Goal: Complete application form: Complete application form

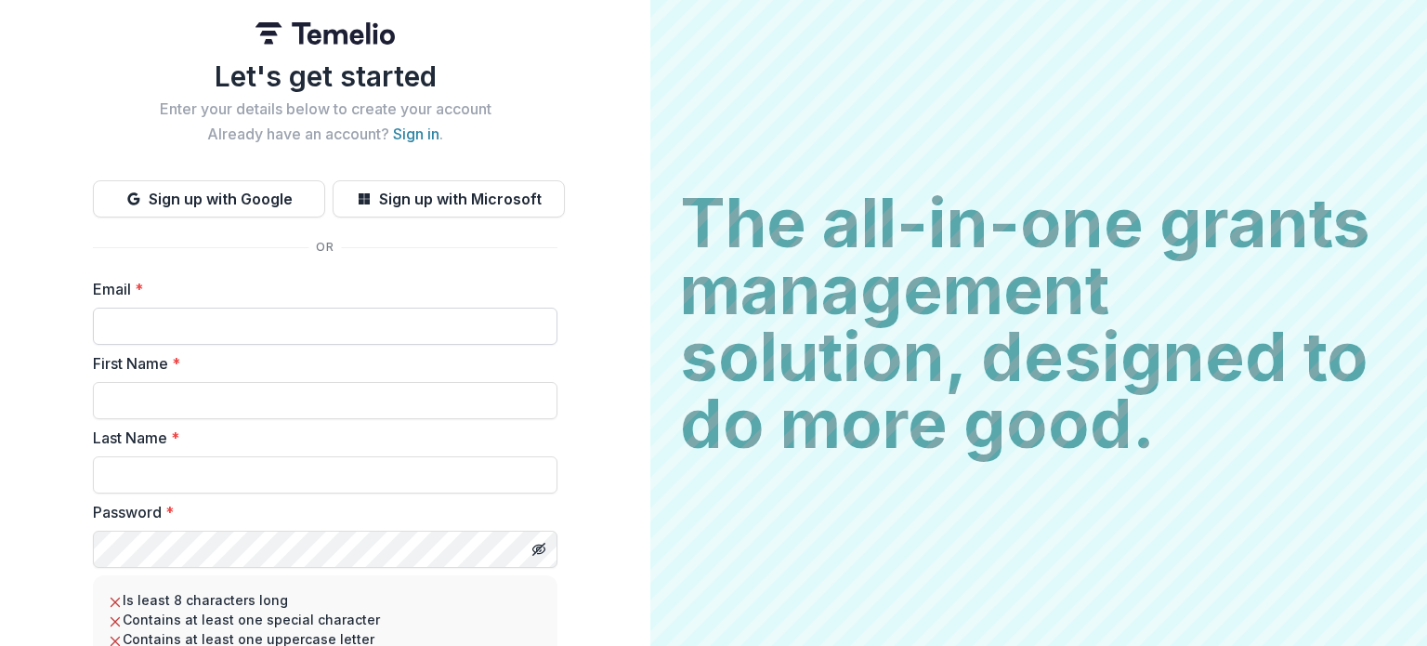
click at [315, 319] on input "Email *" at bounding box center [325, 326] width 465 height 37
type input "**********"
click at [246, 386] on input "First Name *" at bounding box center [325, 400] width 465 height 37
type input "****"
type input "*****"
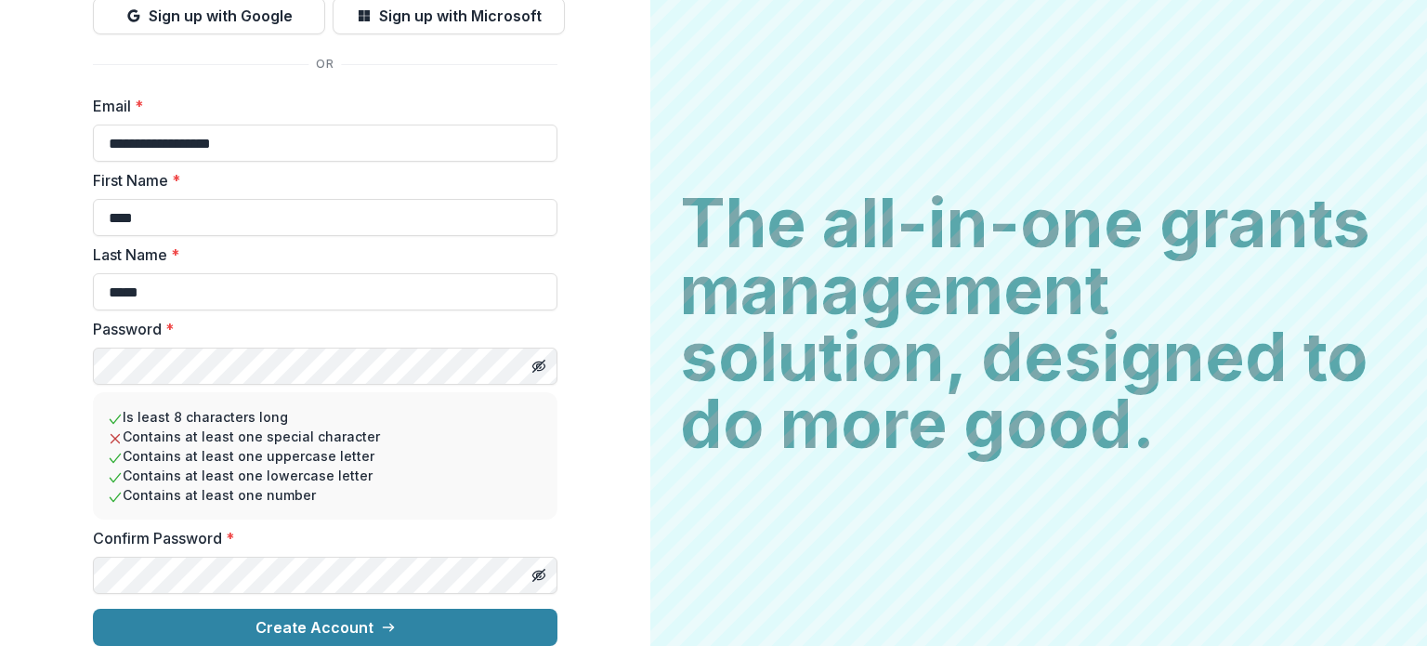
scroll to position [197, 0]
click at [48, 512] on div "**********" at bounding box center [325, 231] width 651 height 829
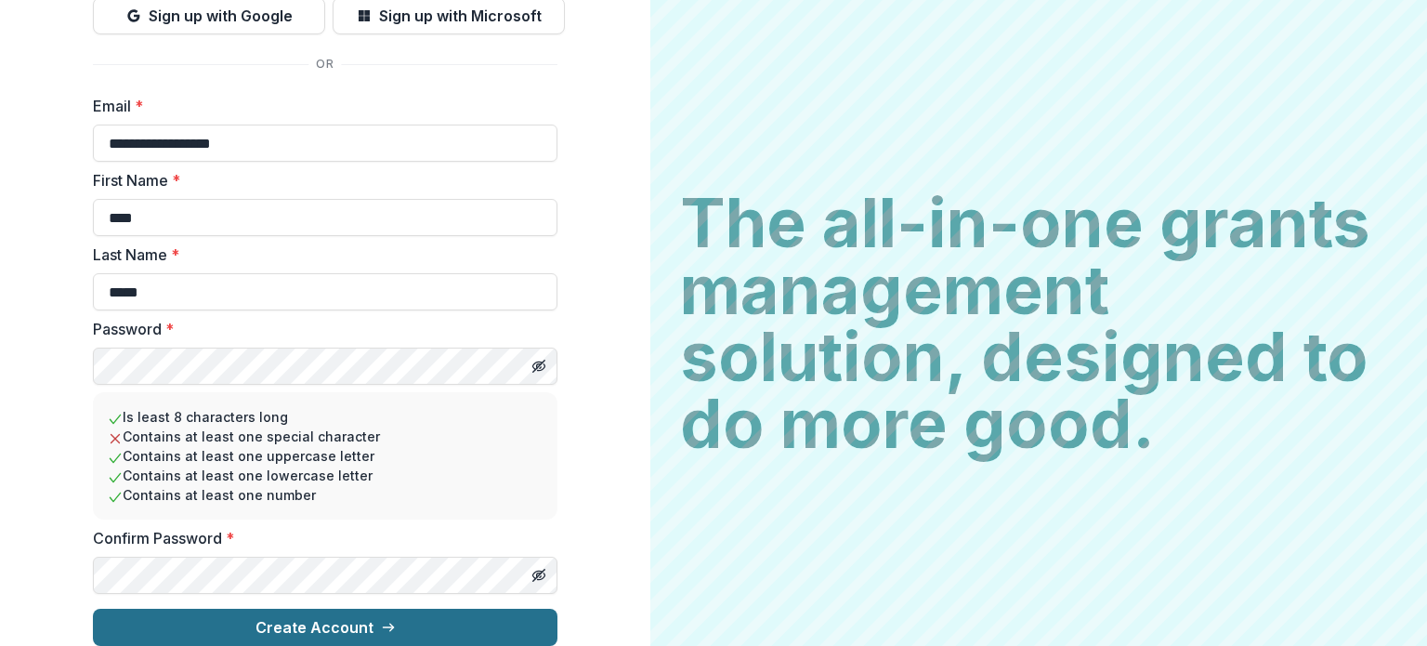
click at [341, 613] on button "Create Account" at bounding box center [325, 627] width 465 height 37
click at [320, 609] on button "Create Account" at bounding box center [325, 627] width 465 height 37
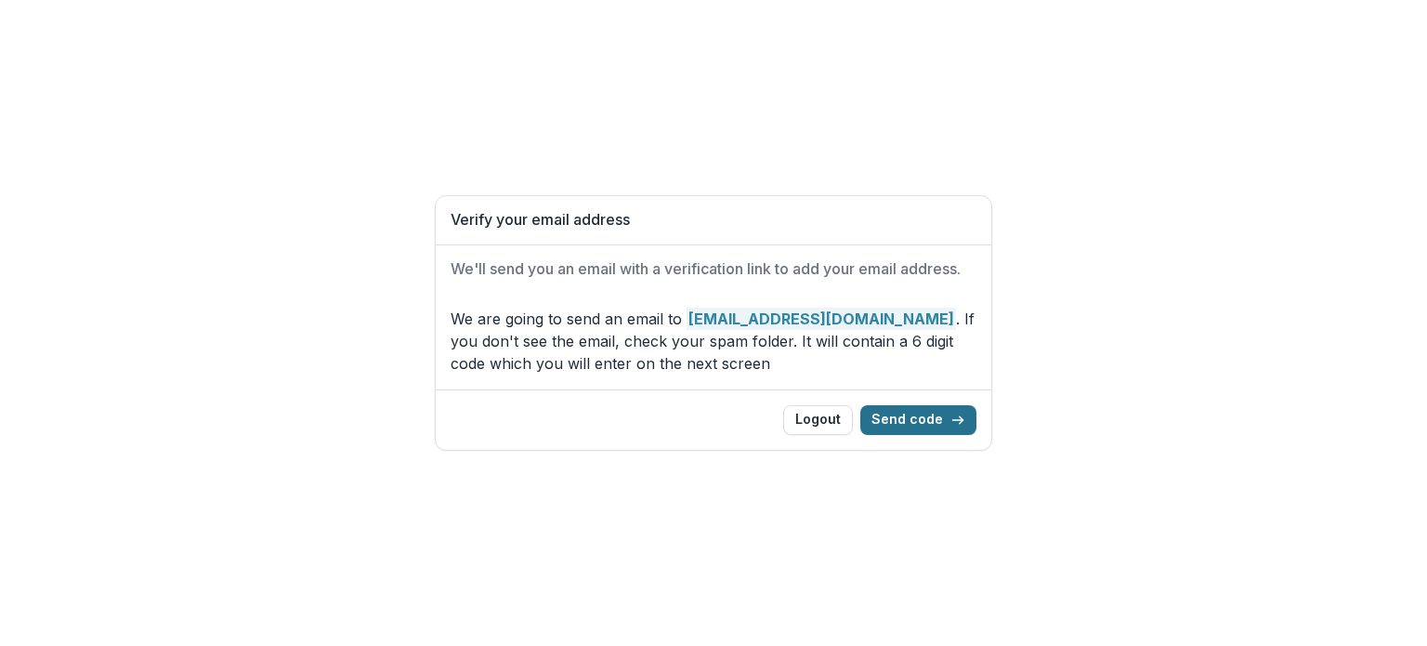
click at [948, 421] on button "Send code" at bounding box center [919, 420] width 116 height 30
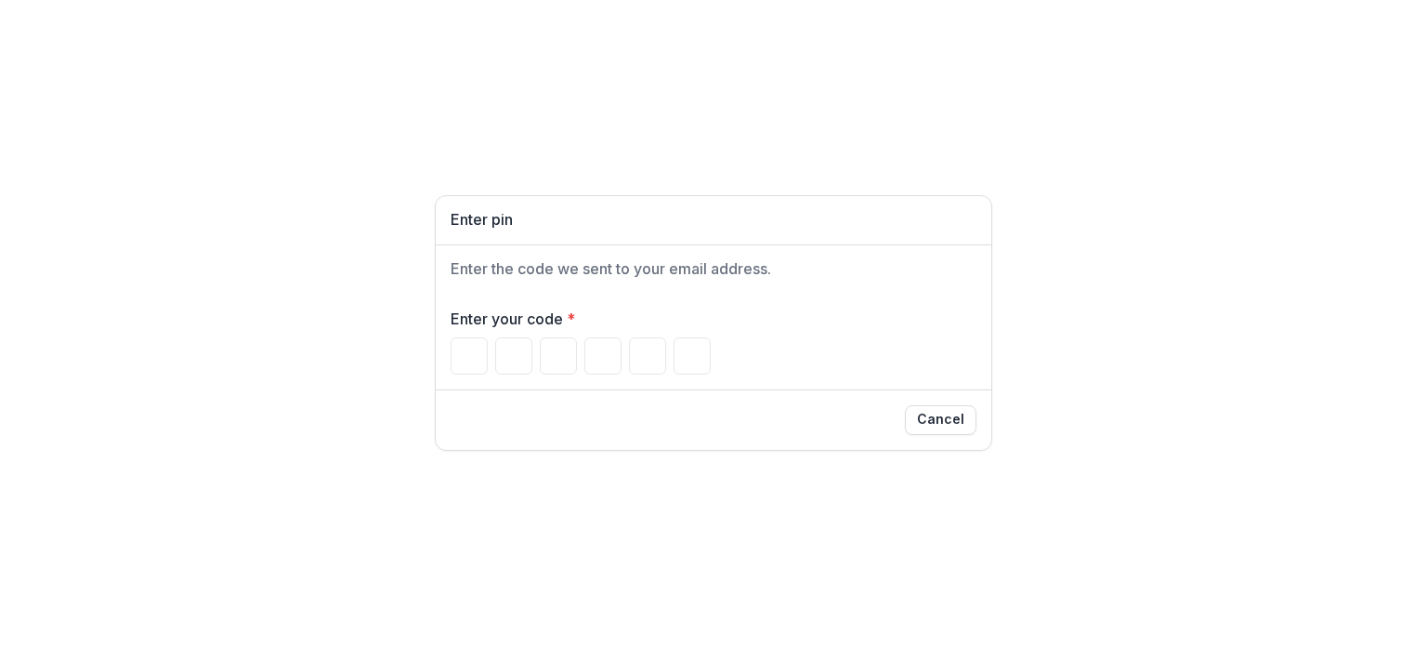
type input "*"
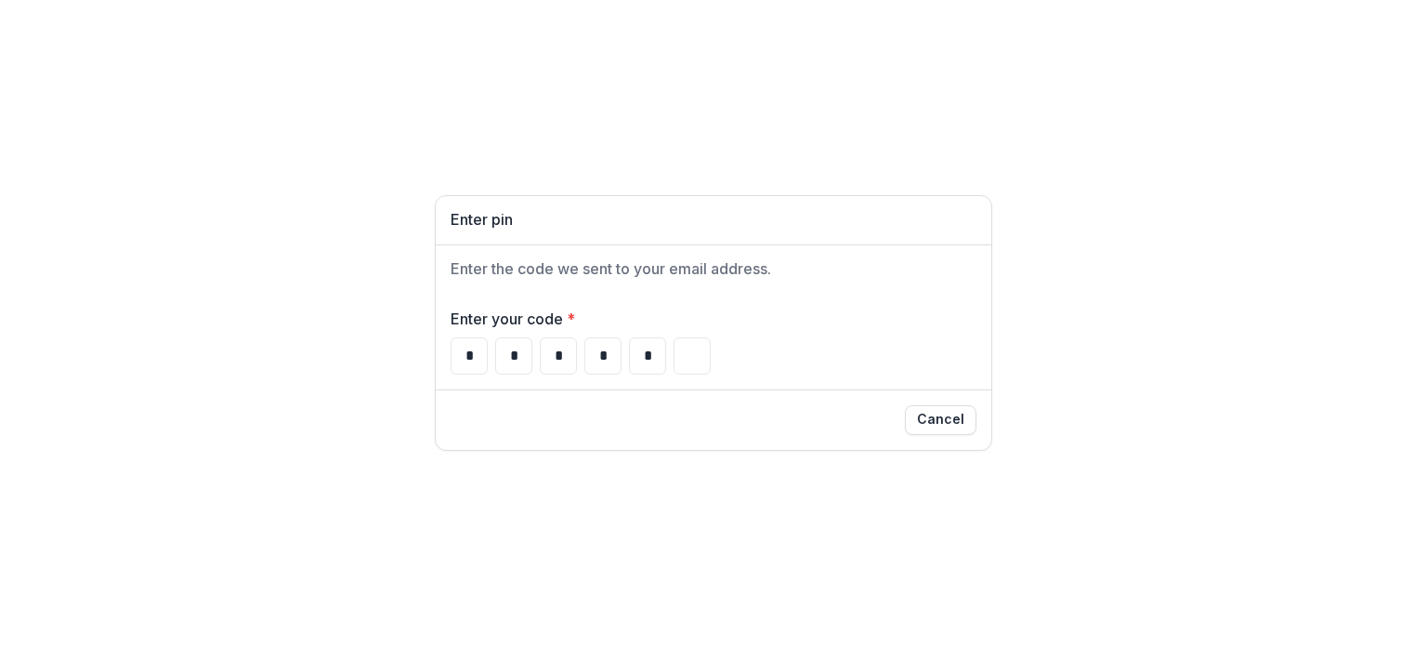
type input "*"
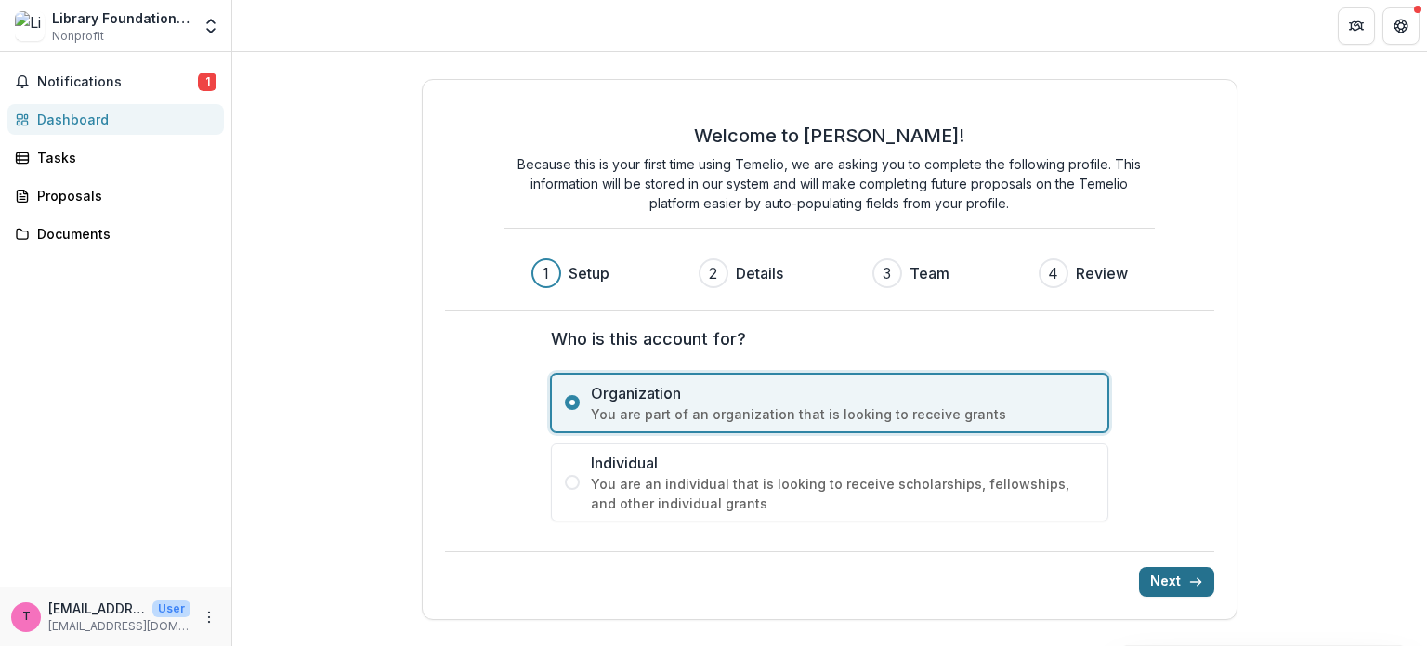
click at [1191, 575] on icon "submit" at bounding box center [1196, 581] width 15 height 15
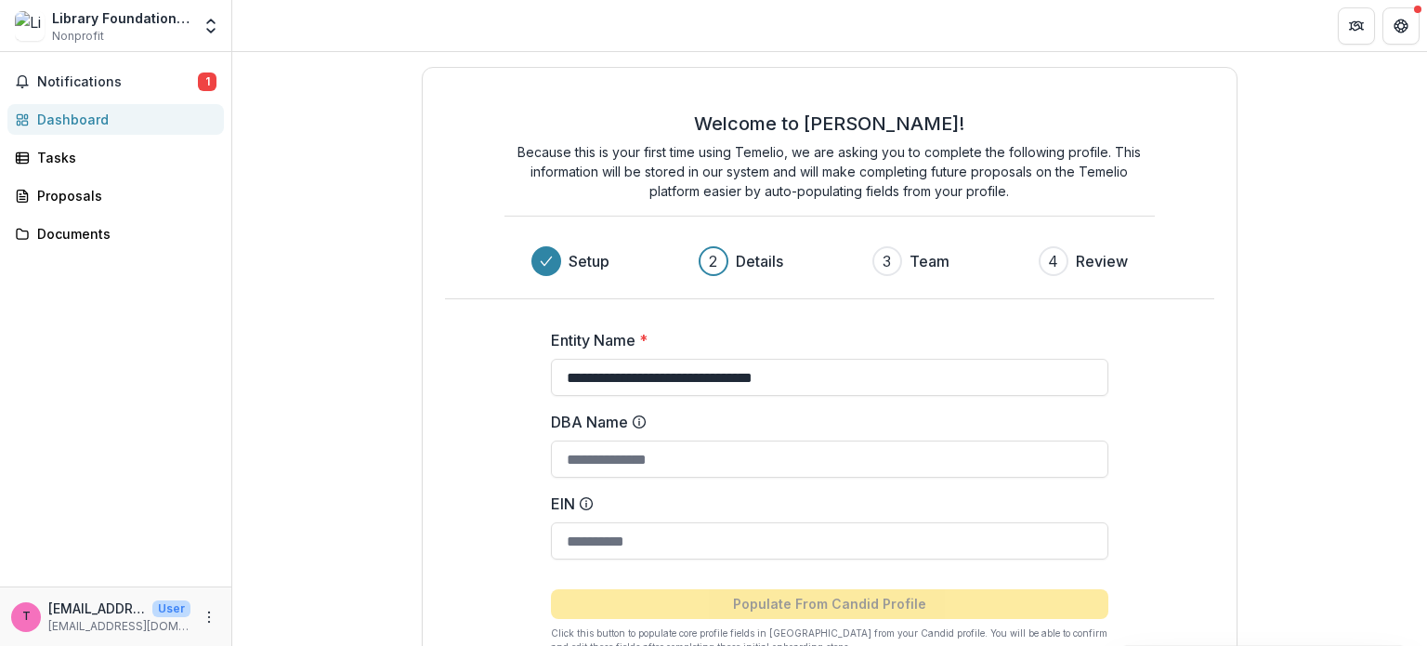
scroll to position [93, 0]
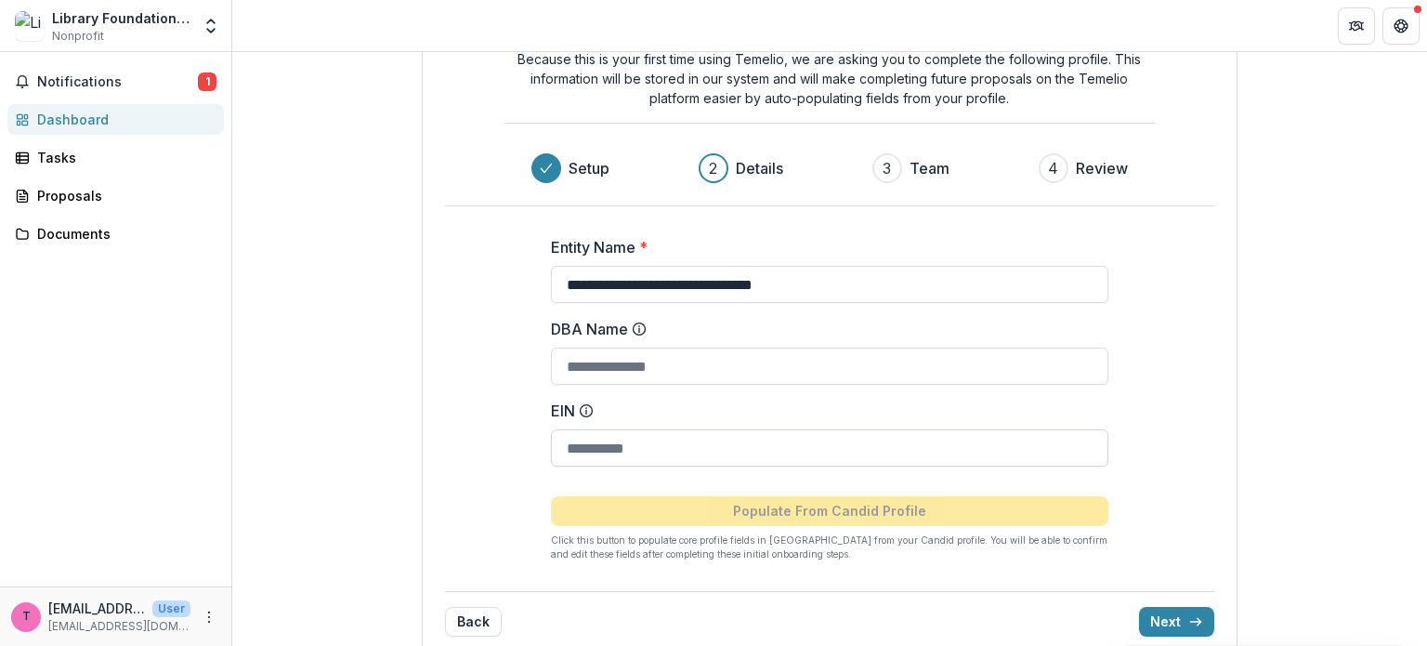
click at [690, 442] on input "EIN" at bounding box center [830, 447] width 558 height 37
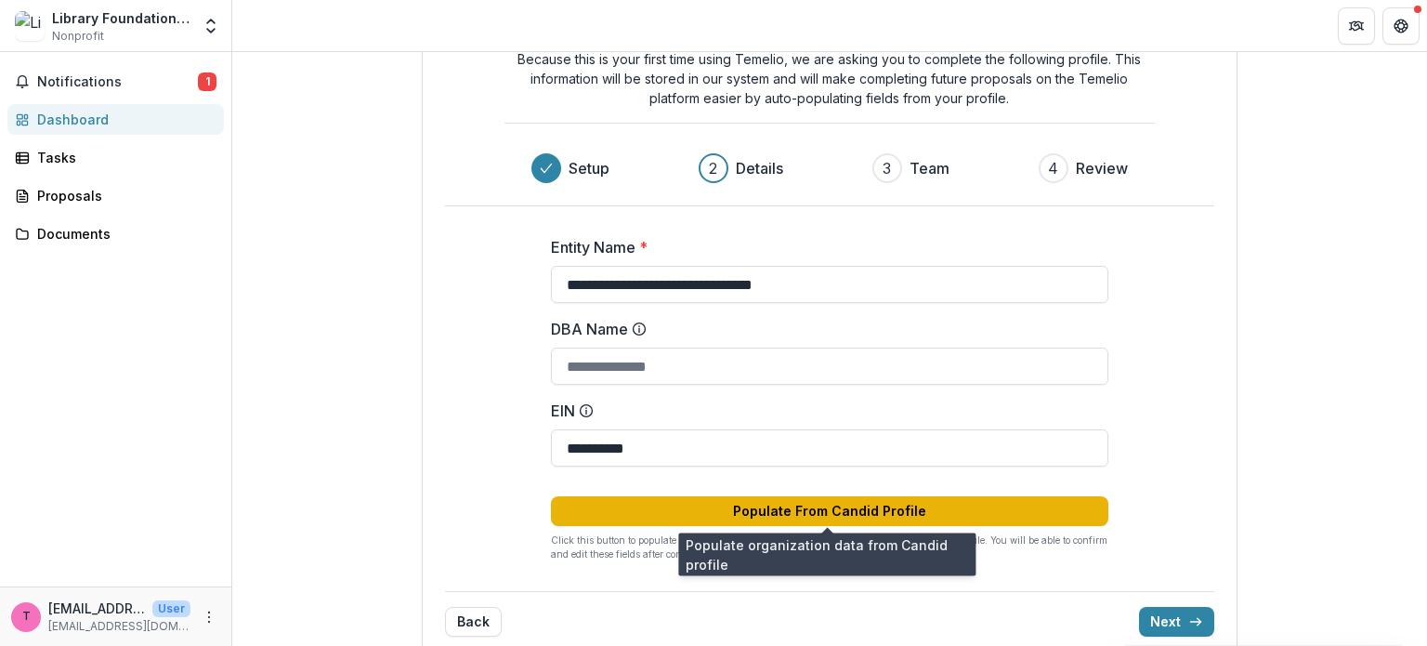
type input "**********"
click at [815, 509] on button "Populate From Candid Profile" at bounding box center [830, 511] width 558 height 30
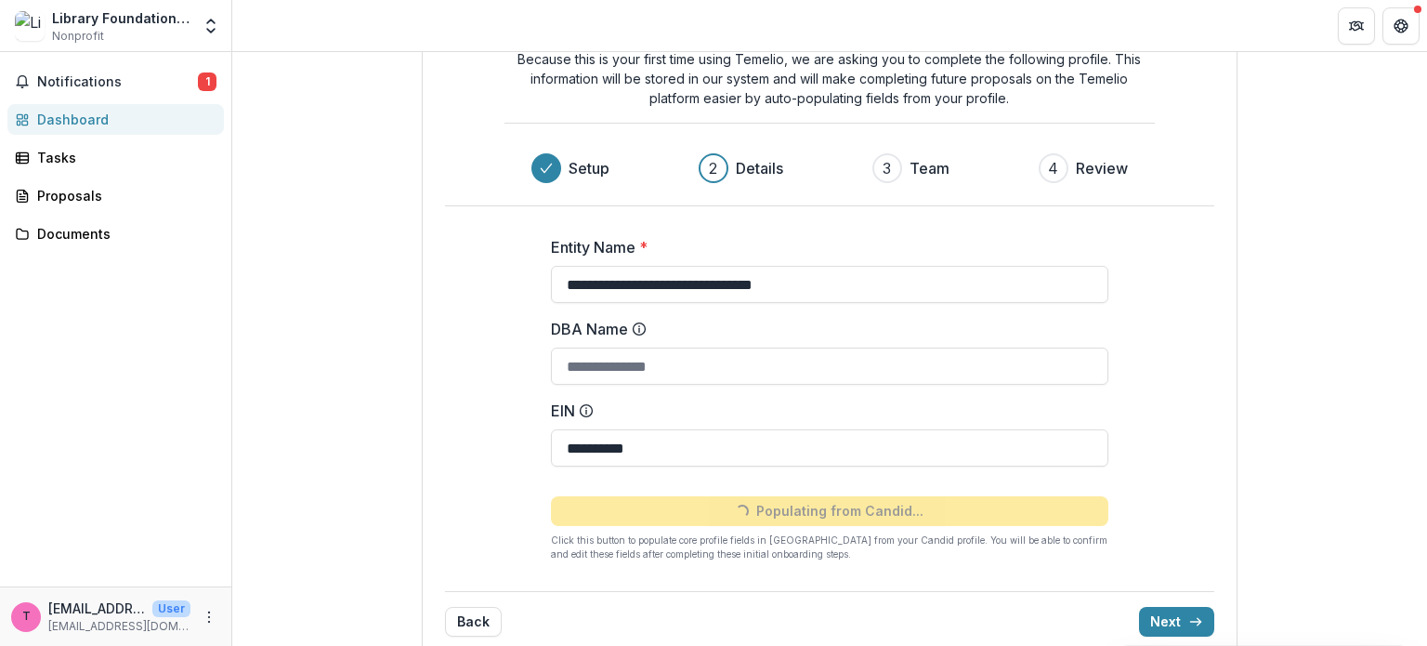
type input "**********"
click at [1171, 620] on button "Next" at bounding box center [1176, 622] width 75 height 30
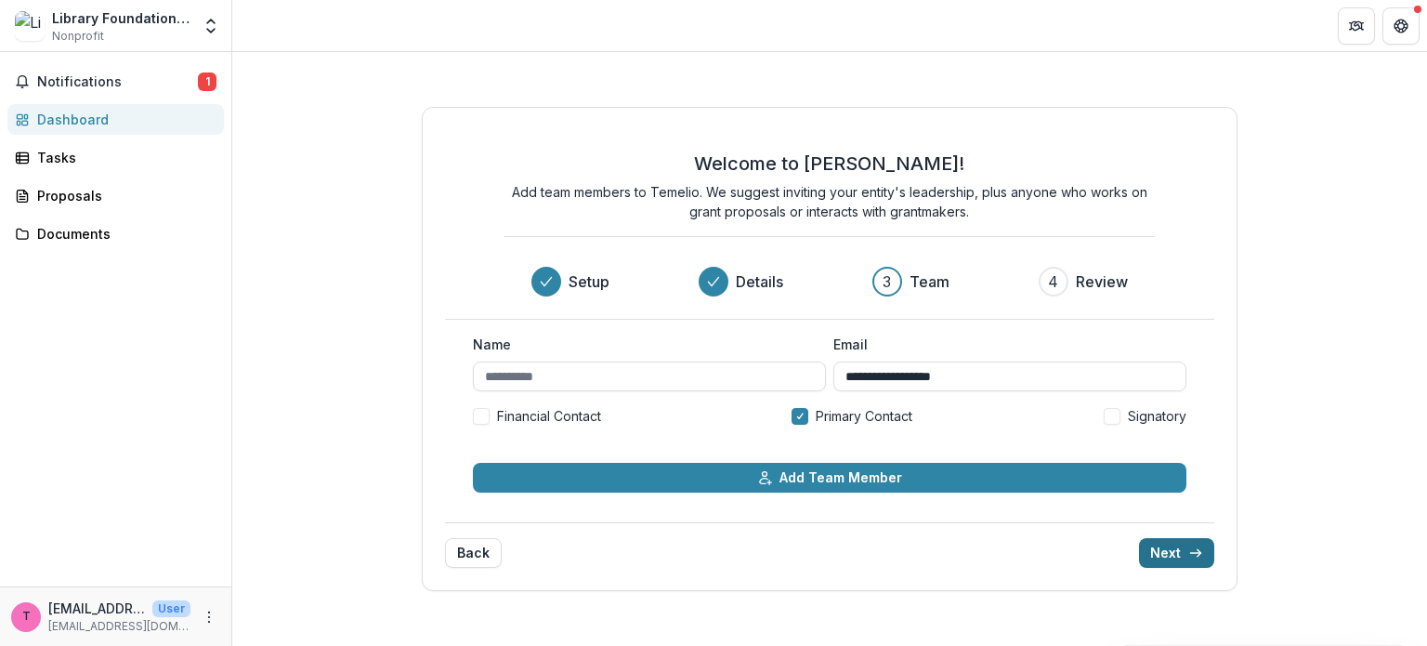
scroll to position [0, 0]
click at [593, 371] on input "Name" at bounding box center [649, 377] width 353 height 30
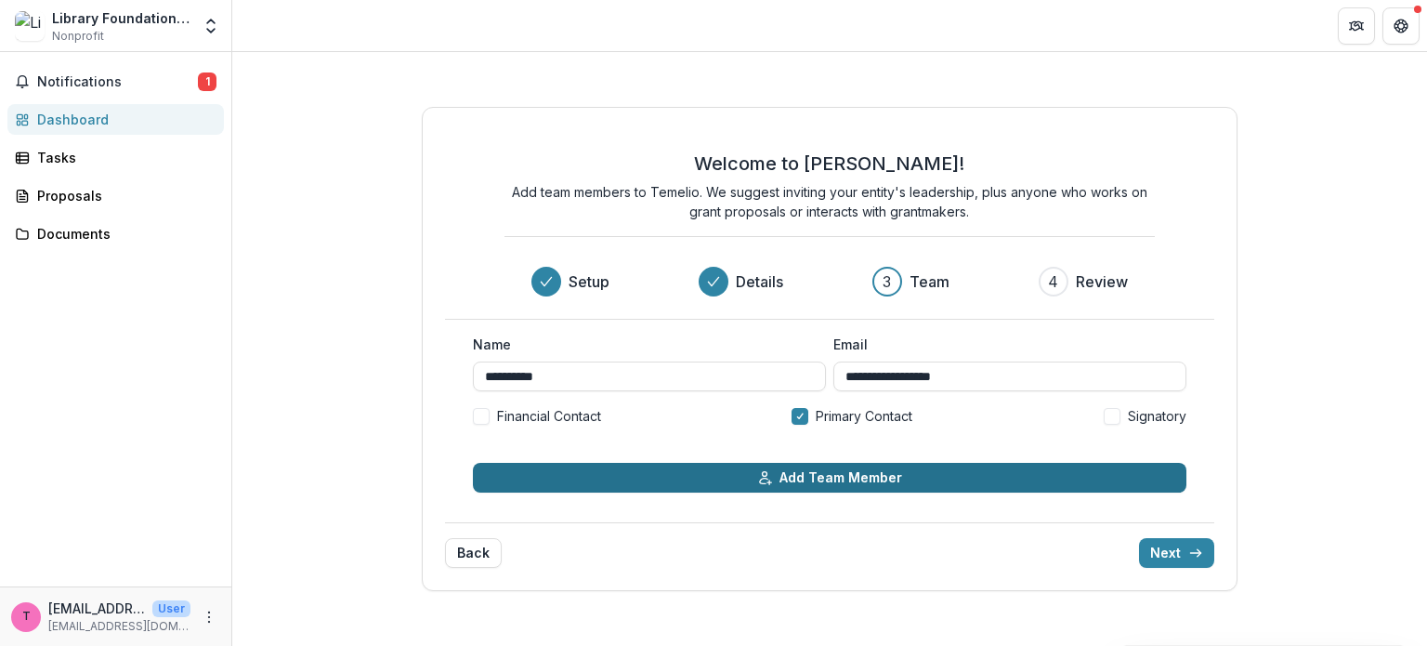
type input "**********"
click at [887, 472] on button "Add Team Member" at bounding box center [830, 478] width 714 height 30
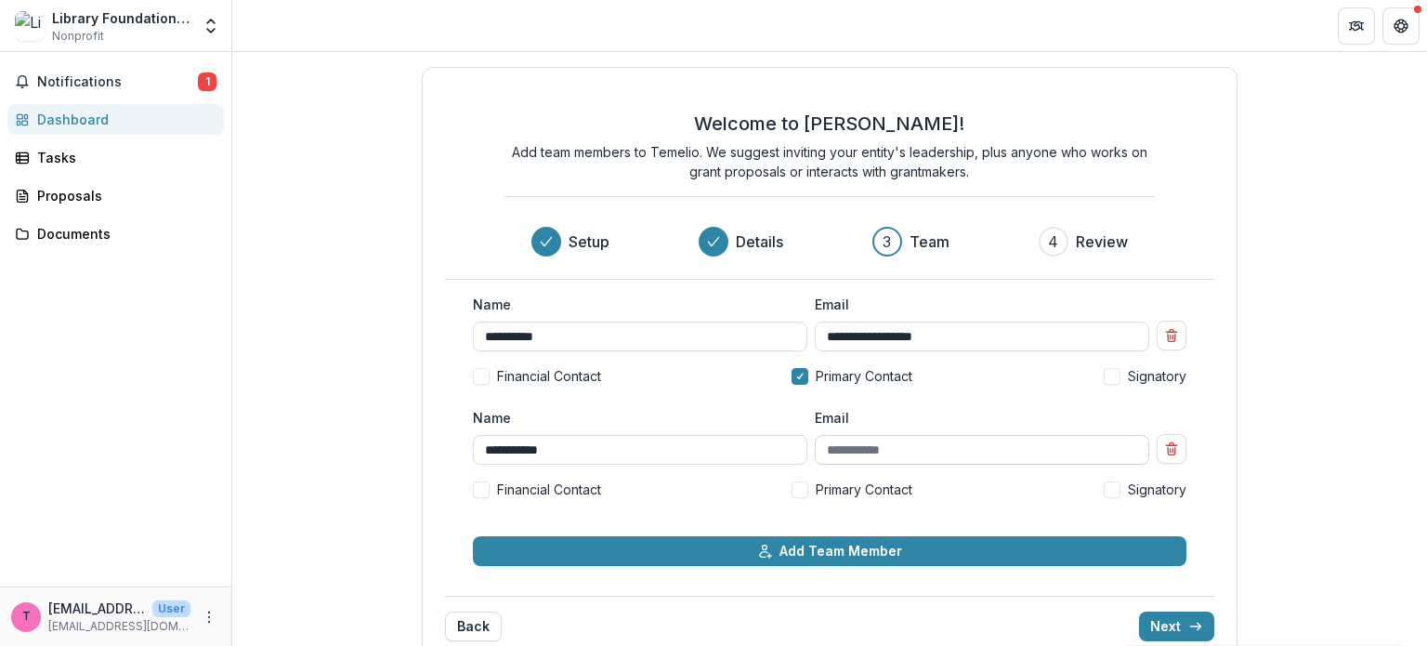
type input "**********"
click at [894, 445] on input "Email" at bounding box center [982, 450] width 335 height 30
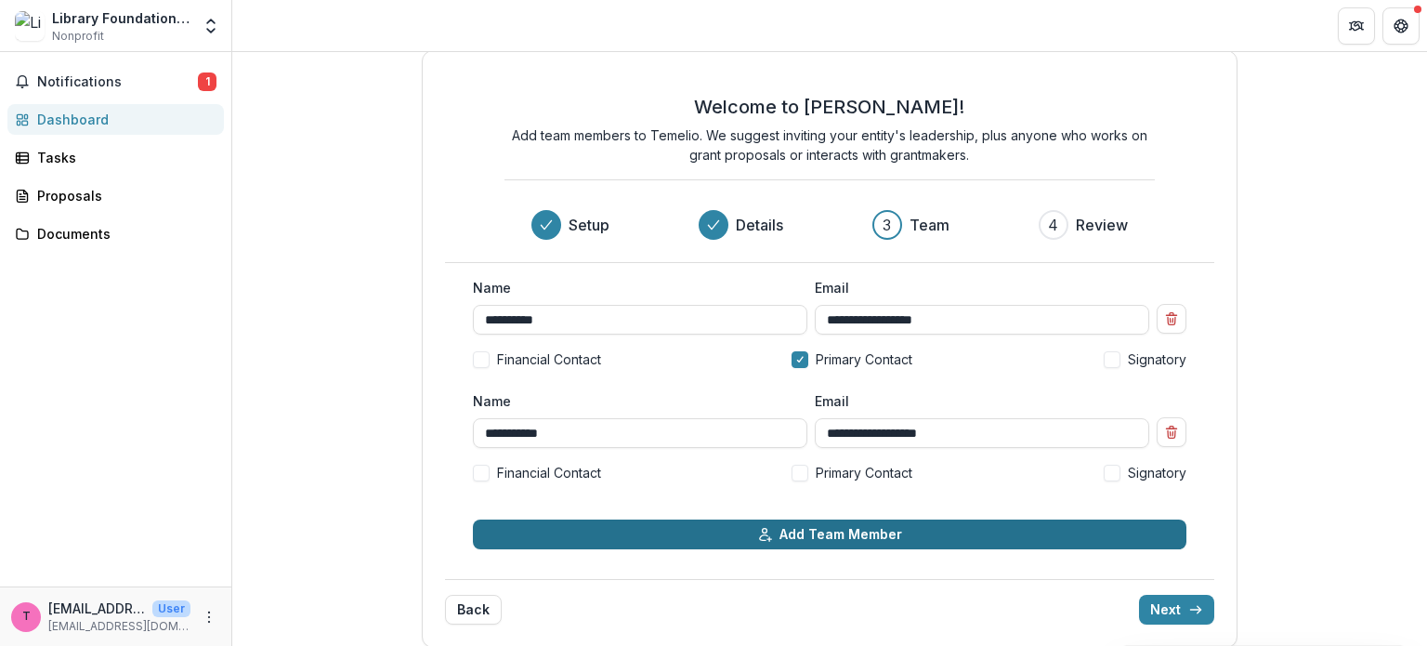
scroll to position [32, 0]
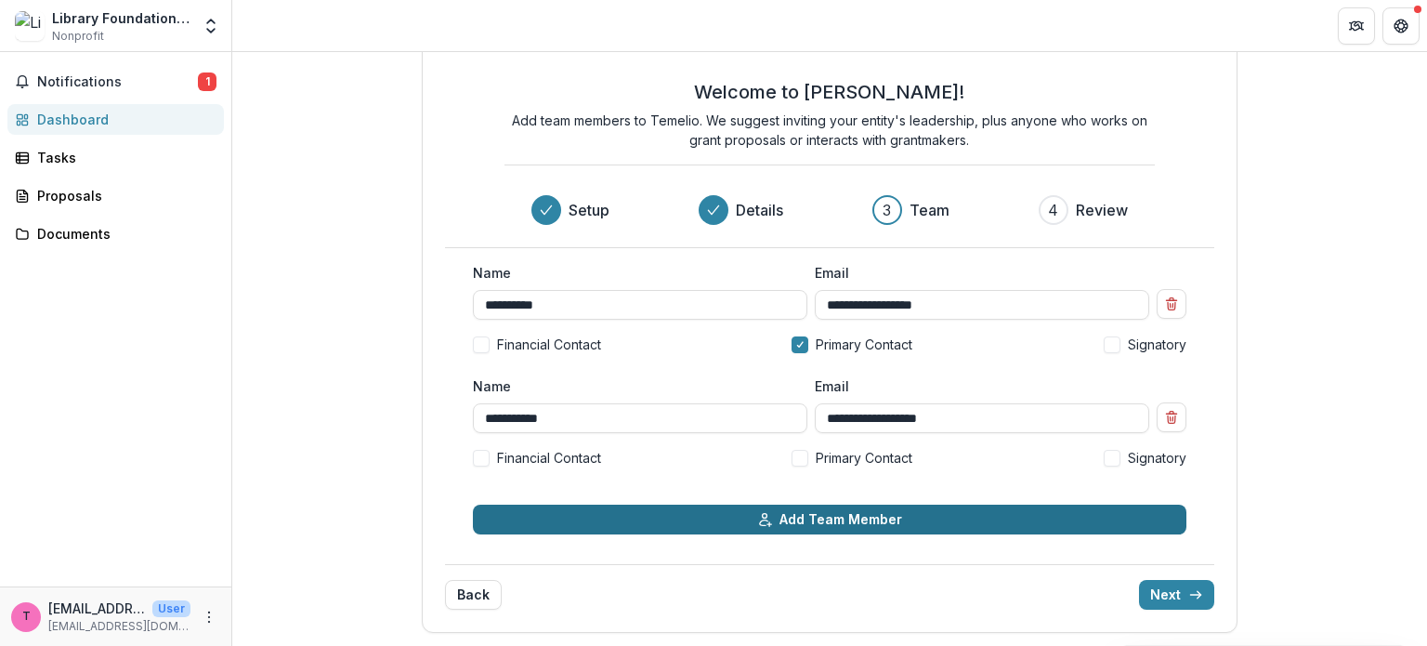
type input "**********"
click at [880, 531] on button "Add Team Member" at bounding box center [830, 520] width 714 height 30
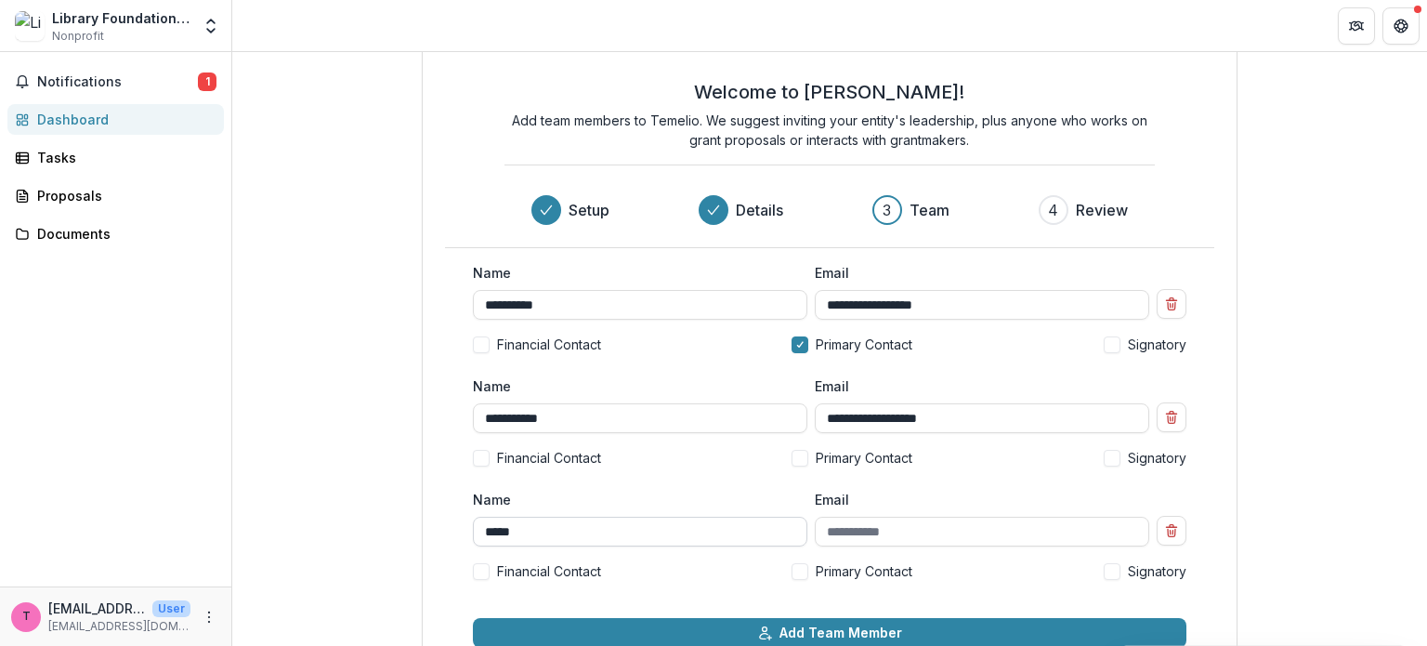
type input "*****"
type input "**********"
click at [641, 523] on input "*****" at bounding box center [640, 532] width 335 height 30
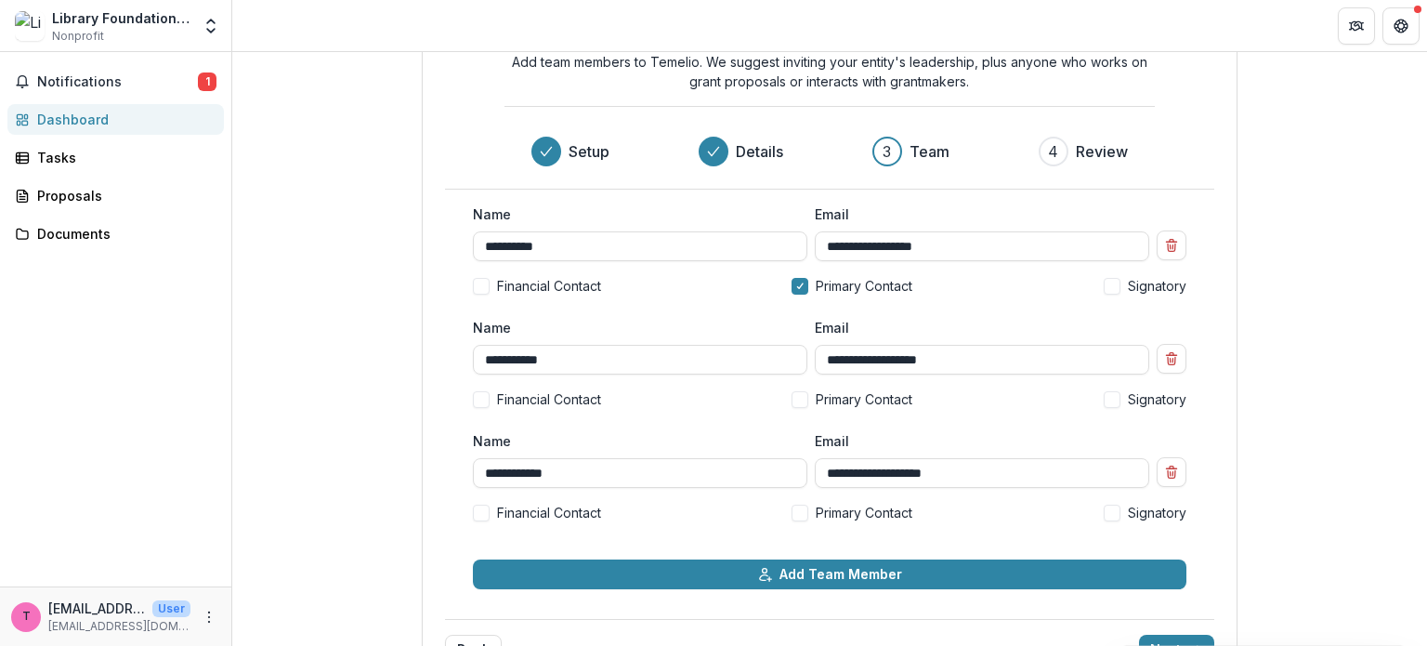
scroll to position [145, 0]
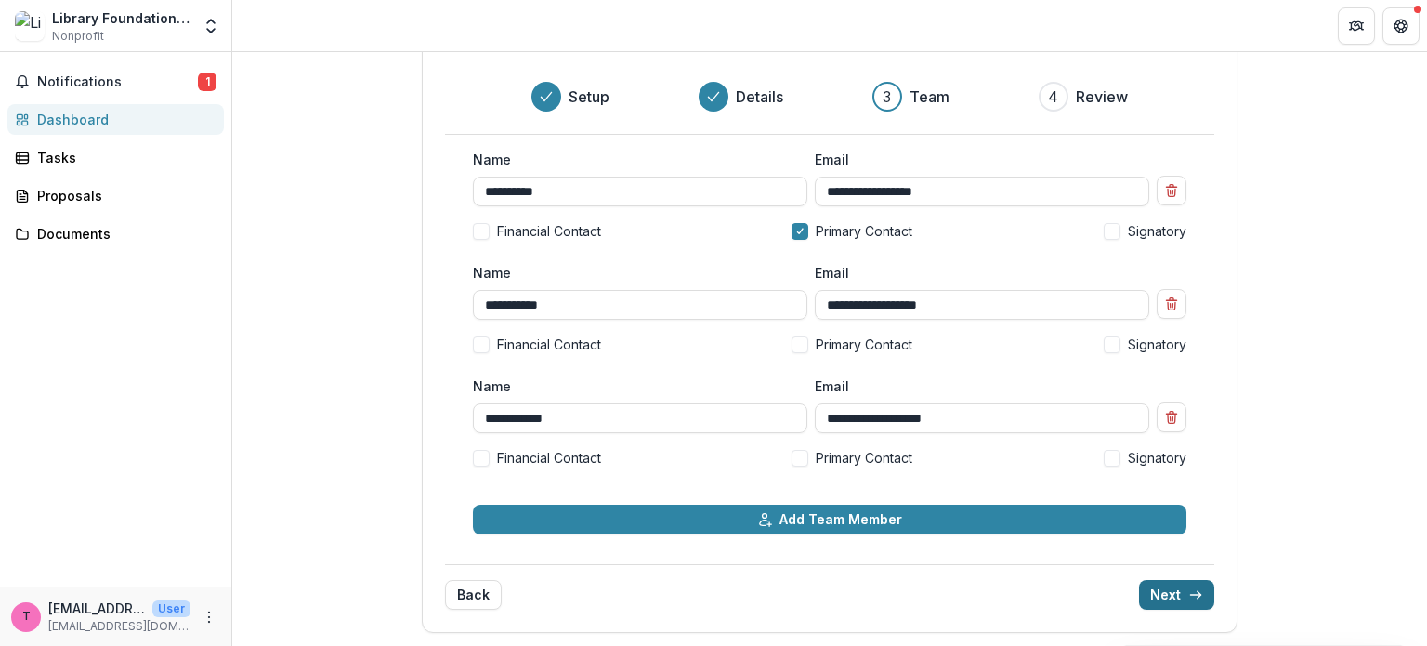
type input "**********"
click at [1189, 598] on icon "submit" at bounding box center [1196, 594] width 15 height 15
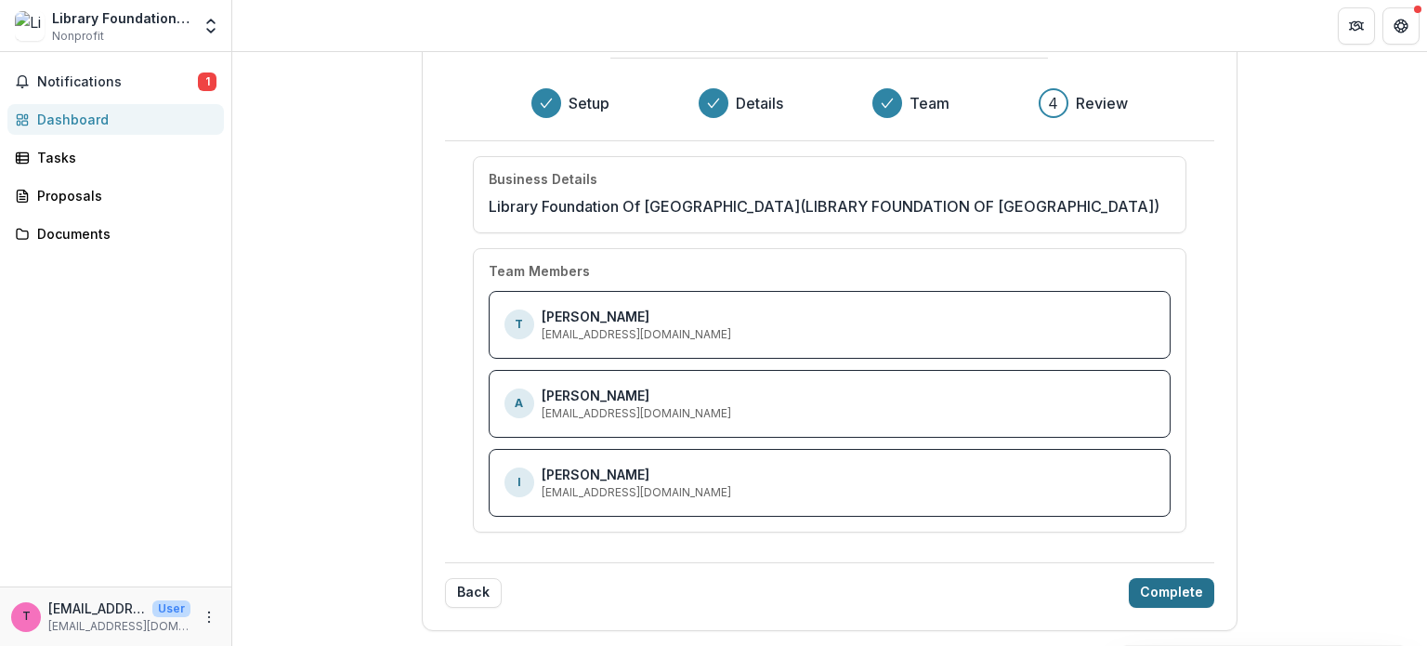
scroll to position [115, 0]
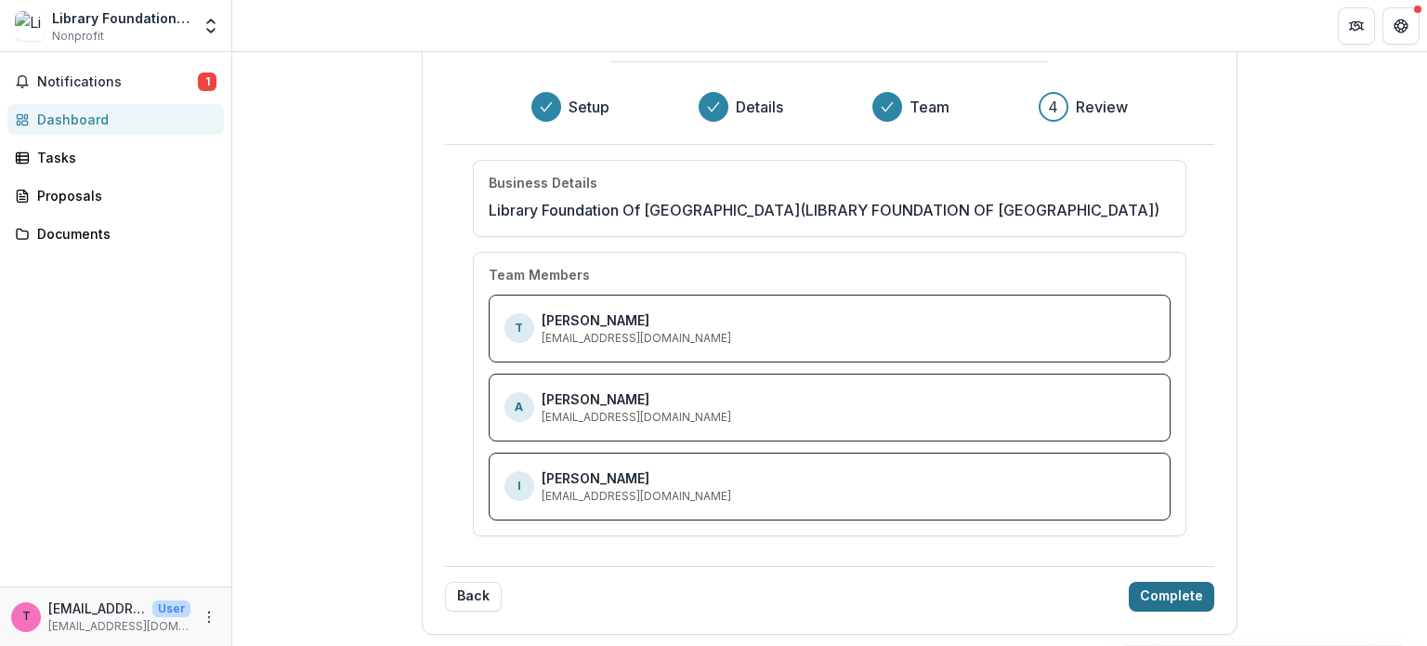
click at [1175, 594] on button "Complete" at bounding box center [1171, 597] width 85 height 30
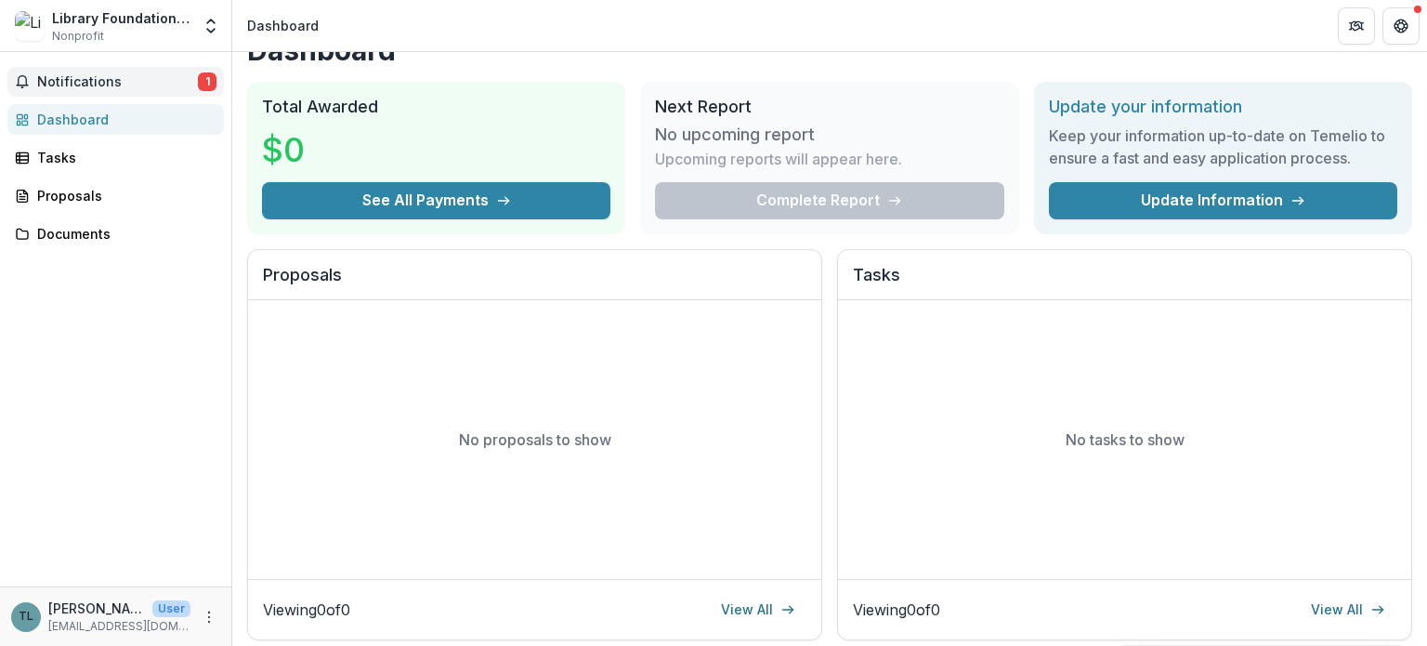
click at [104, 69] on button "Notifications 1" at bounding box center [115, 82] width 217 height 30
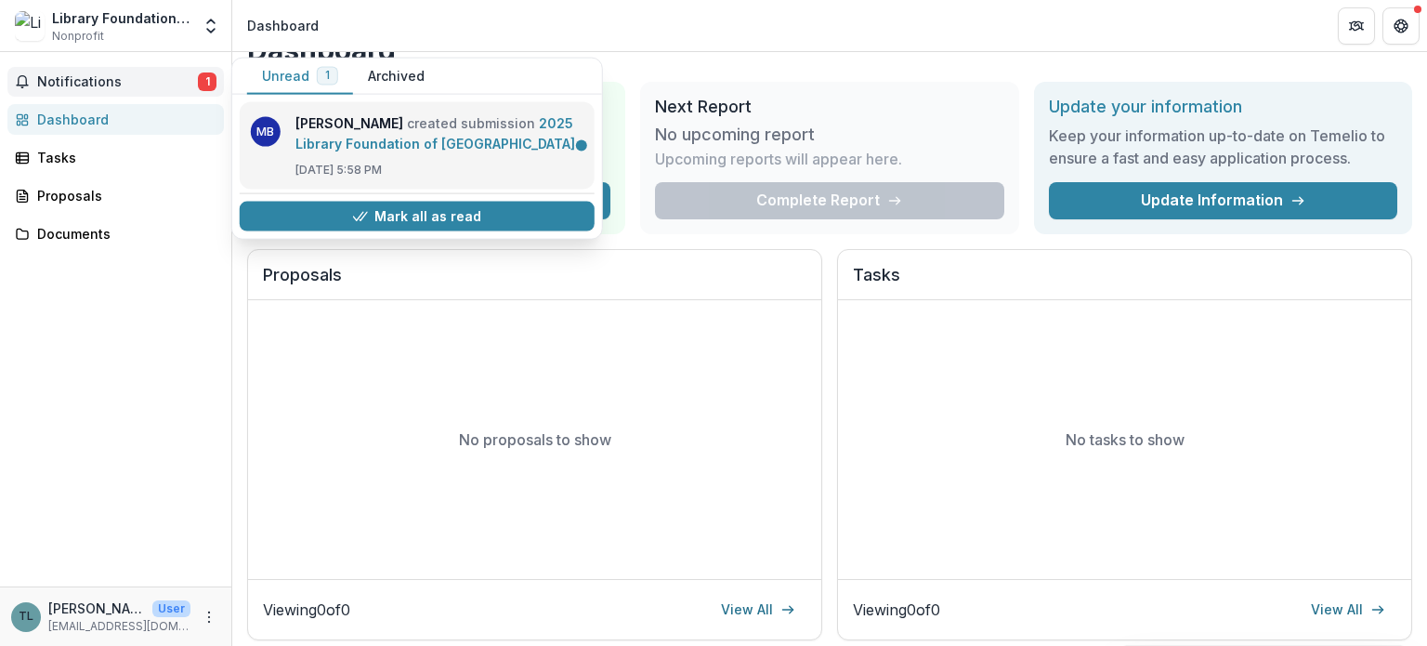
click at [482, 140] on link "2025 Library Foundation of Los Angeles" at bounding box center [436, 133] width 280 height 36
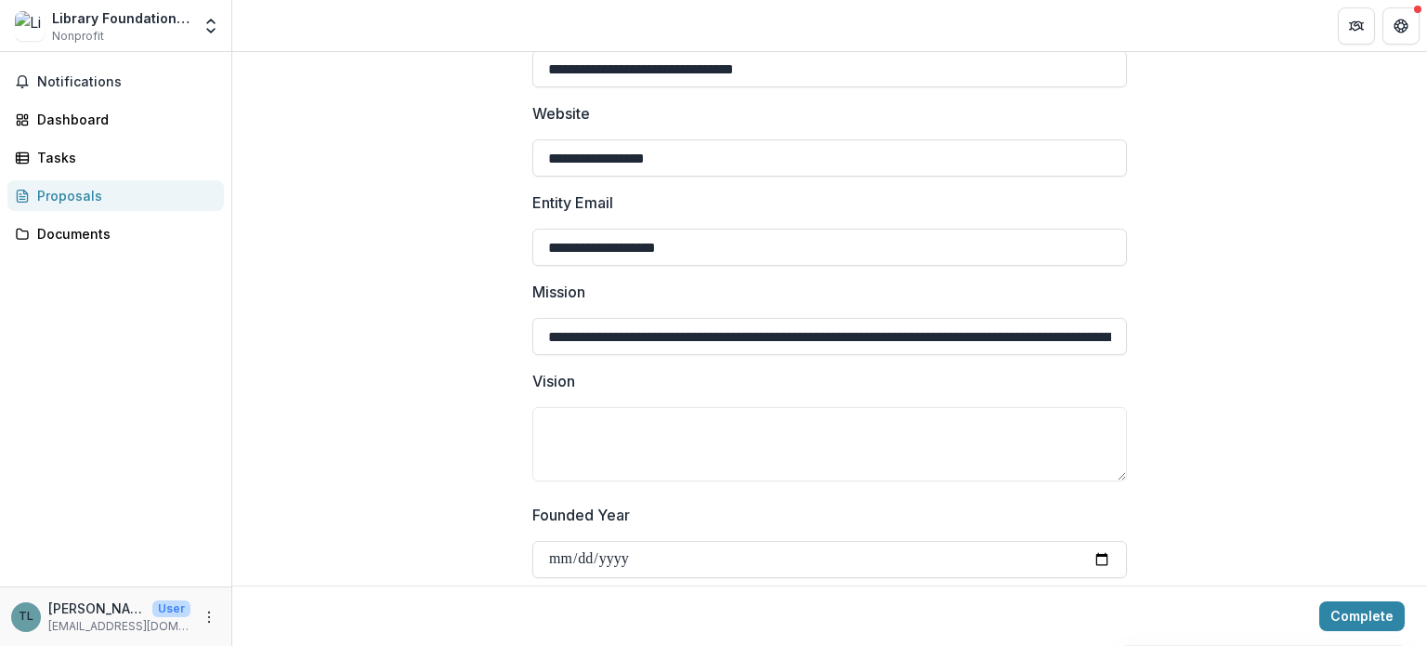
scroll to position [372, 0]
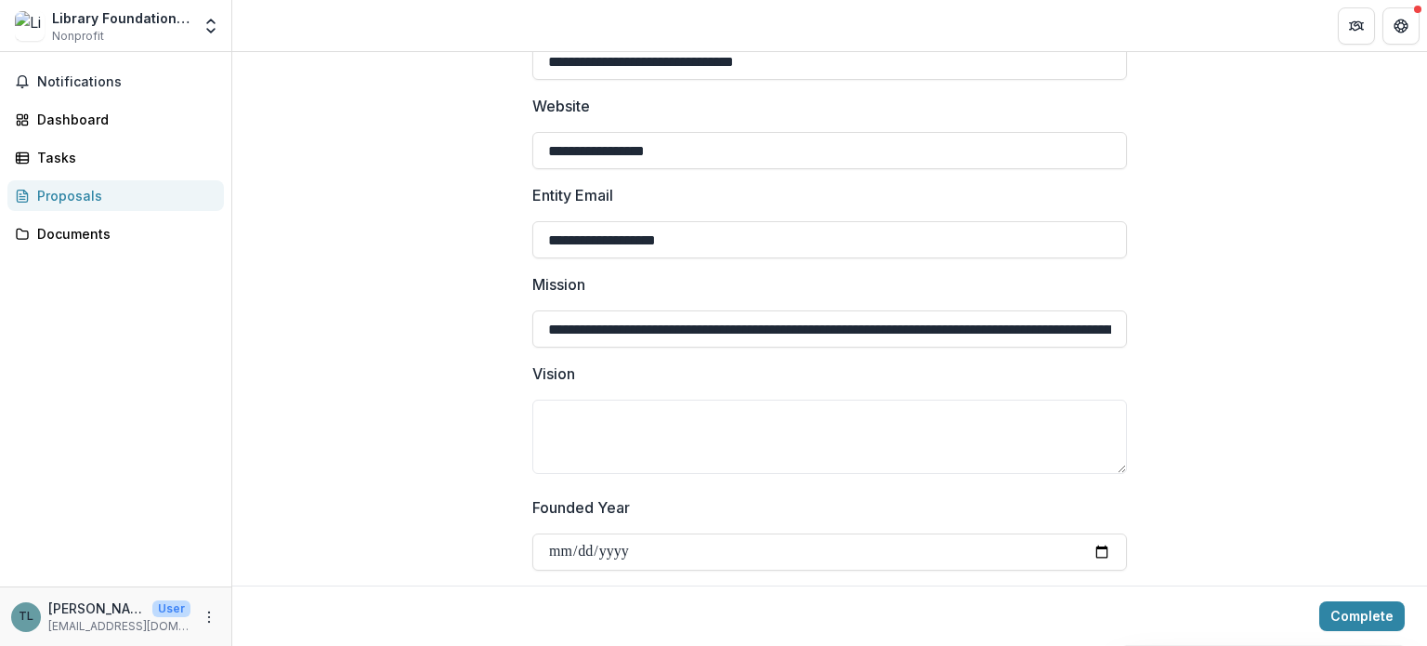
drag, startPoint x: 737, startPoint y: 222, endPoint x: 476, endPoint y: 212, distance: 261.3
click at [744, 318] on input "**********" at bounding box center [829, 328] width 595 height 37
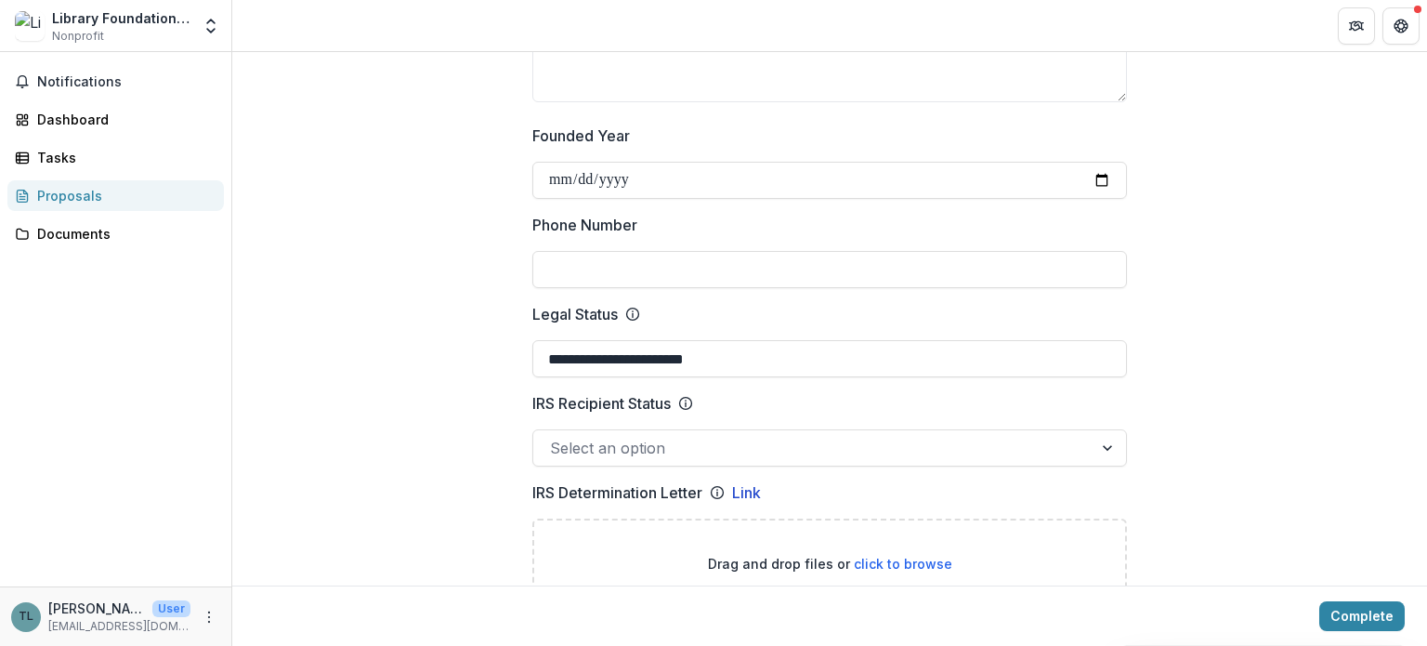
scroll to position [836, 0]
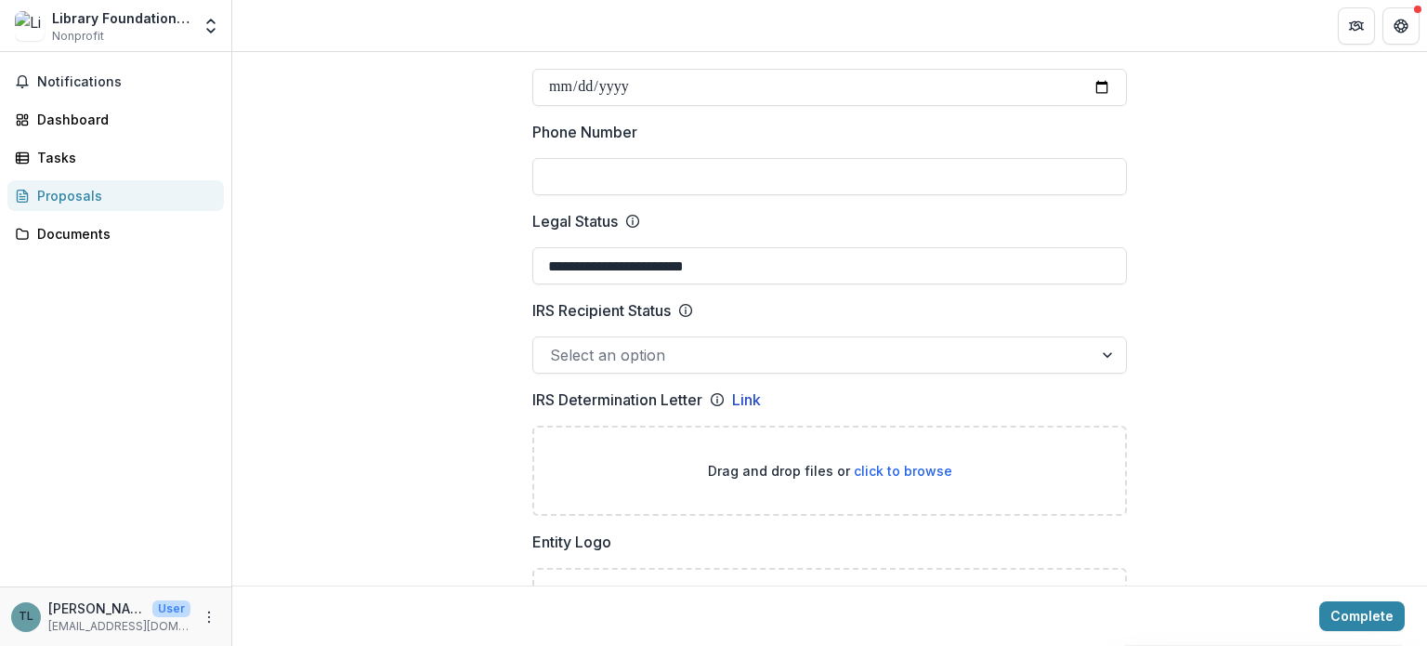
click at [686, 342] on div at bounding box center [813, 355] width 526 height 26
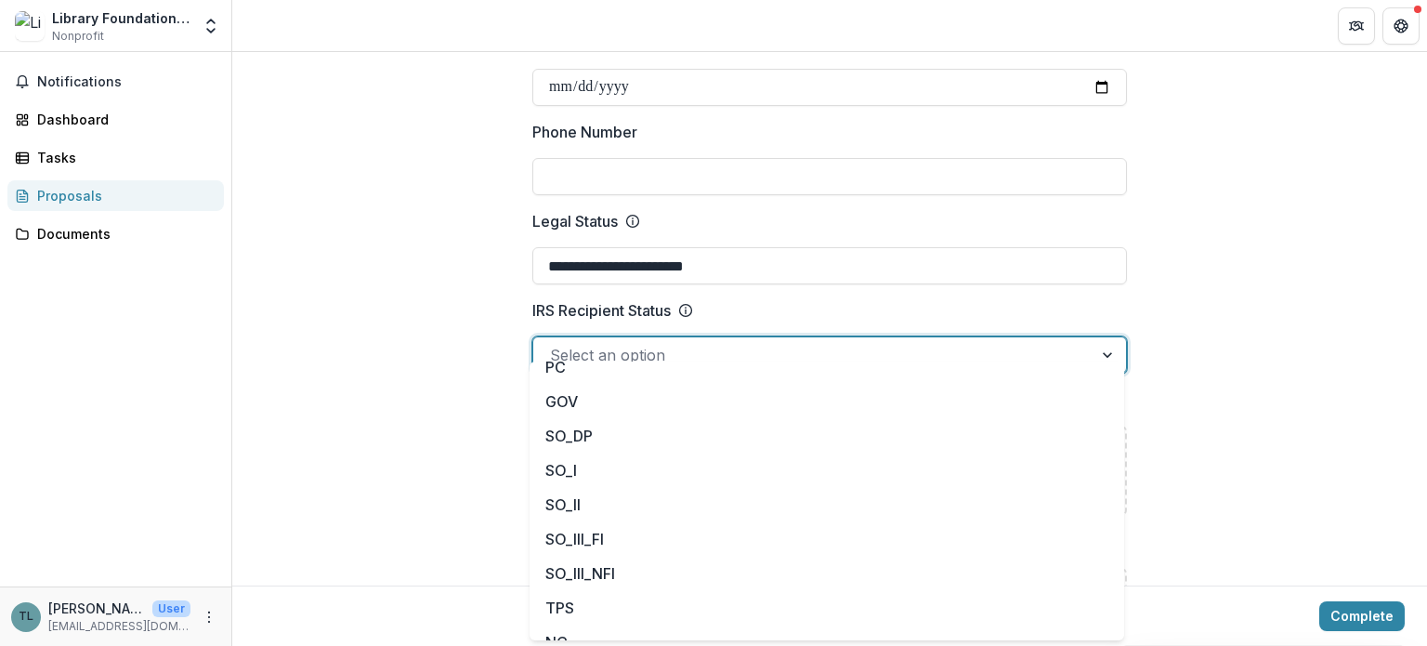
scroll to position [167, 0]
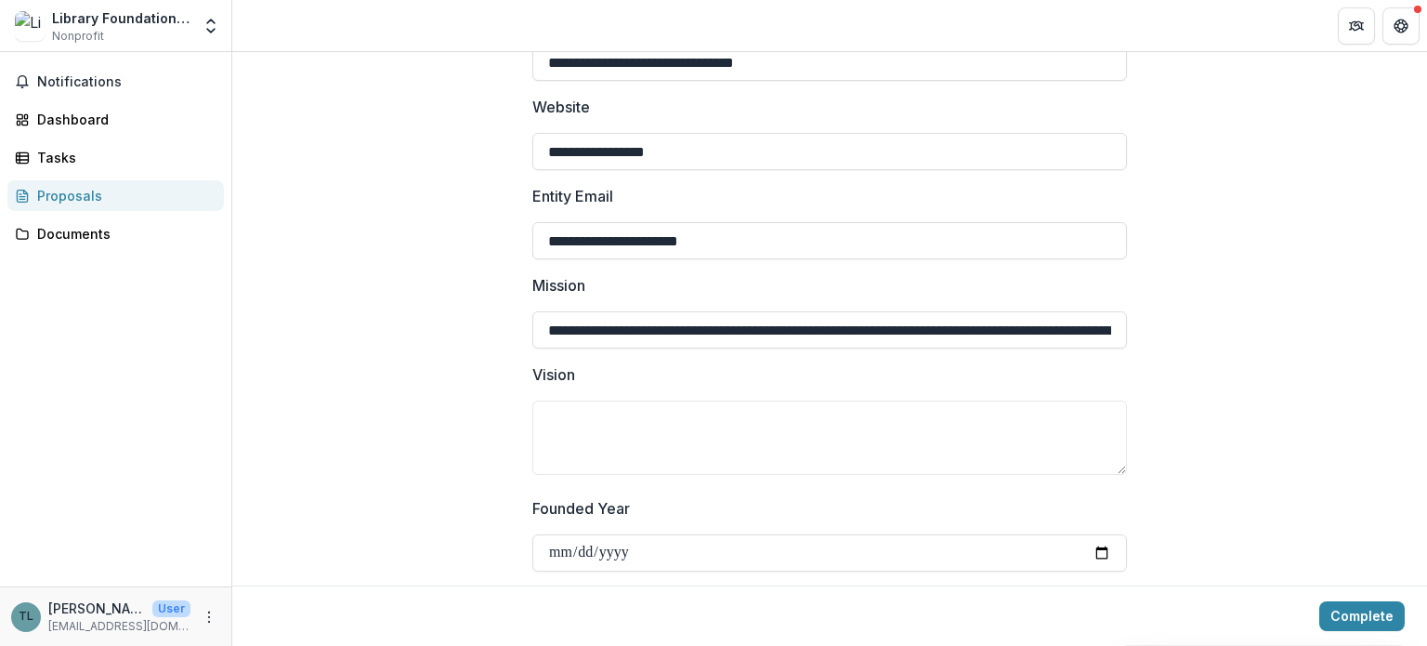
scroll to position [372, 0]
drag, startPoint x: 651, startPoint y: 221, endPoint x: 427, endPoint y: 196, distance: 226.3
click at [567, 221] on input "**********" at bounding box center [829, 239] width 595 height 37
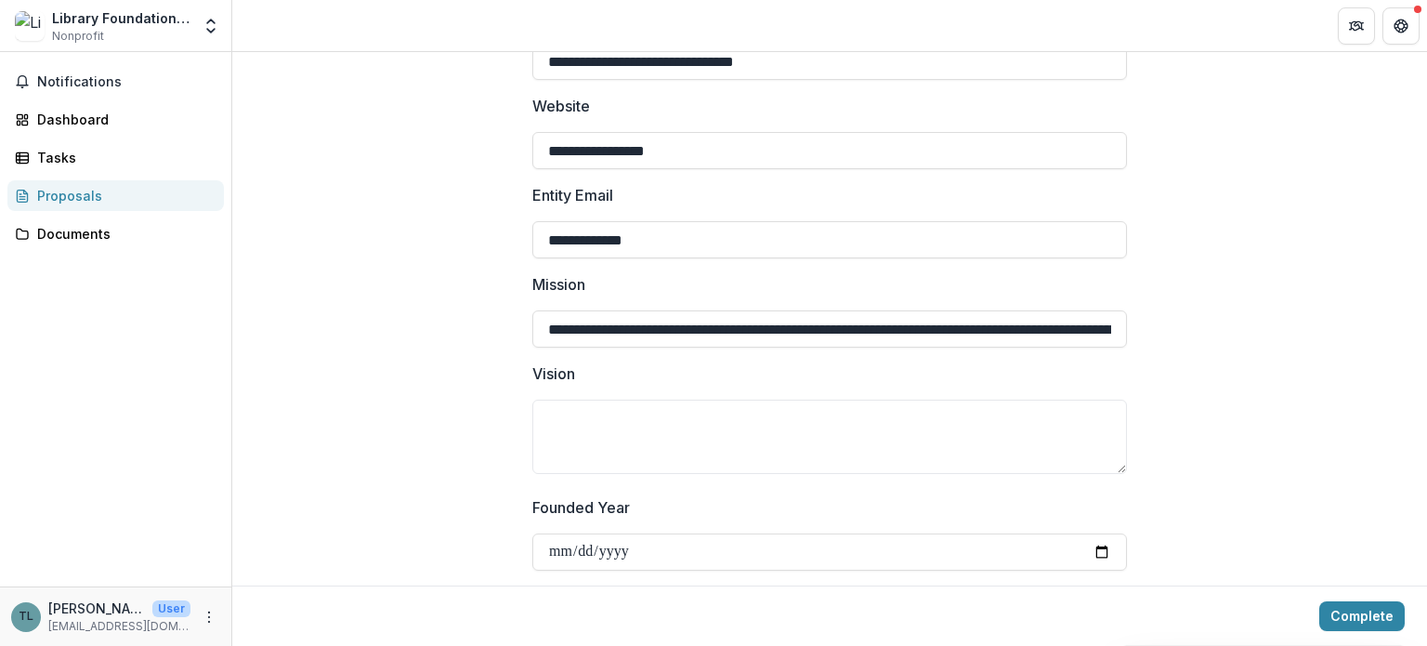
drag, startPoint x: 572, startPoint y: 218, endPoint x: 528, endPoint y: 221, distance: 44.7
type input "**********"
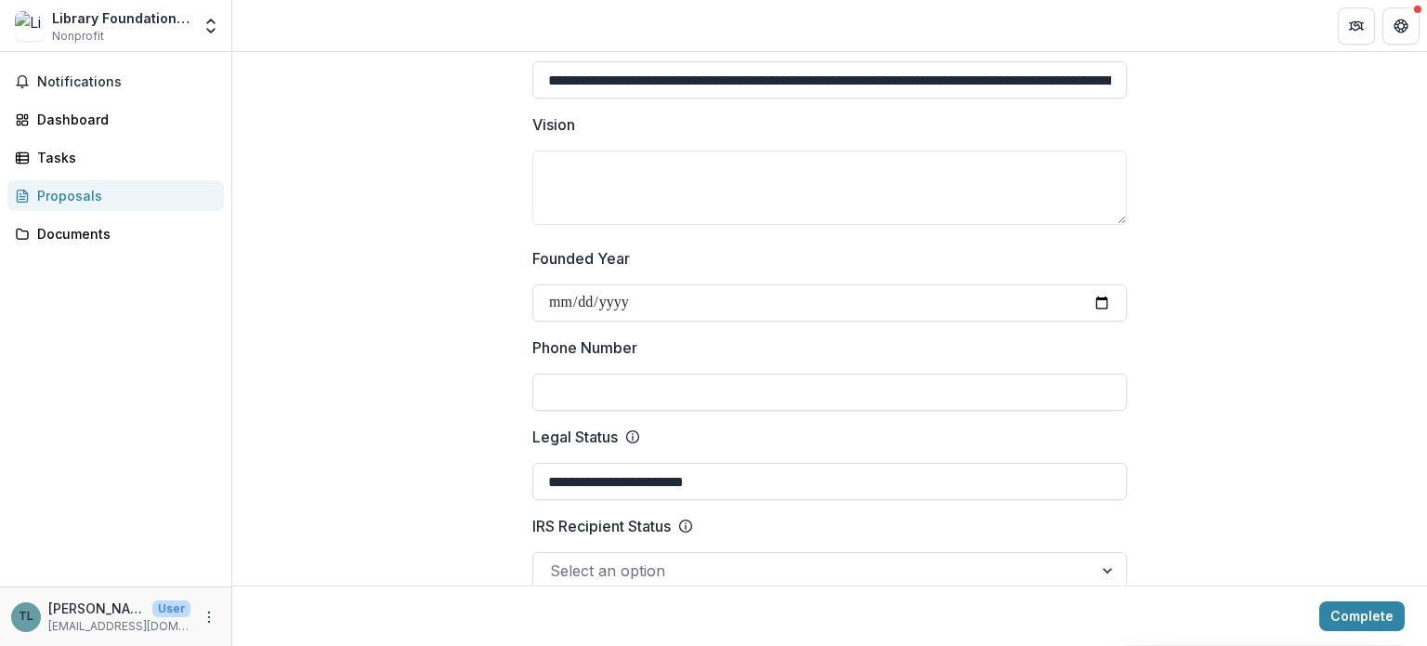
scroll to position [651, 0]
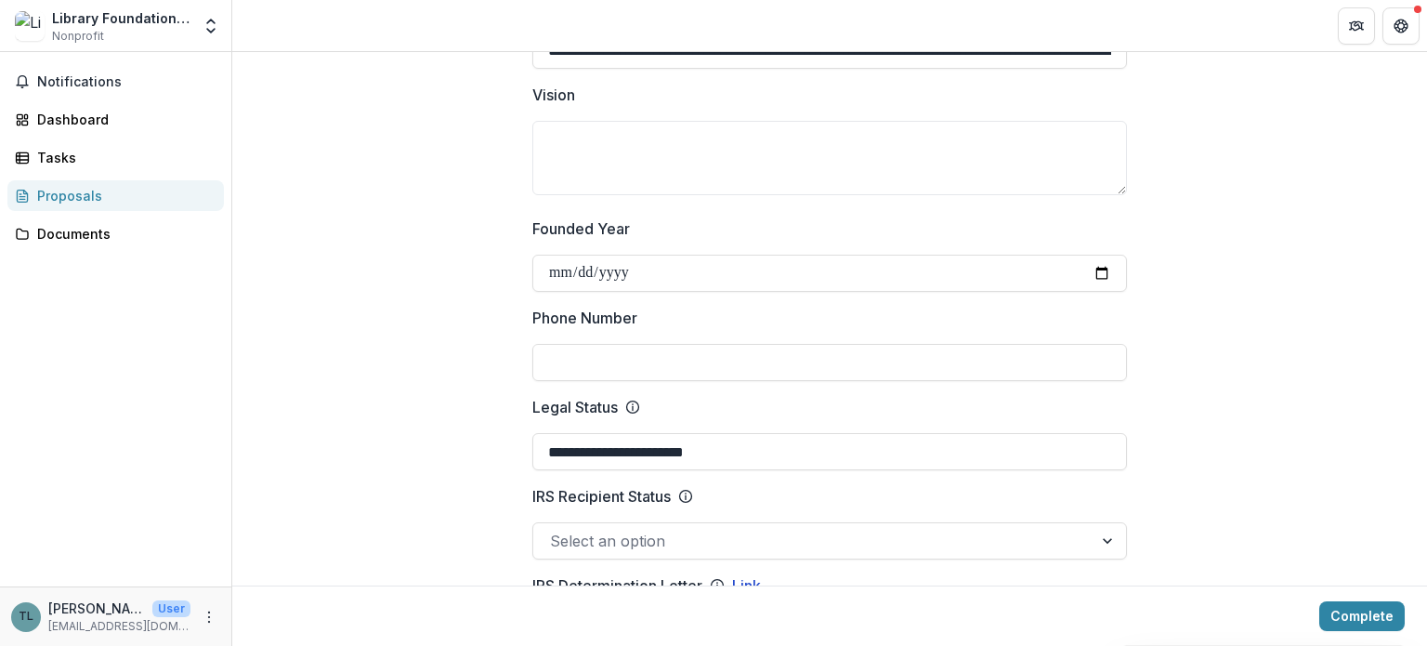
click at [665, 344] on input "Phone Number" at bounding box center [829, 362] width 595 height 37
type input "**********"
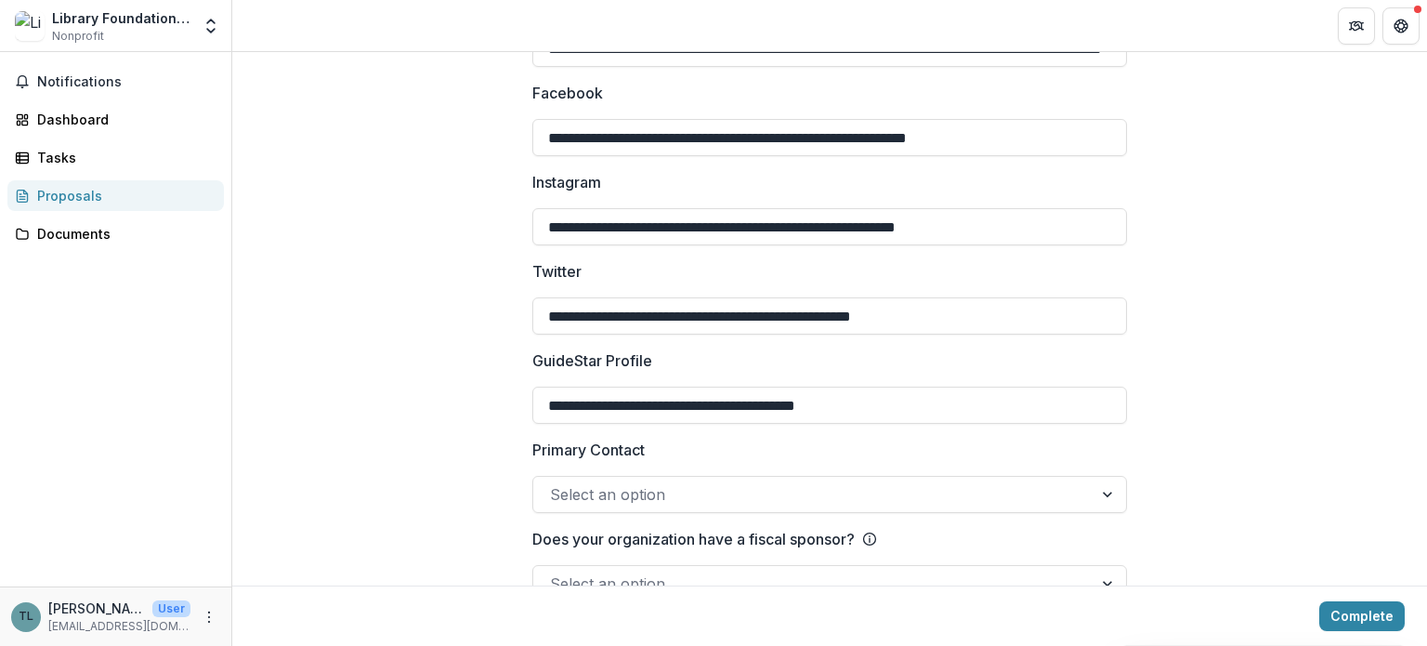
scroll to position [2764, 0]
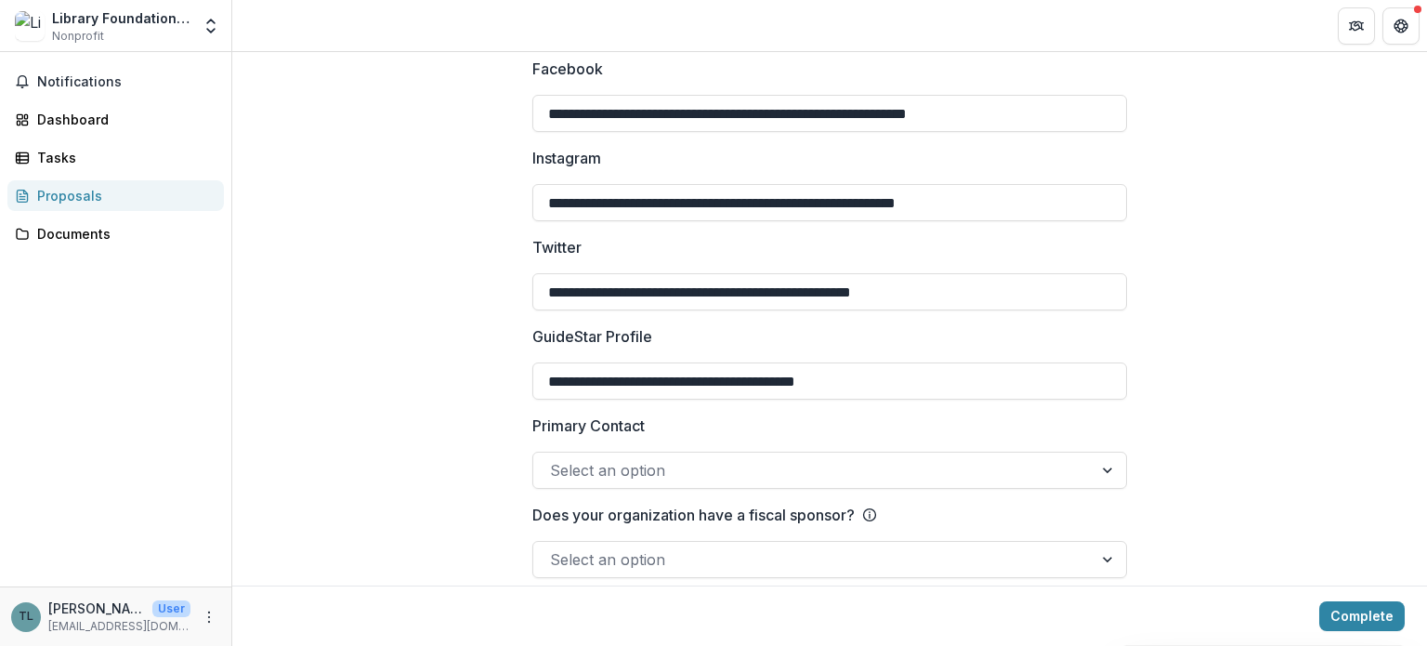
click at [1093, 542] on div at bounding box center [1109, 559] width 33 height 35
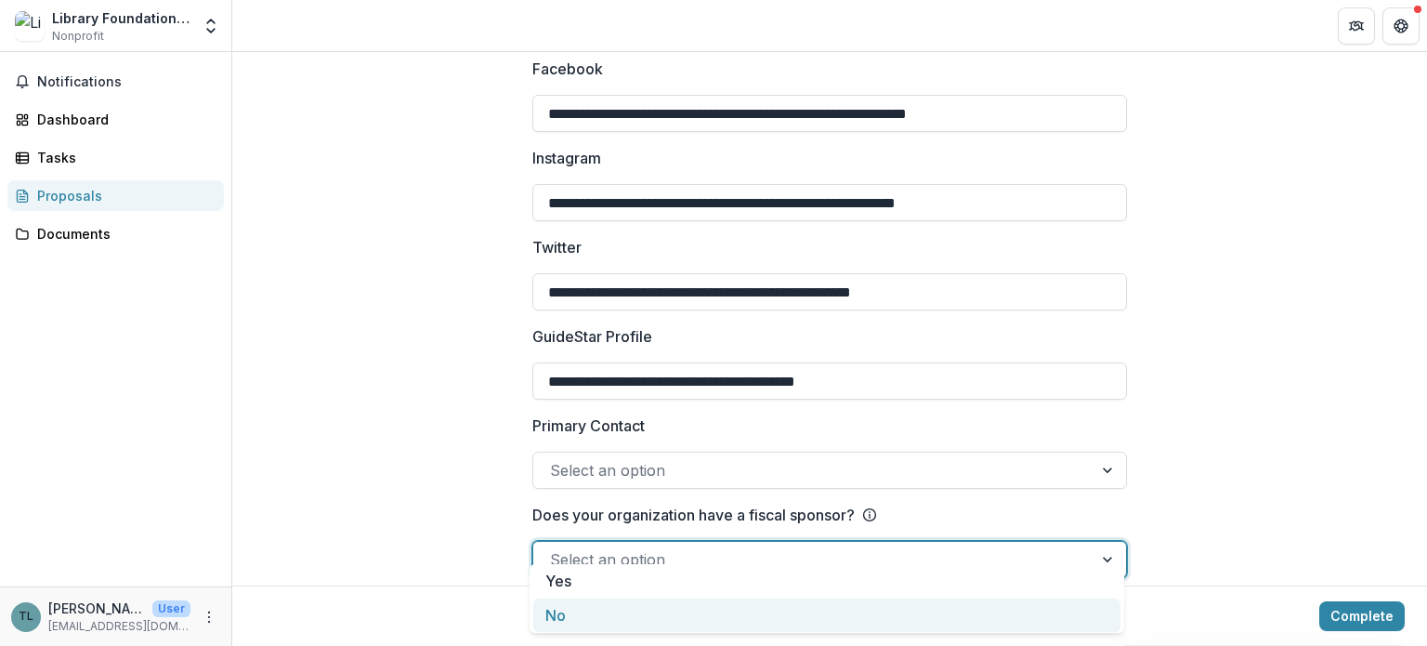
click at [877, 601] on div "No" at bounding box center [826, 615] width 587 height 34
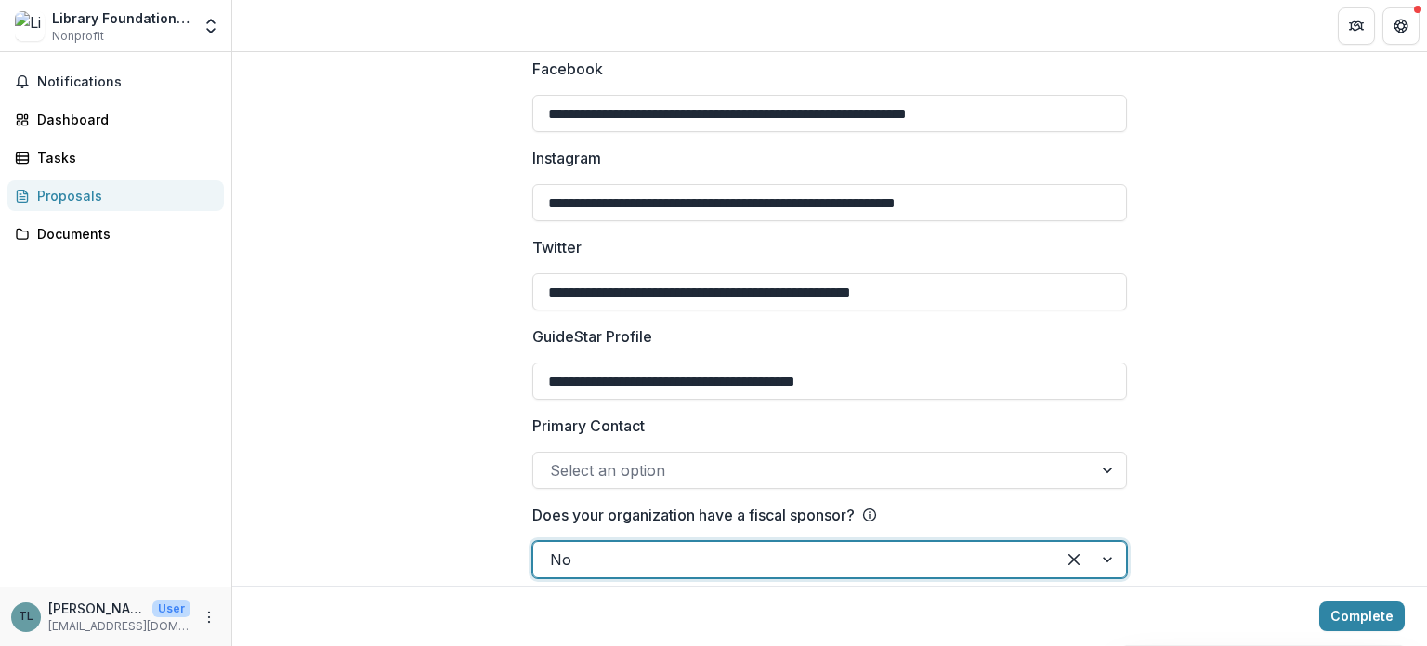
click at [1119, 467] on div "Select an option" at bounding box center [829, 470] width 595 height 37
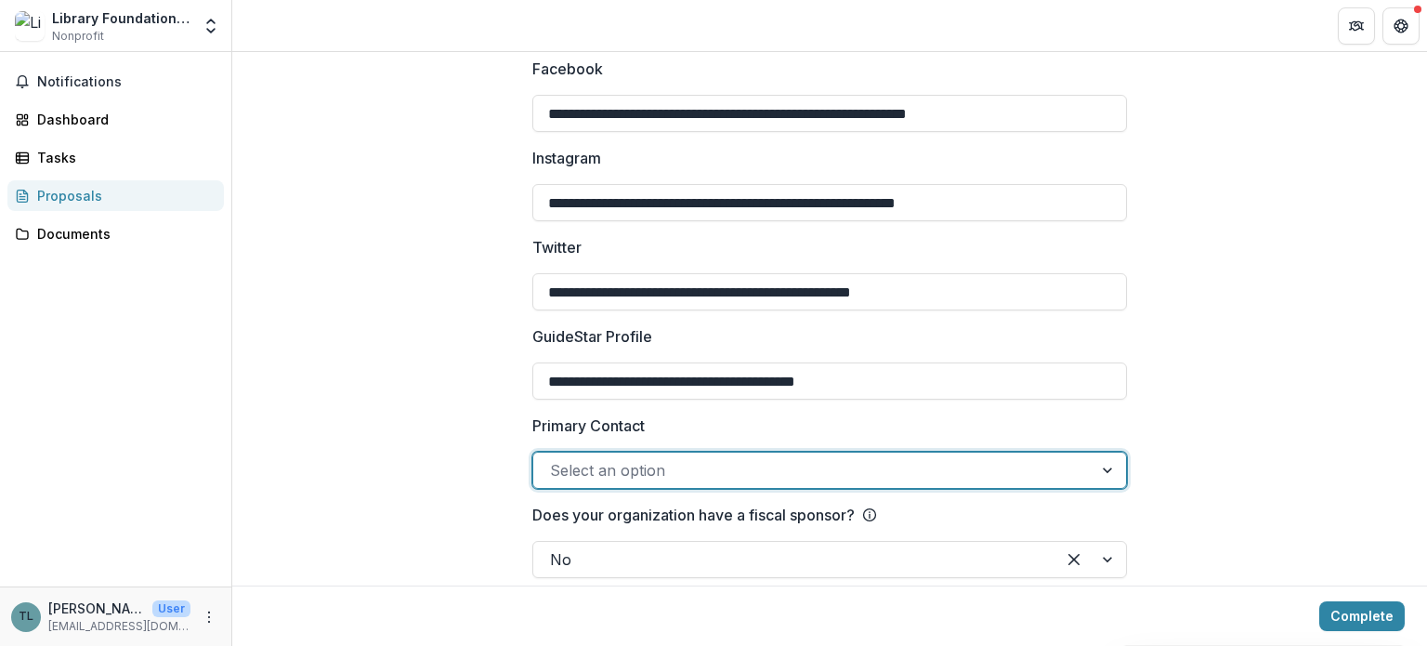
click at [1113, 458] on div at bounding box center [1109, 470] width 33 height 35
click at [1103, 453] on div at bounding box center [1109, 470] width 33 height 35
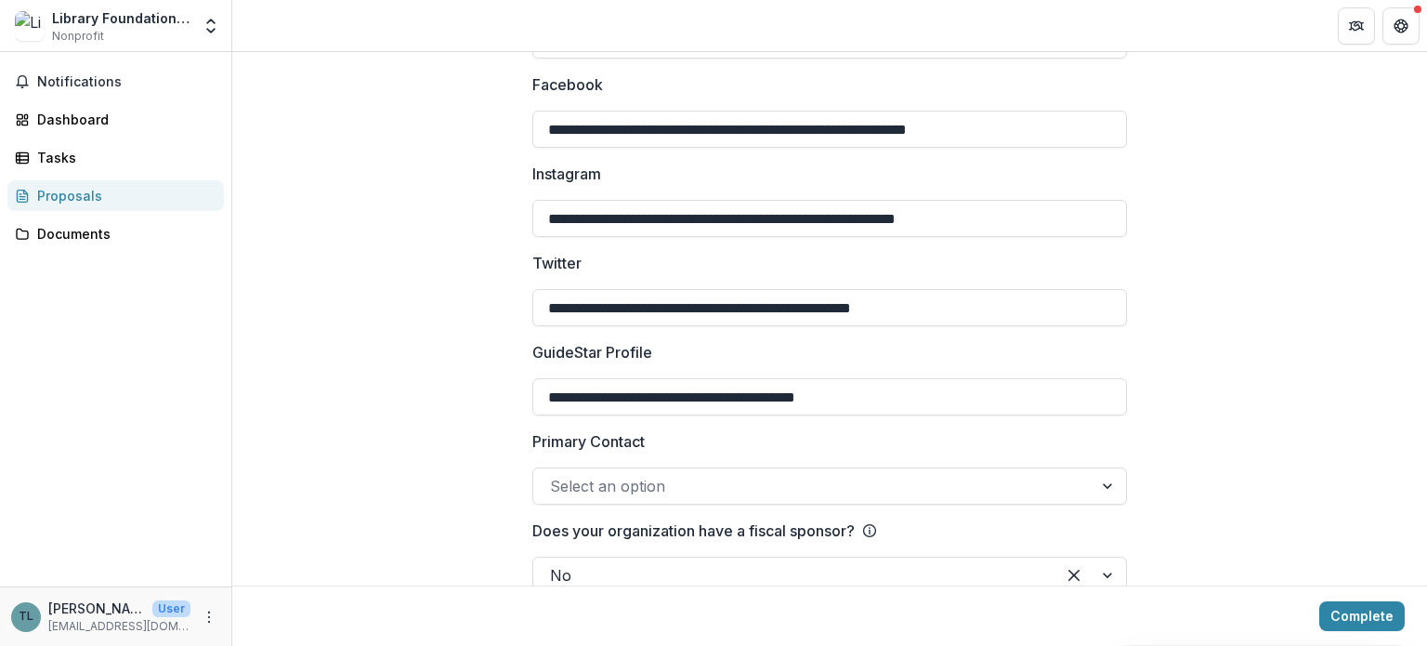
scroll to position [2916, 0]
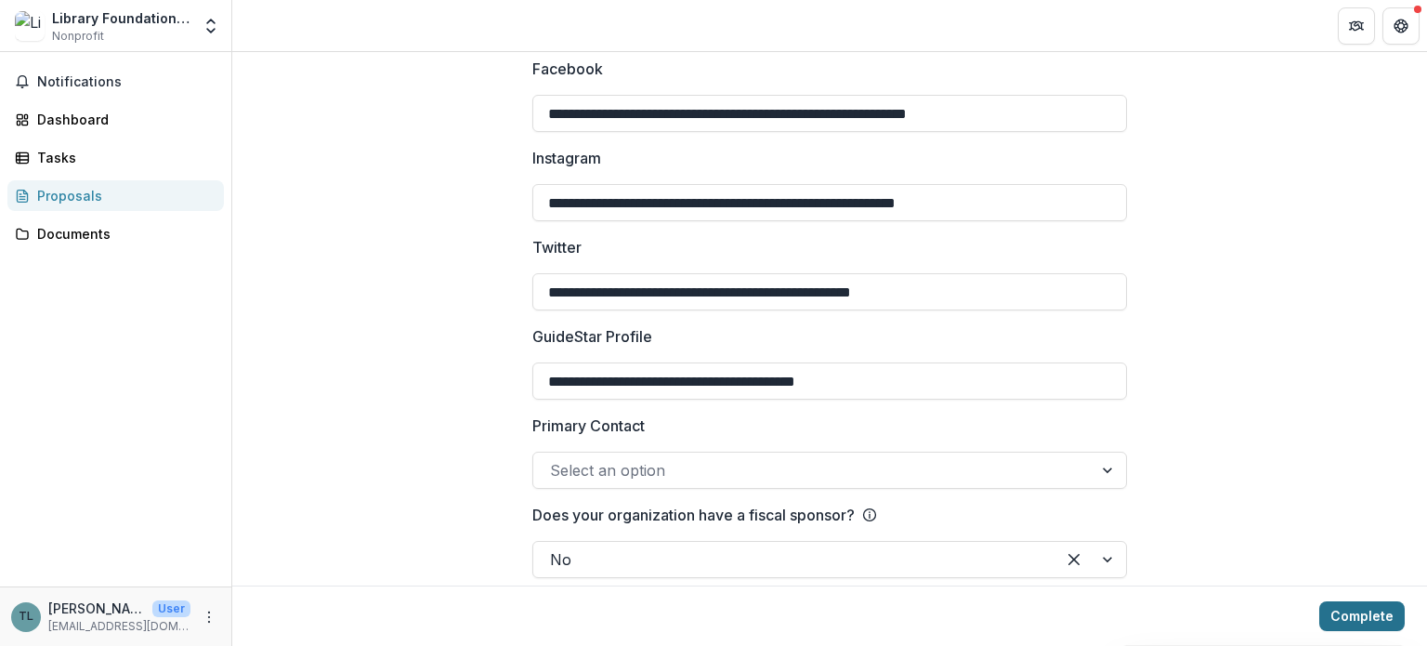
click at [1370, 617] on button "Complete" at bounding box center [1362, 616] width 85 height 30
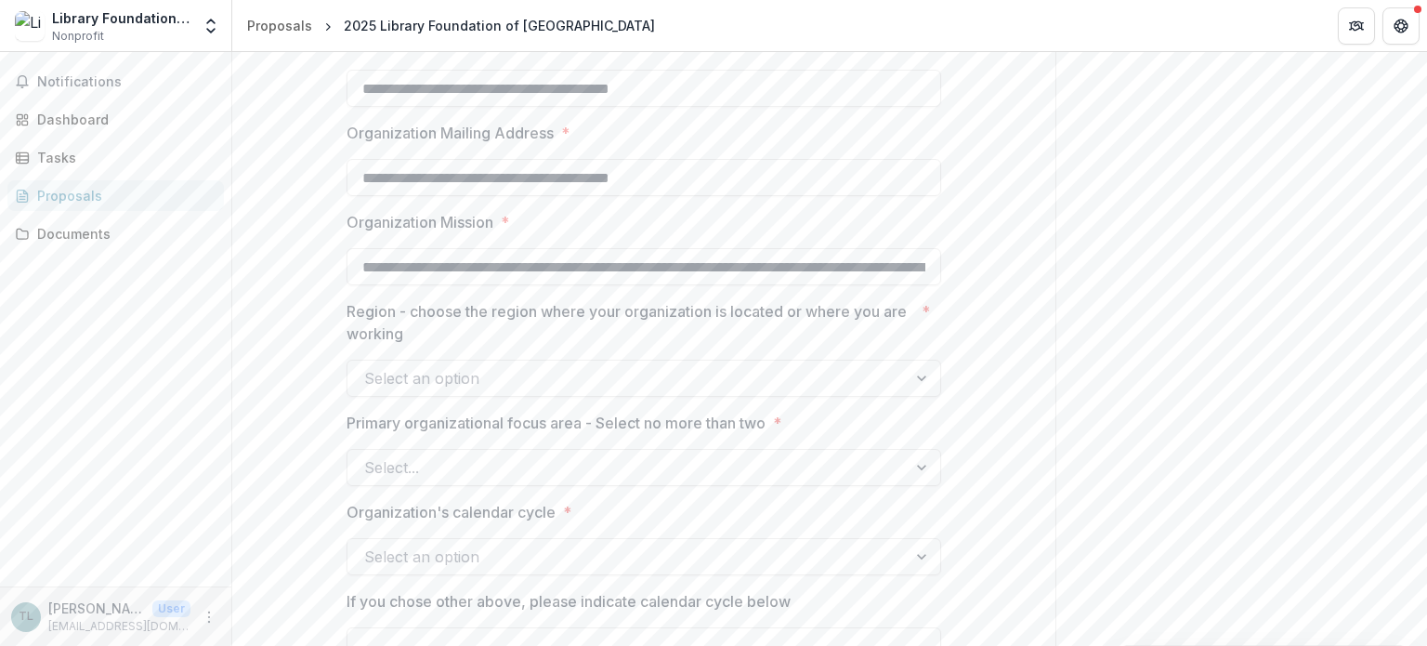
scroll to position [558, 0]
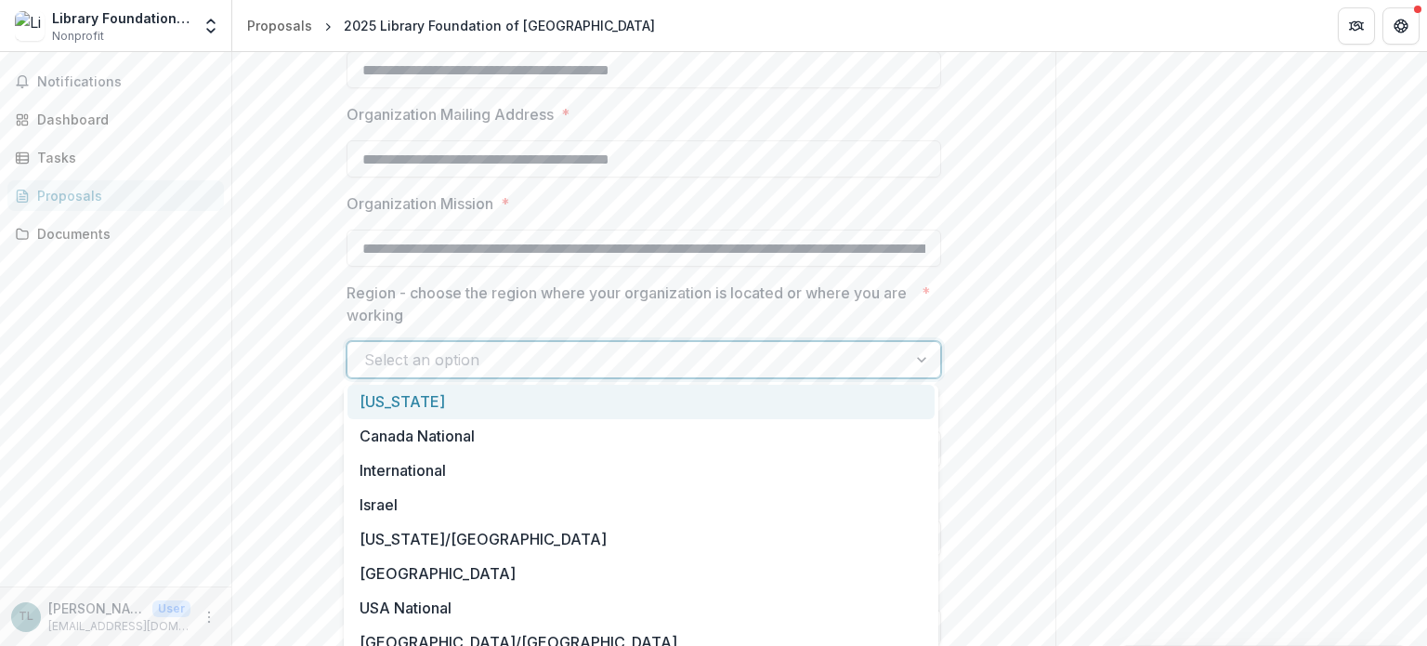
click at [839, 359] on div at bounding box center [627, 360] width 526 height 26
click at [572, 401] on div "California" at bounding box center [641, 402] width 587 height 34
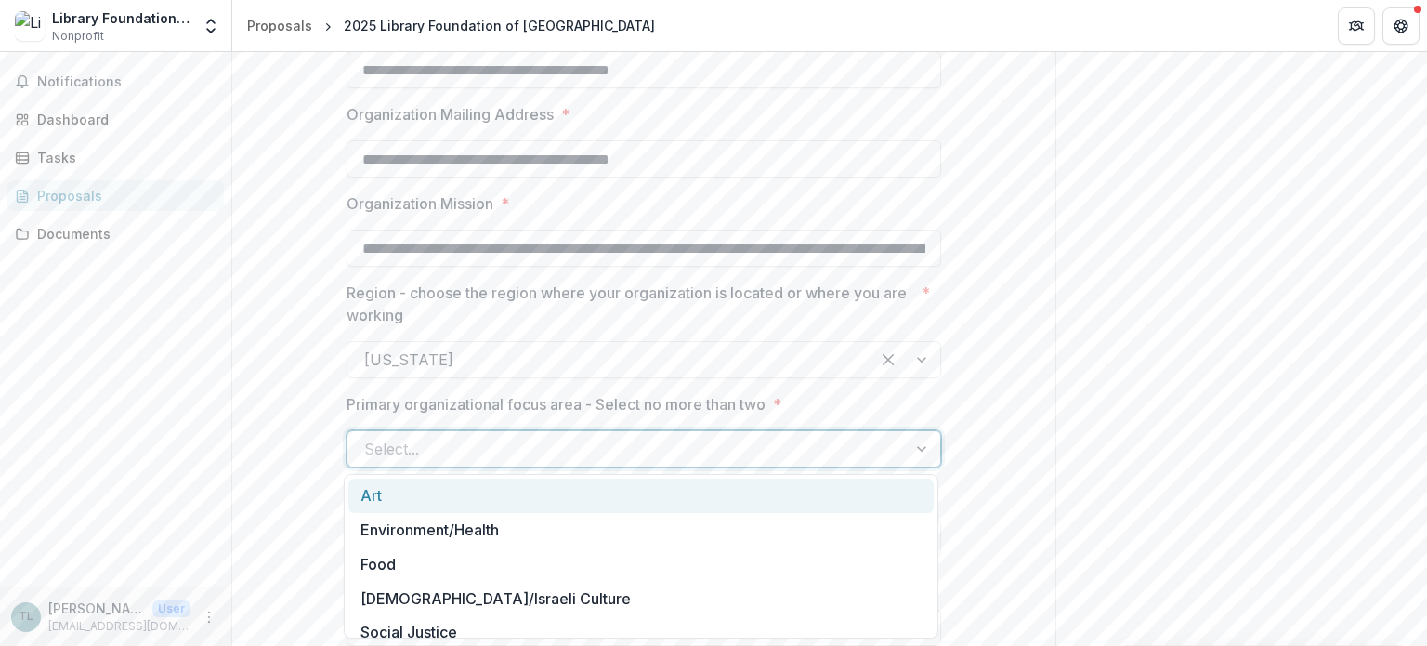
click at [731, 430] on div "Select..." at bounding box center [644, 448] width 595 height 37
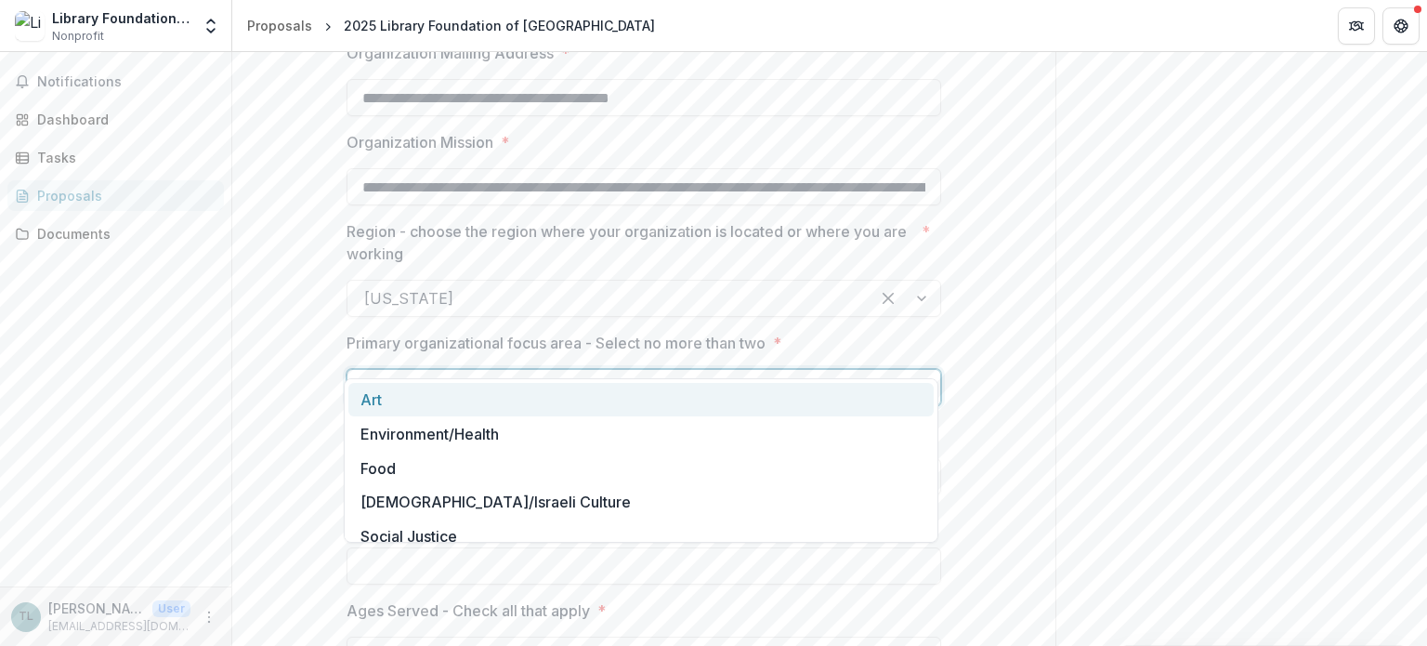
scroll to position [743, 0]
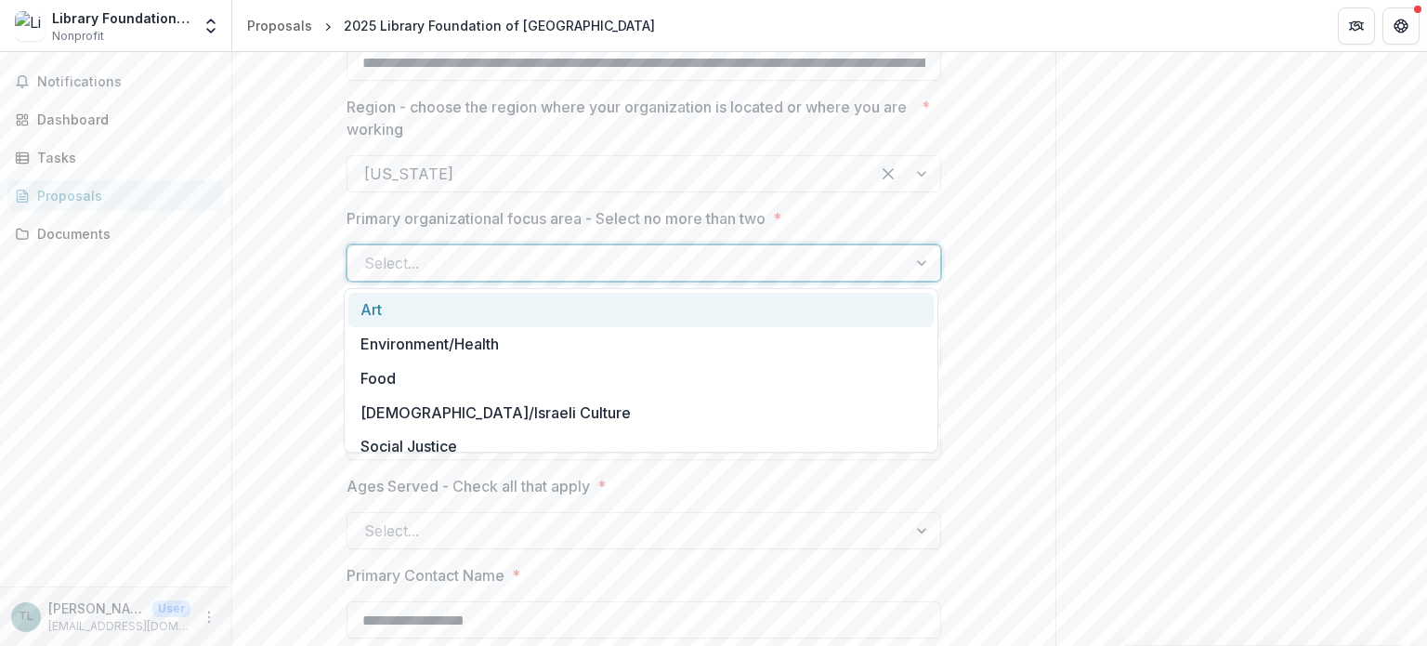
click at [500, 313] on div "Art" at bounding box center [640, 310] width 585 height 34
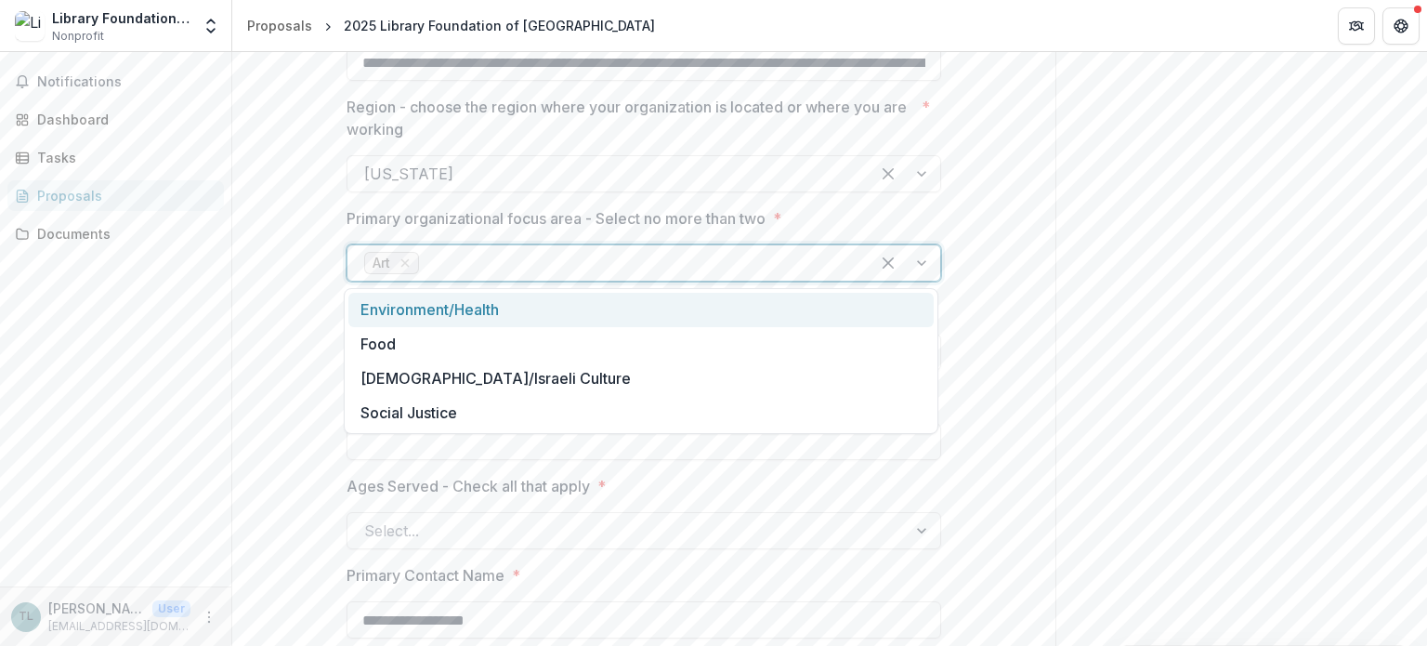
click at [926, 264] on div at bounding box center [905, 262] width 71 height 35
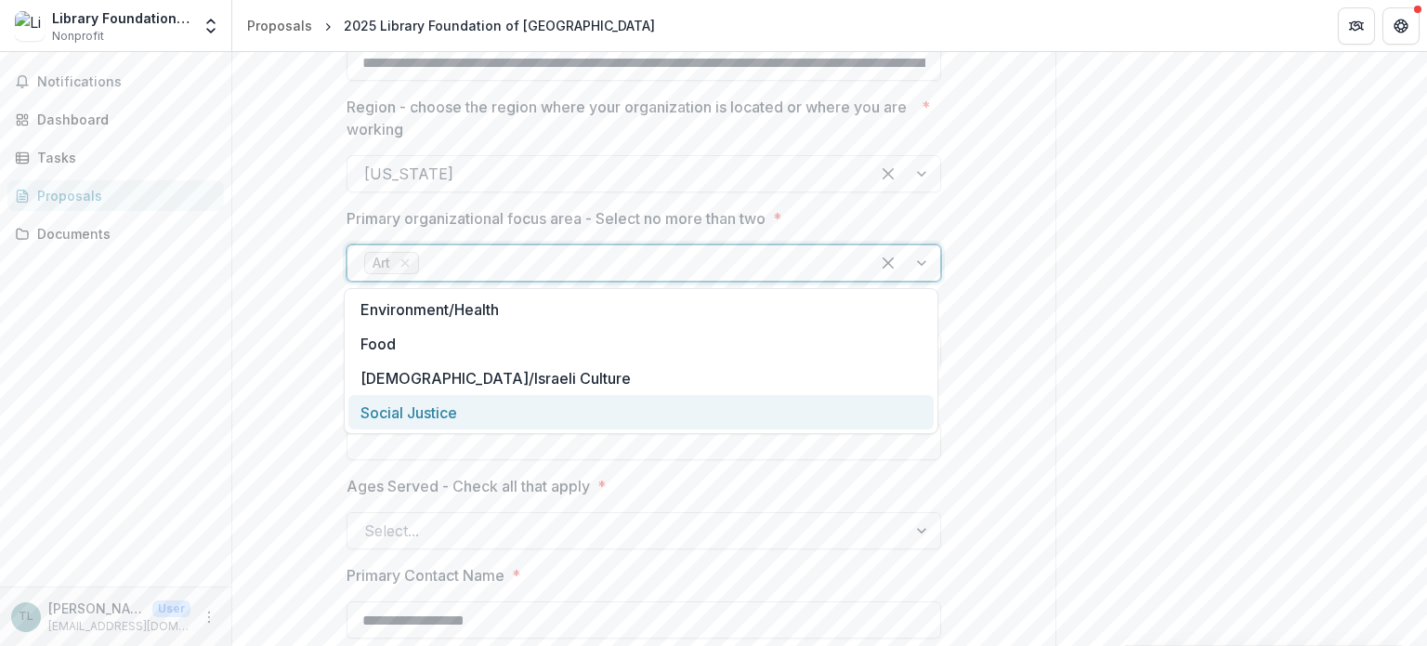
click at [442, 412] on div "Social Justice" at bounding box center [640, 412] width 585 height 34
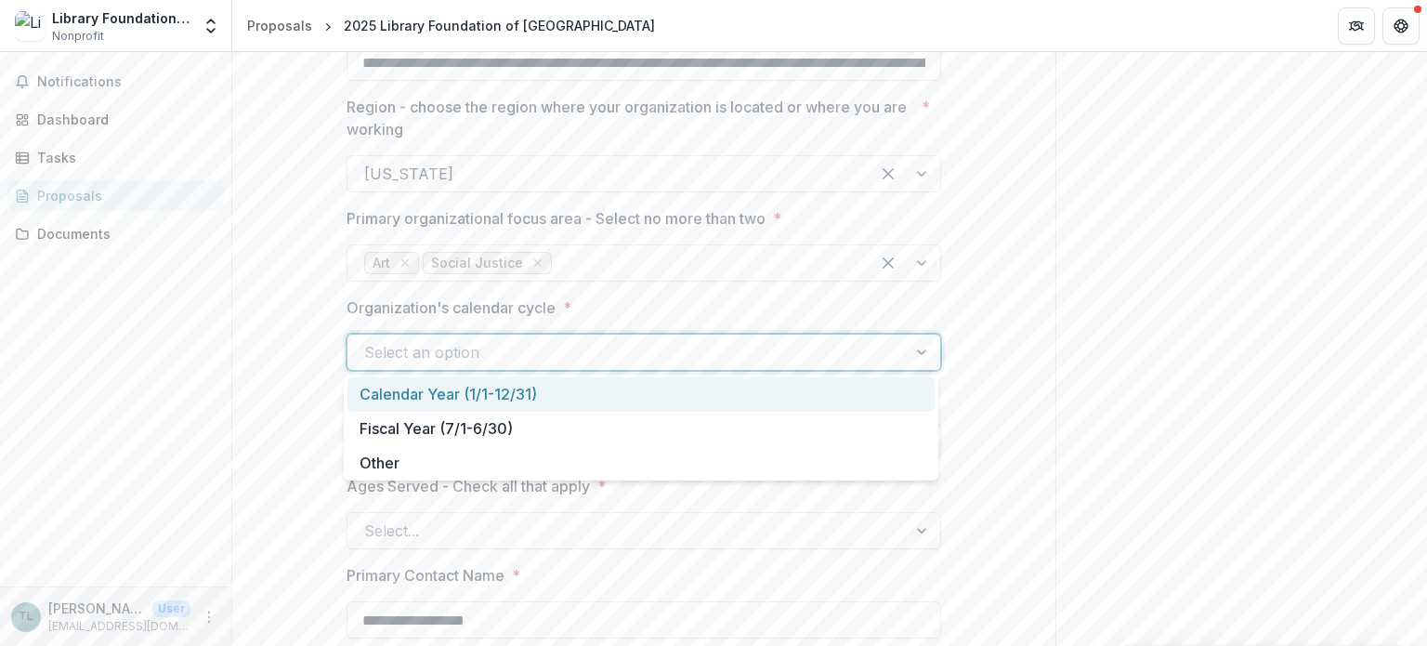
click at [892, 357] on div "Select an option" at bounding box center [627, 352] width 559 height 30
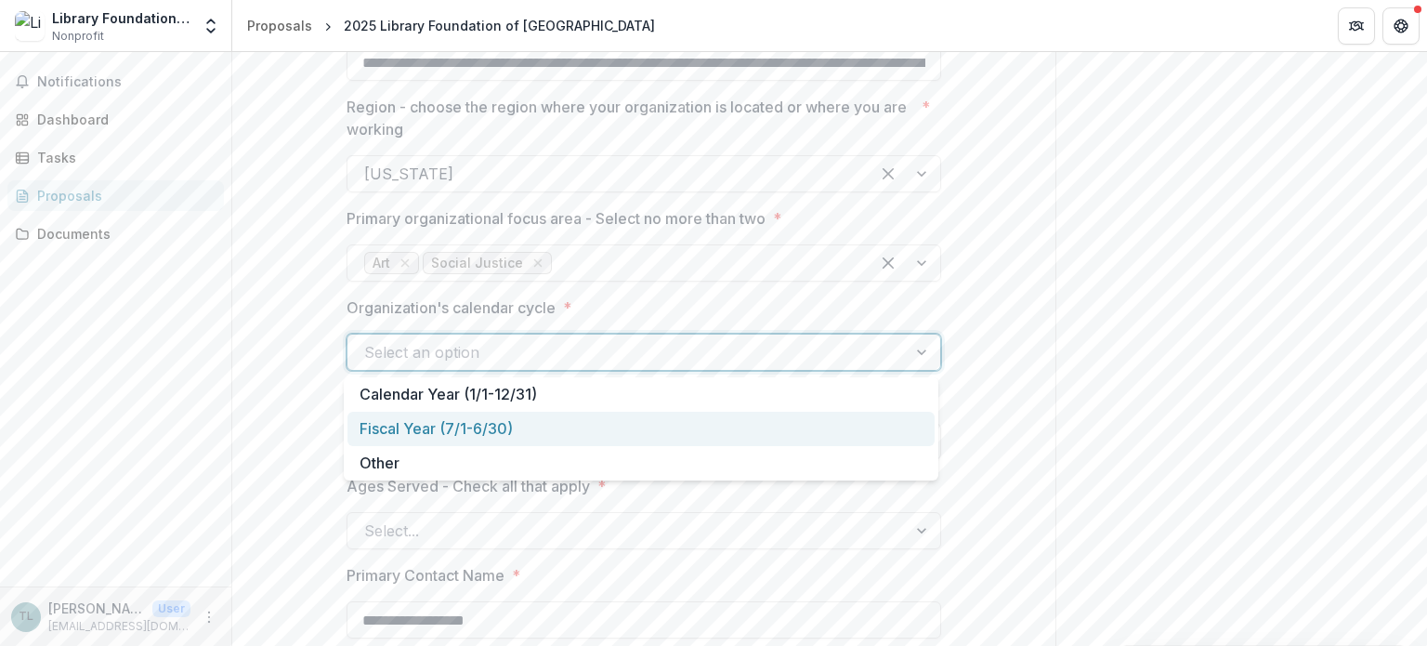
click at [524, 423] on div "Fiscal Year (7/1-6/30)" at bounding box center [641, 429] width 587 height 34
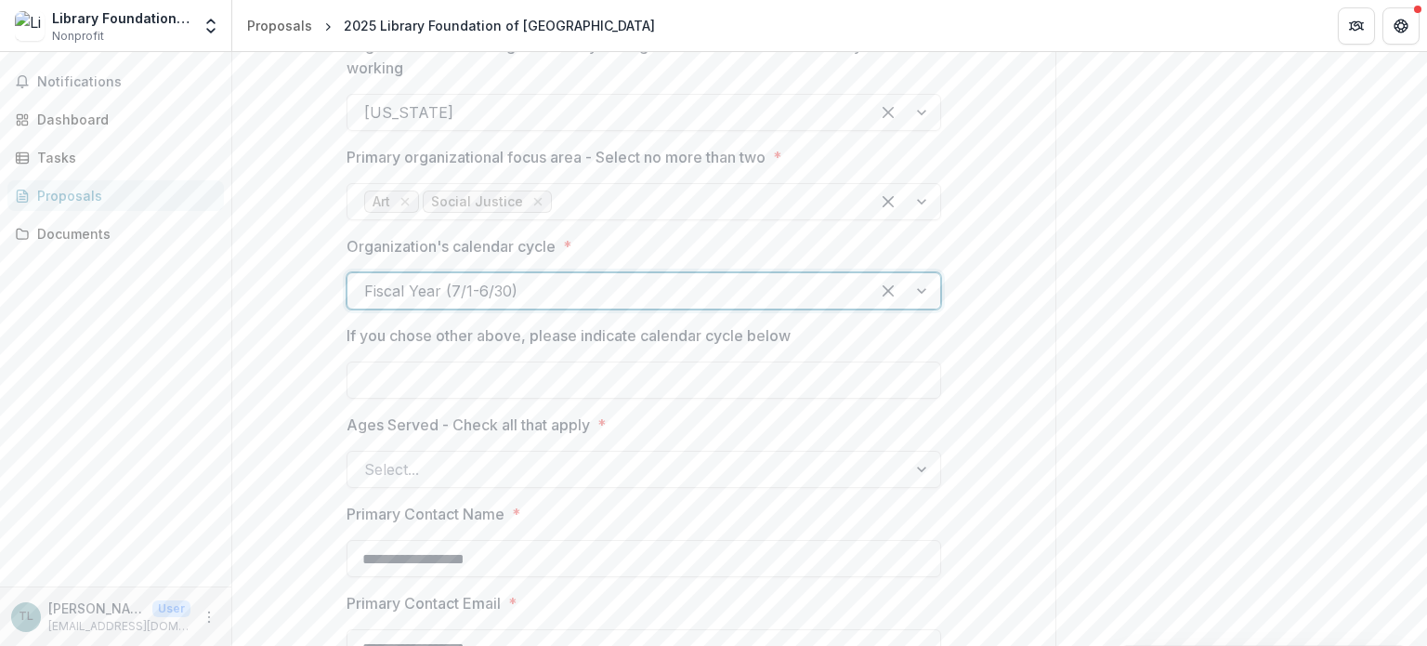
scroll to position [836, 0]
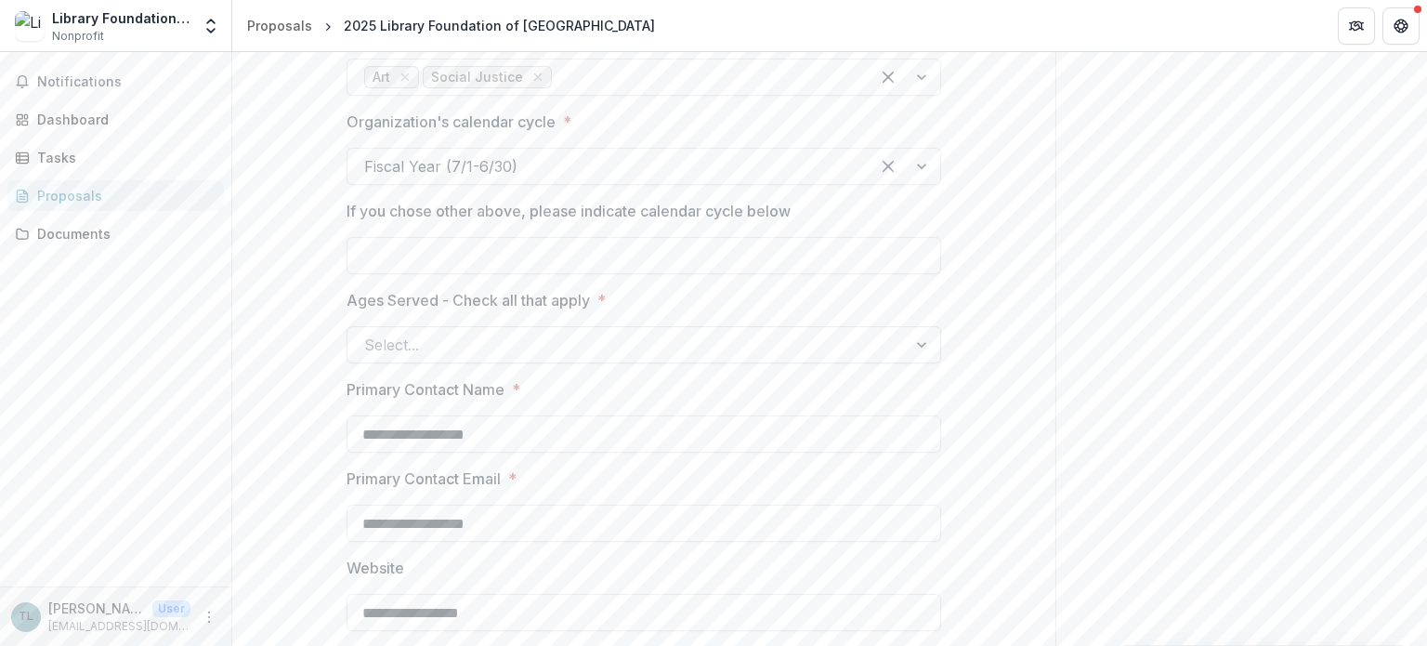
click at [817, 342] on div at bounding box center [627, 345] width 526 height 26
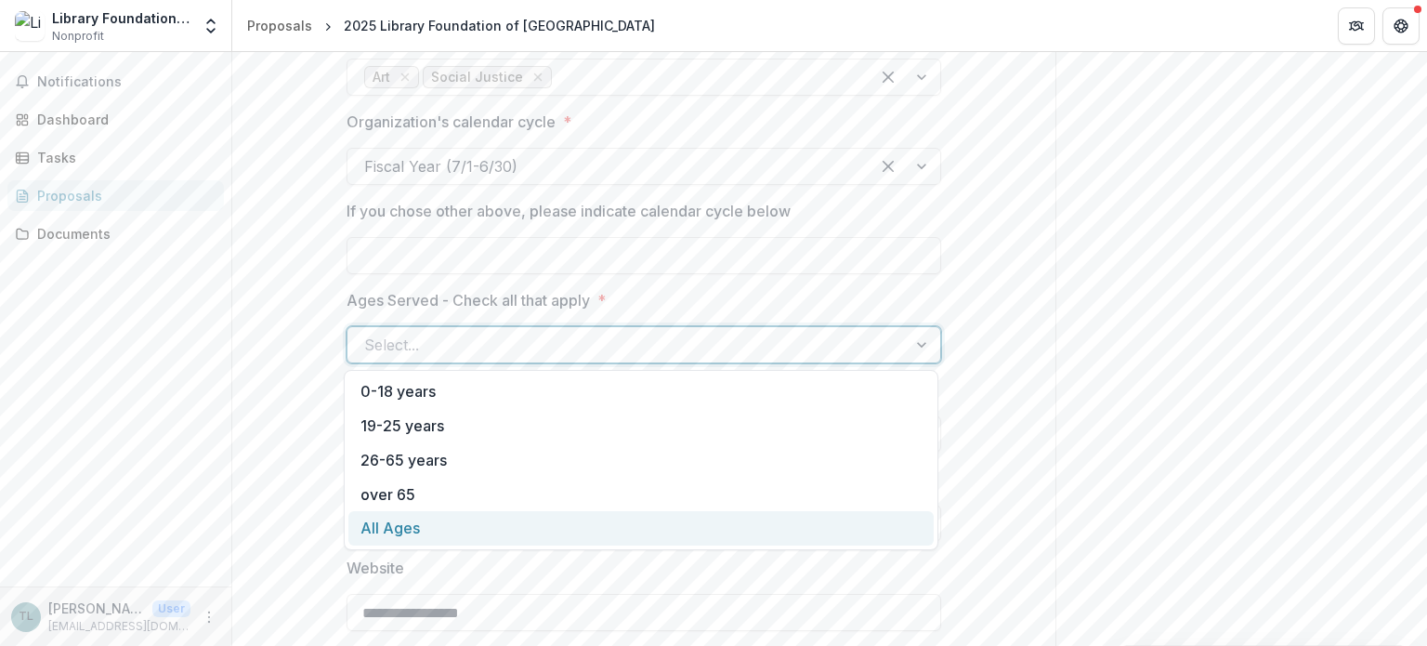
click at [539, 521] on div "All Ages" at bounding box center [640, 528] width 585 height 34
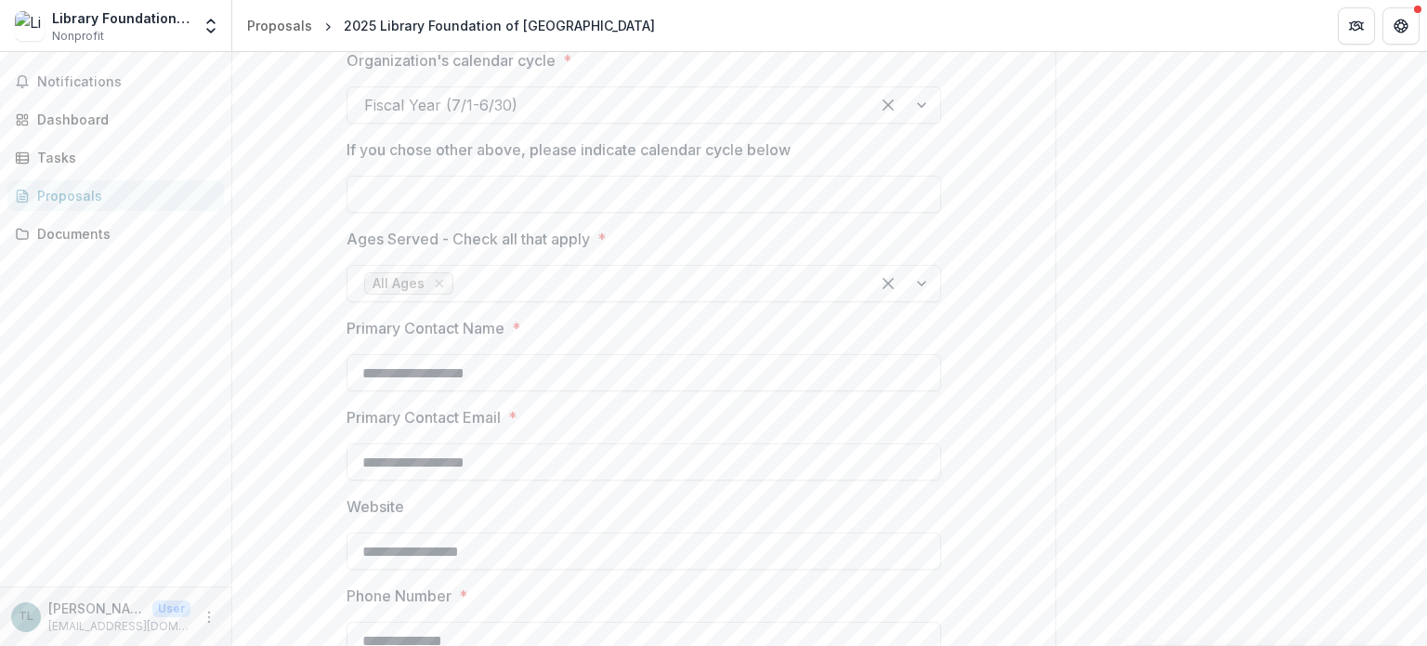
scroll to position [1022, 0]
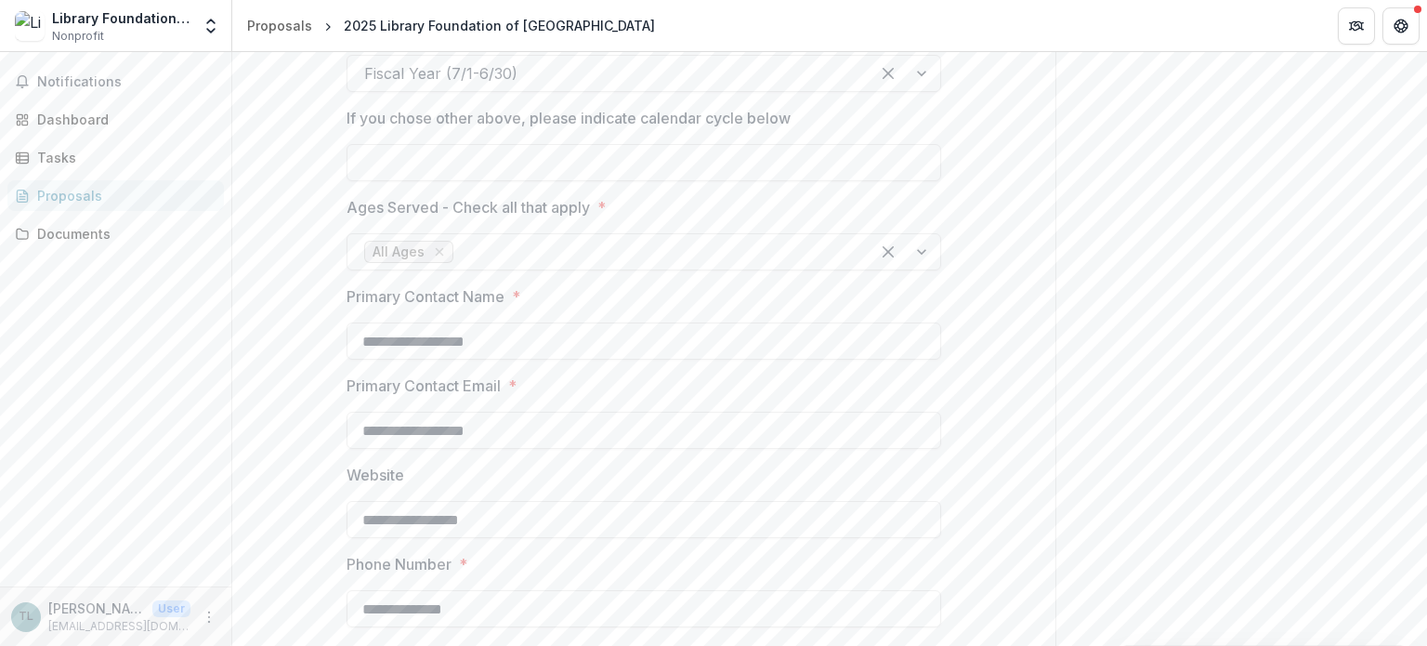
drag, startPoint x: 534, startPoint y: 341, endPoint x: 249, endPoint y: 322, distance: 285.9
type input "**********"
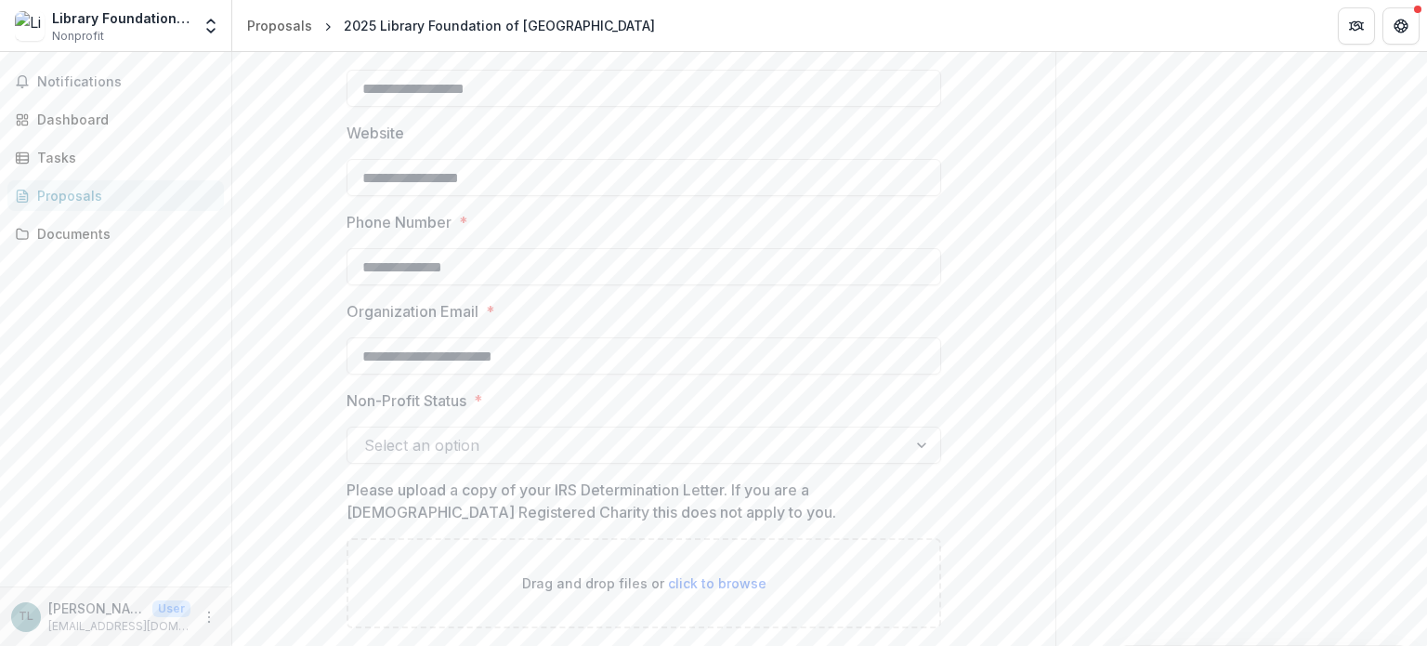
scroll to position [1394, 0]
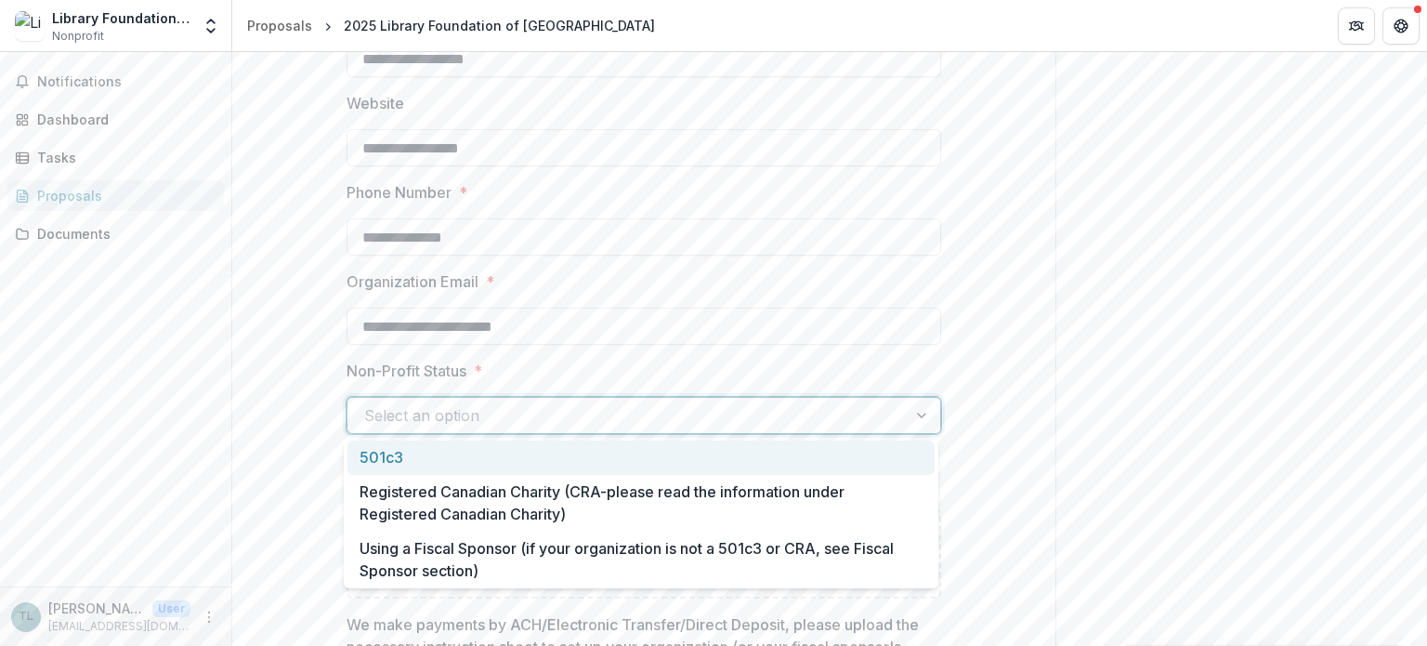
click at [851, 406] on div at bounding box center [627, 415] width 526 height 26
click at [664, 464] on div "501c3" at bounding box center [641, 457] width 587 height 34
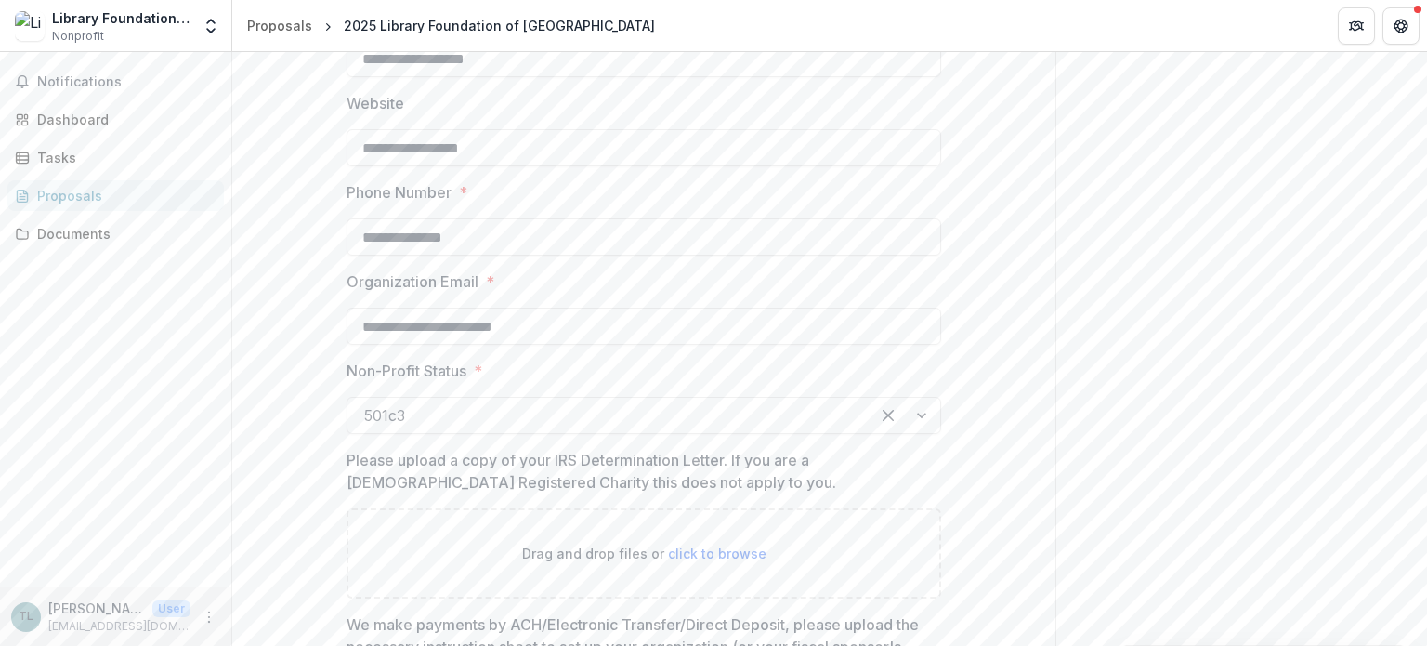
click at [1043, 450] on div "**********" at bounding box center [643, 614] width 823 height 3378
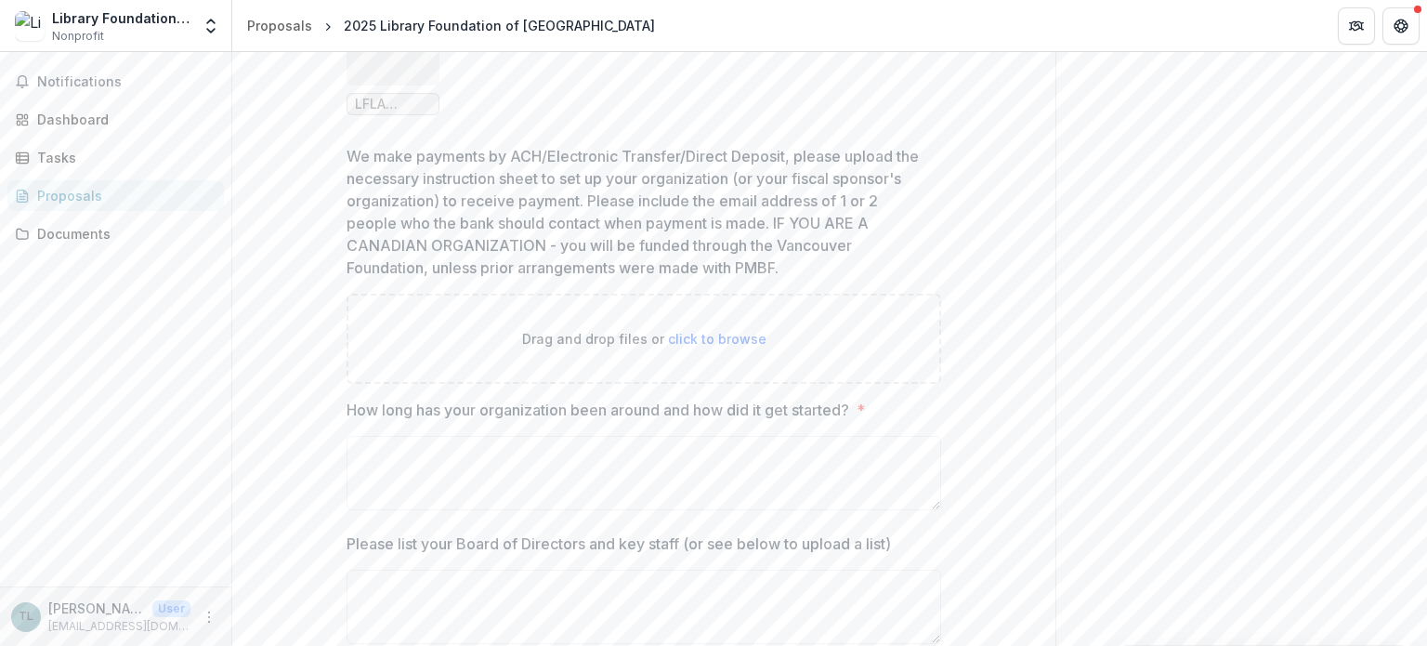
scroll to position [2045, 0]
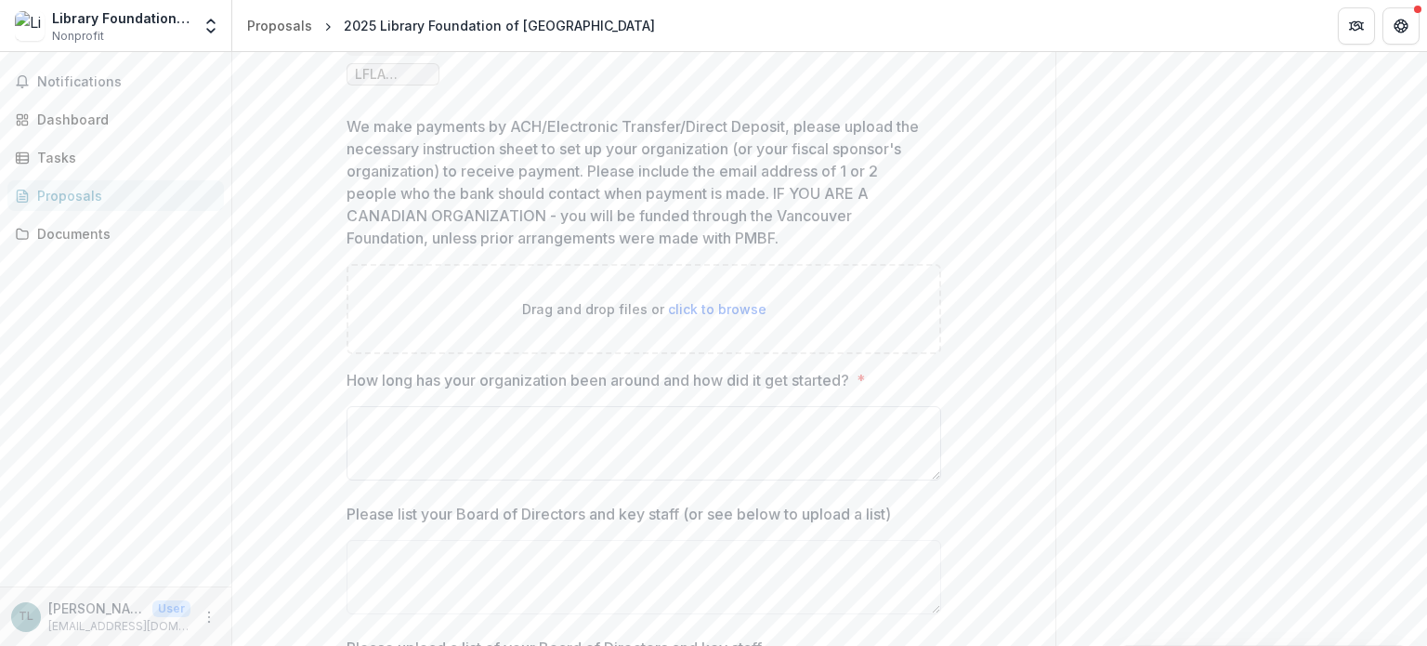
click at [743, 440] on textarea "How long has your organization been around and how did it get started? *" at bounding box center [644, 443] width 595 height 74
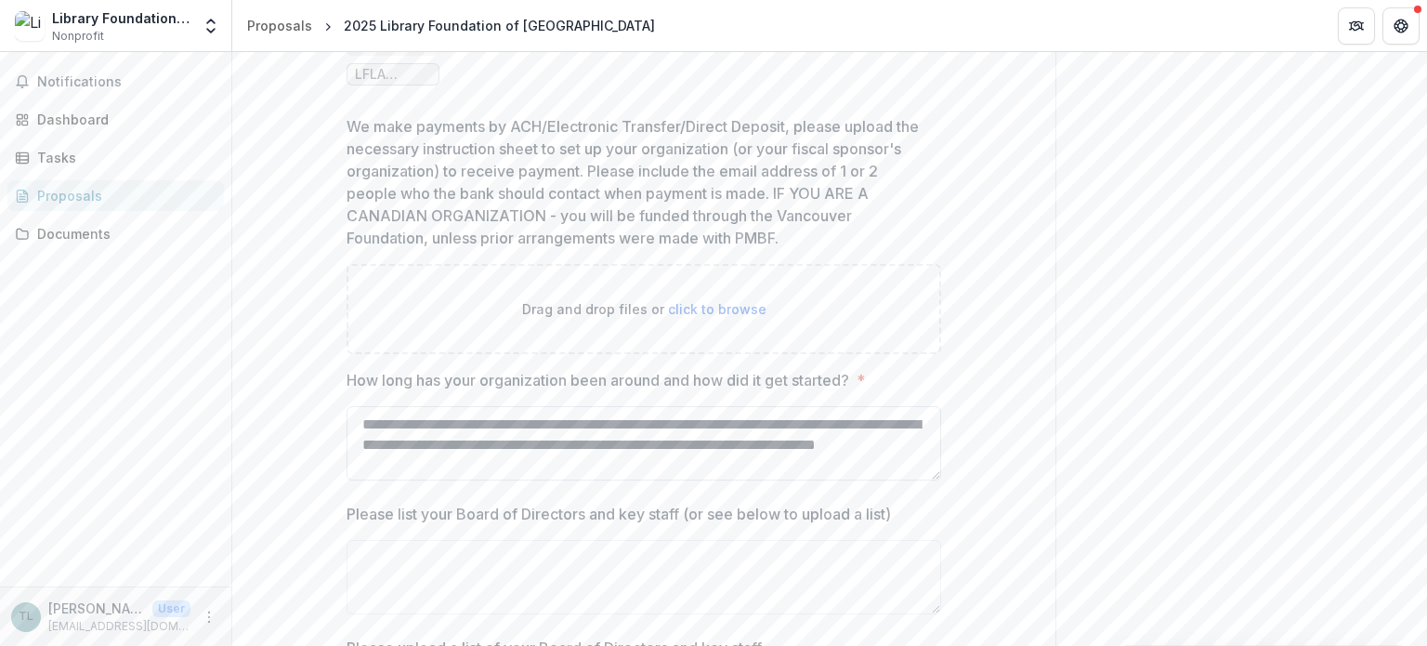
click at [640, 422] on textarea "**********" at bounding box center [644, 443] width 595 height 74
click at [619, 461] on textarea "**********" at bounding box center [644, 443] width 595 height 74
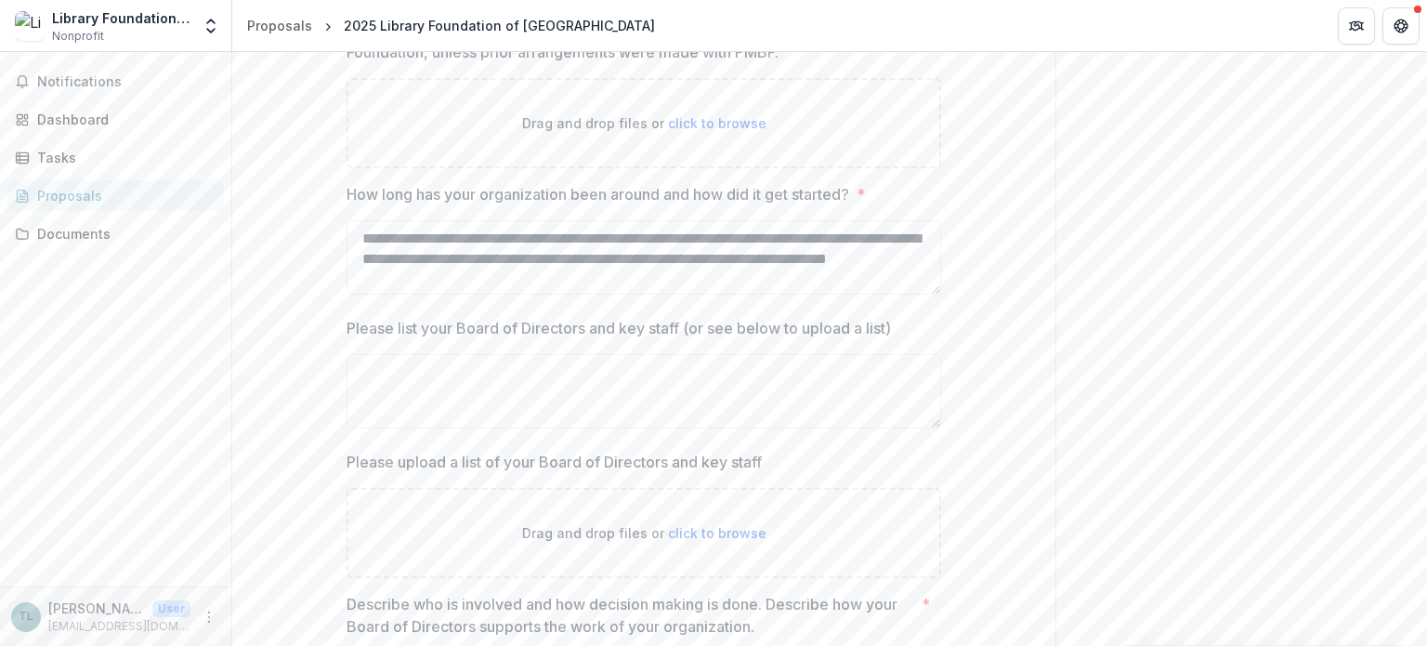
scroll to position [2323, 0]
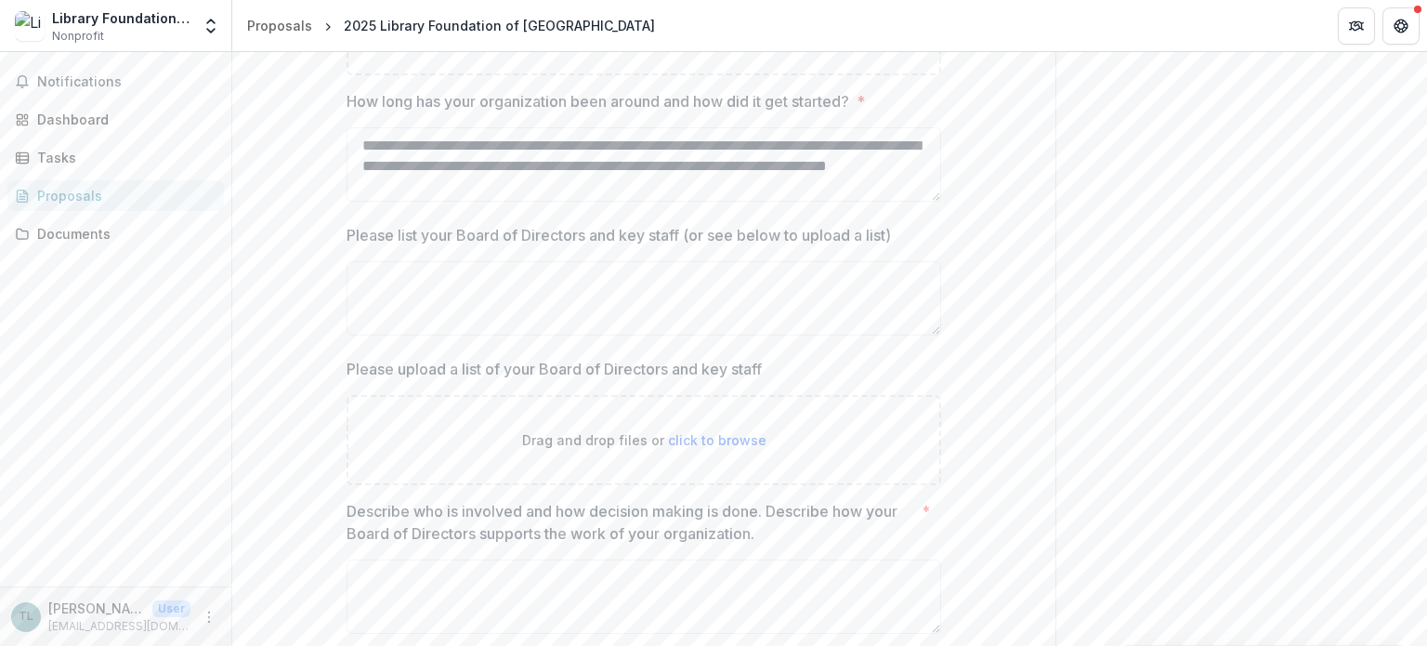
type textarea "**********"
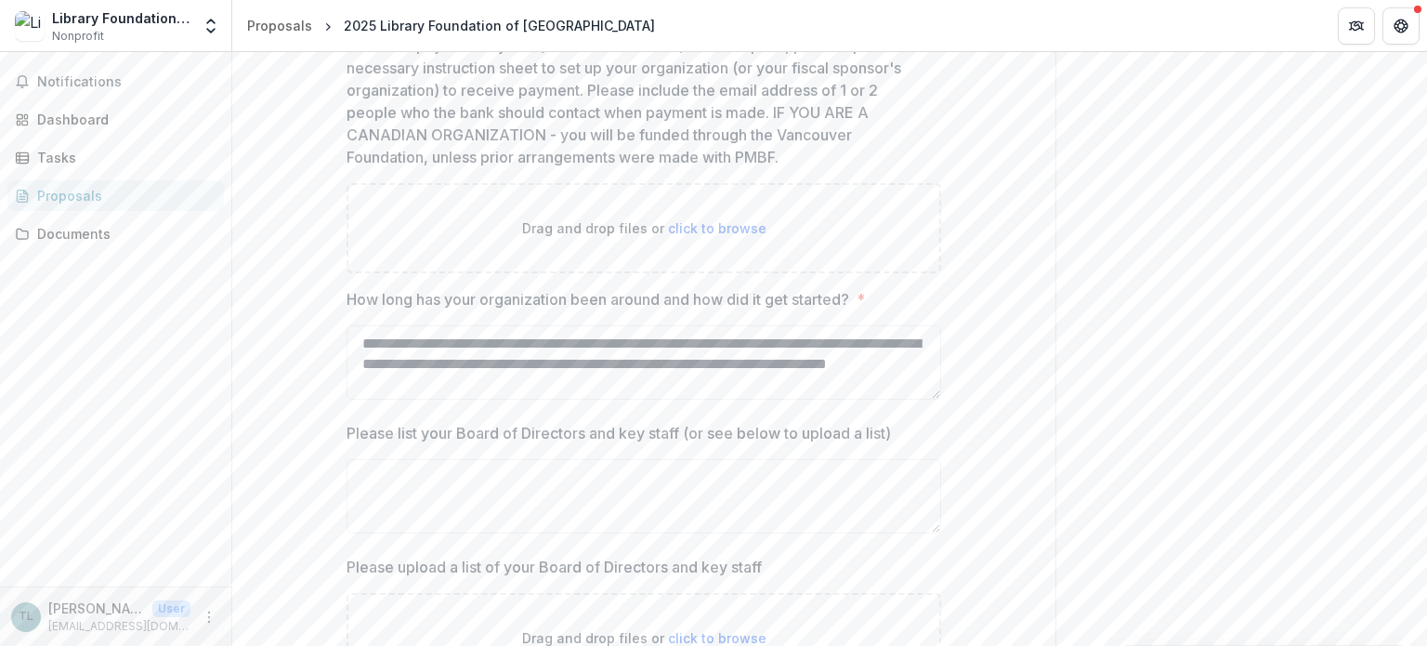
scroll to position [2230, 0]
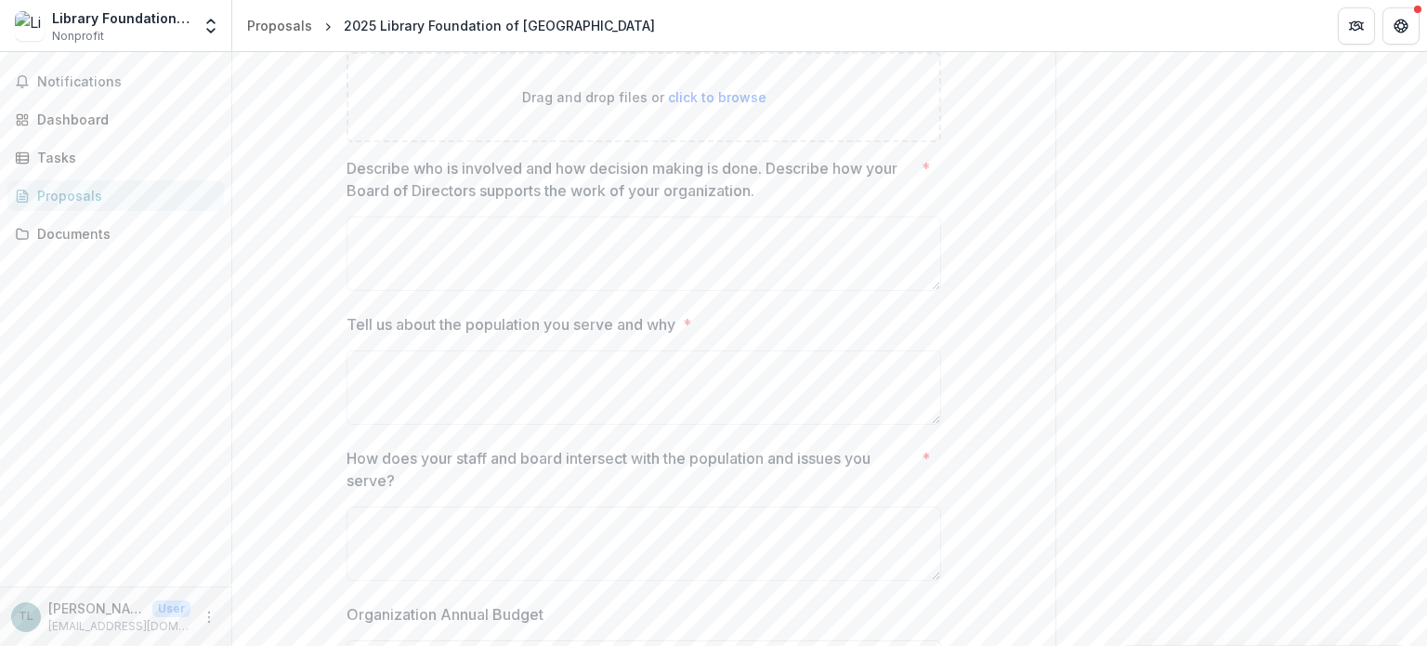
scroll to position [2695, 0]
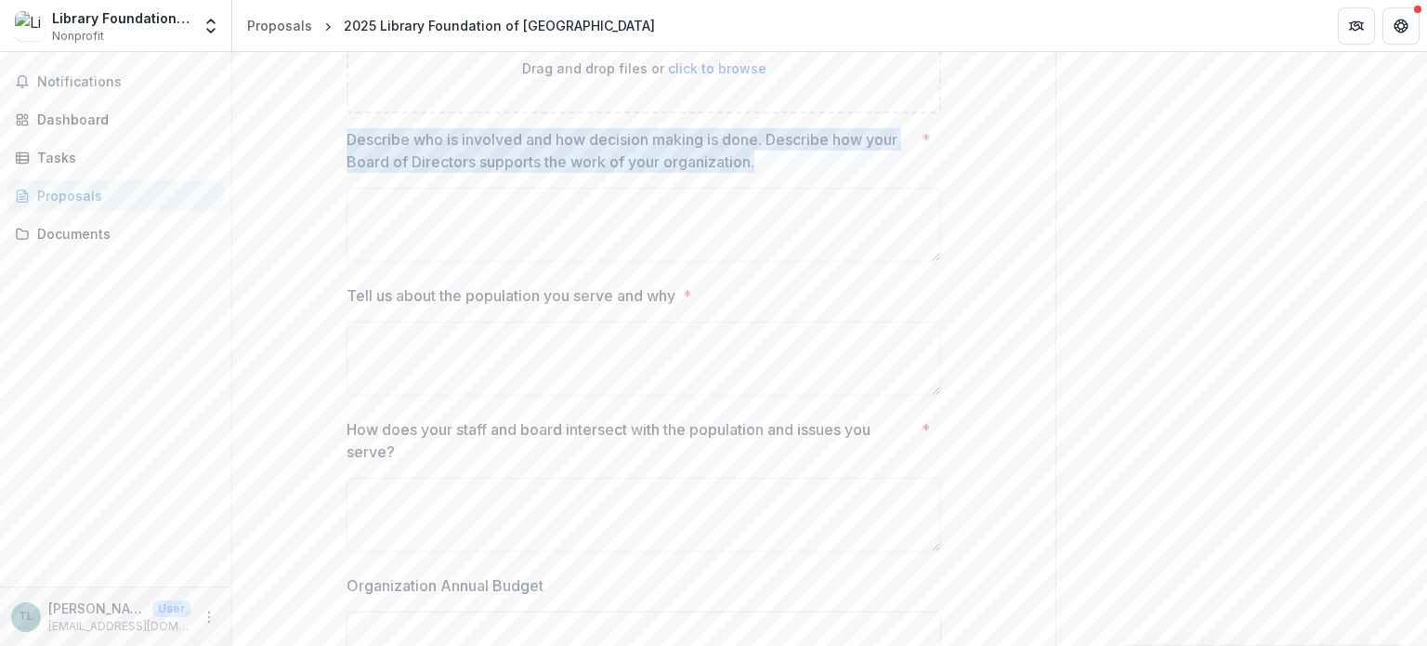
drag, startPoint x: 773, startPoint y: 161, endPoint x: 345, endPoint y: 144, distance: 428.7
click at [347, 144] on p "Describe who is involved and how decision making is done. Describe how your Boa…" at bounding box center [631, 150] width 568 height 45
copy p "Describe who is involved and how decision making is done. Describe how your Boa…"
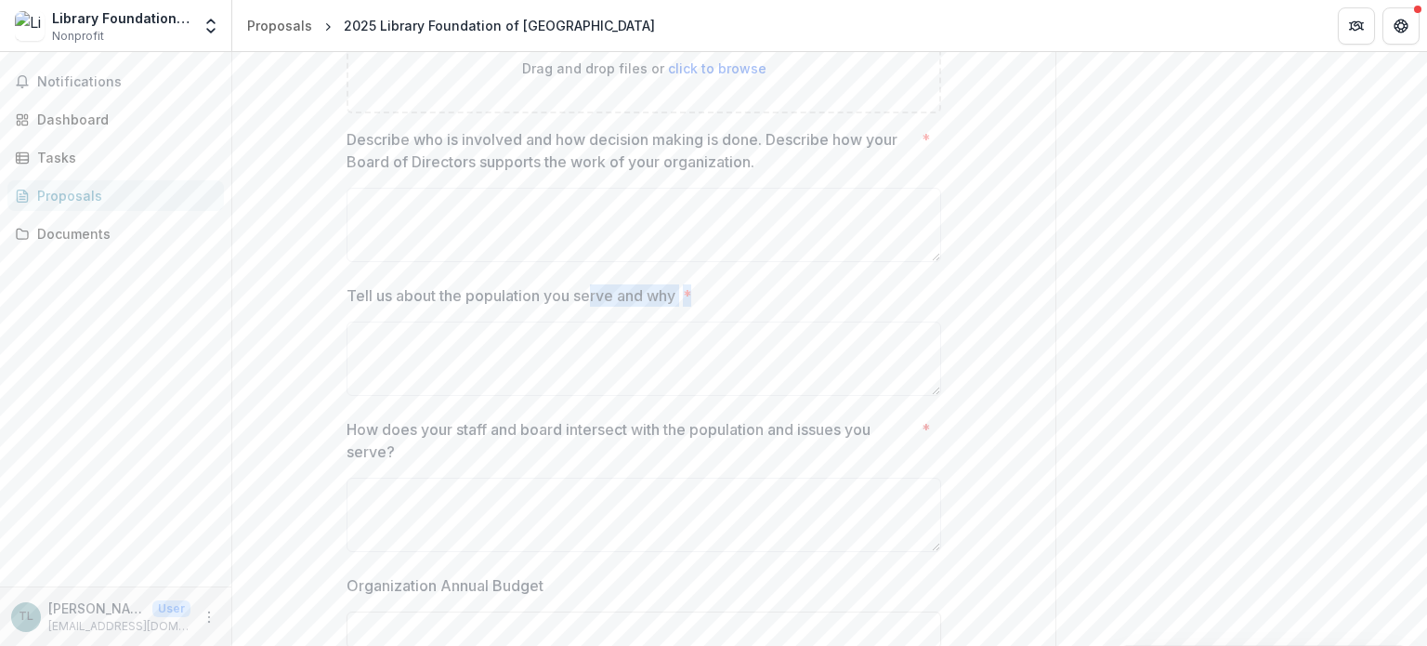
drag, startPoint x: 697, startPoint y: 290, endPoint x: 592, endPoint y: 289, distance: 105.0
click at [592, 289] on label "Tell us about the population you serve and why *" at bounding box center [639, 295] width 584 height 22
click at [660, 290] on p "Tell us about the population you serve and why" at bounding box center [511, 295] width 329 height 22
click at [660, 322] on textarea "Tell us about the population you serve and why *" at bounding box center [644, 359] width 595 height 74
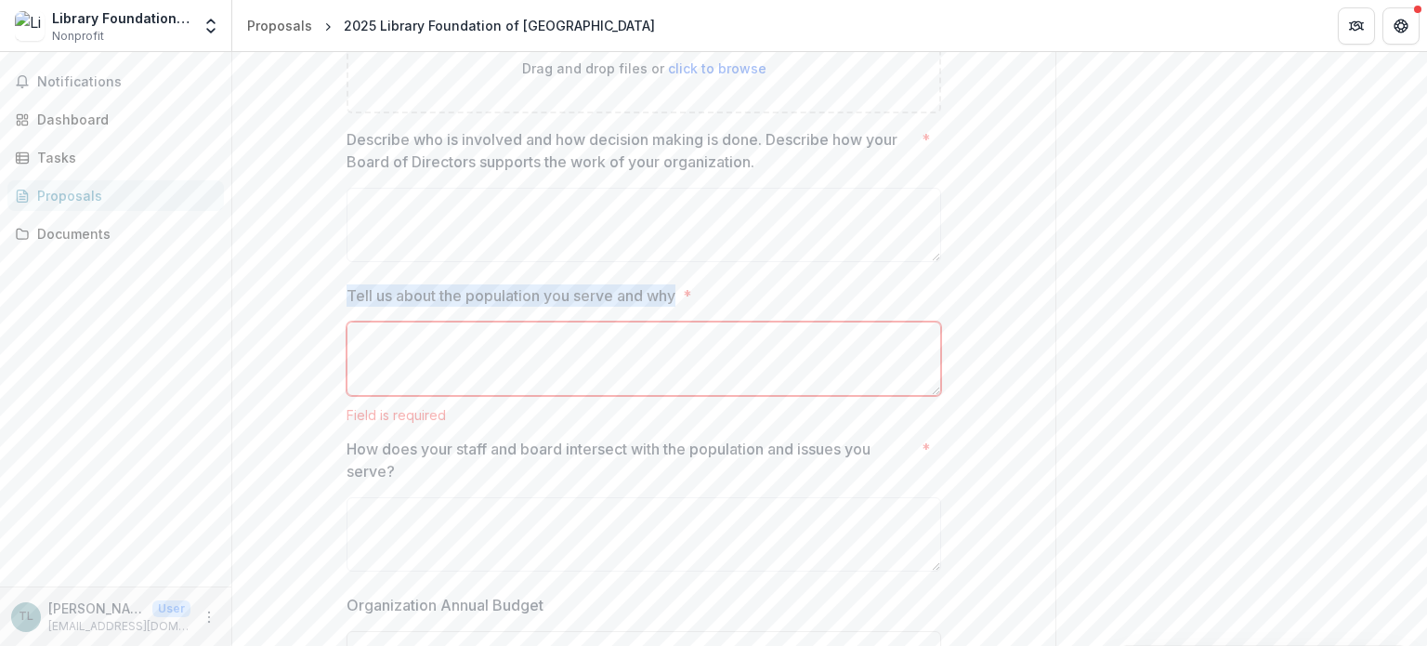
drag, startPoint x: 676, startPoint y: 291, endPoint x: 347, endPoint y: 291, distance: 329.0
click at [347, 291] on p "Tell us about the population you serve and why" at bounding box center [511, 295] width 329 height 22
copy p "Tell us about the population you serve and why"
click at [528, 468] on p "How does your staff and board intersect with the population and issues you serv…" at bounding box center [631, 460] width 568 height 45
click at [528, 497] on textarea "How does your staff and board intersect with the population and issues you serv…" at bounding box center [644, 534] width 595 height 74
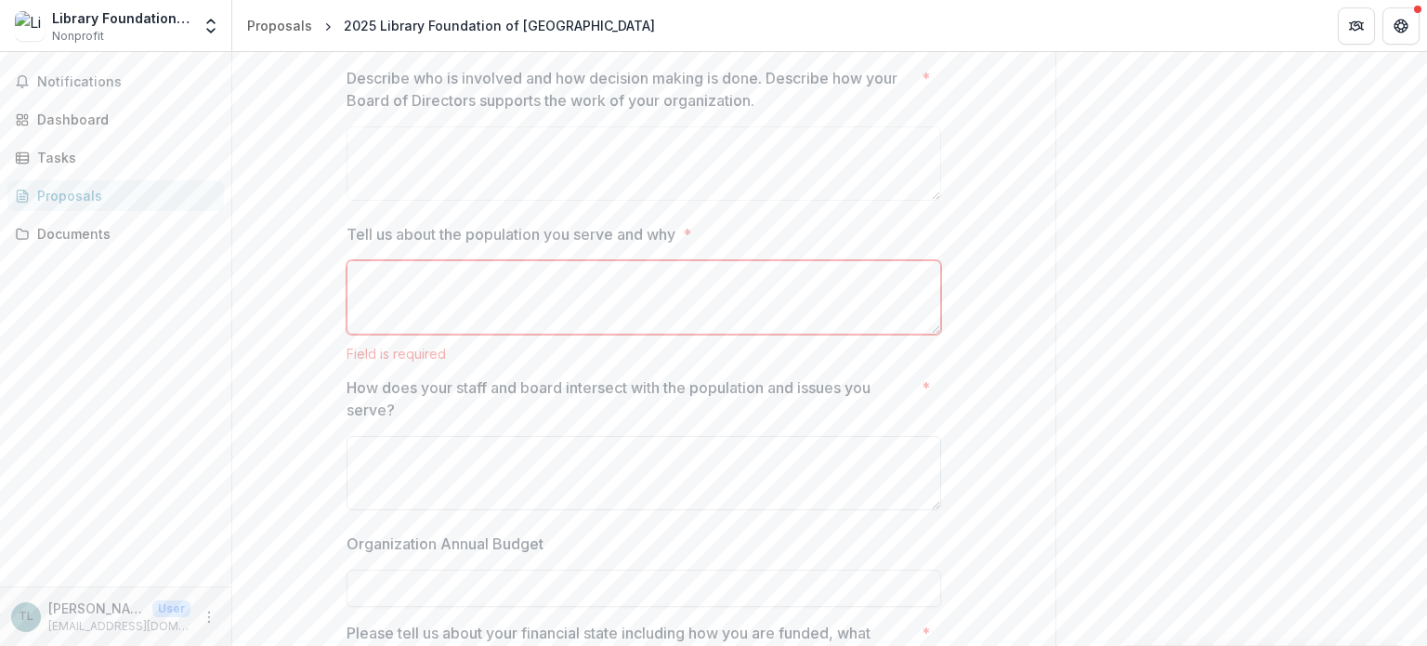
scroll to position [2788, 0]
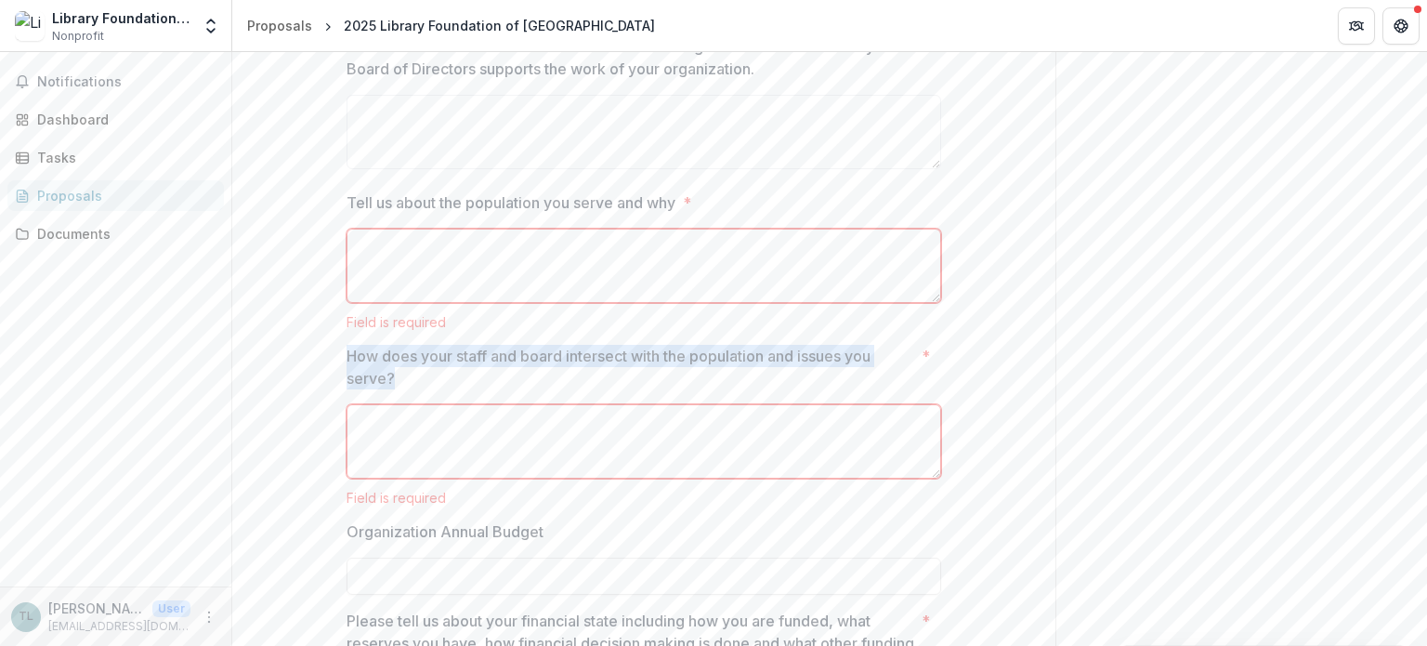
drag, startPoint x: 392, startPoint y: 371, endPoint x: 335, endPoint y: 360, distance: 58.7
copy p "How does your staff and board intersect with the population and issues you serv…"
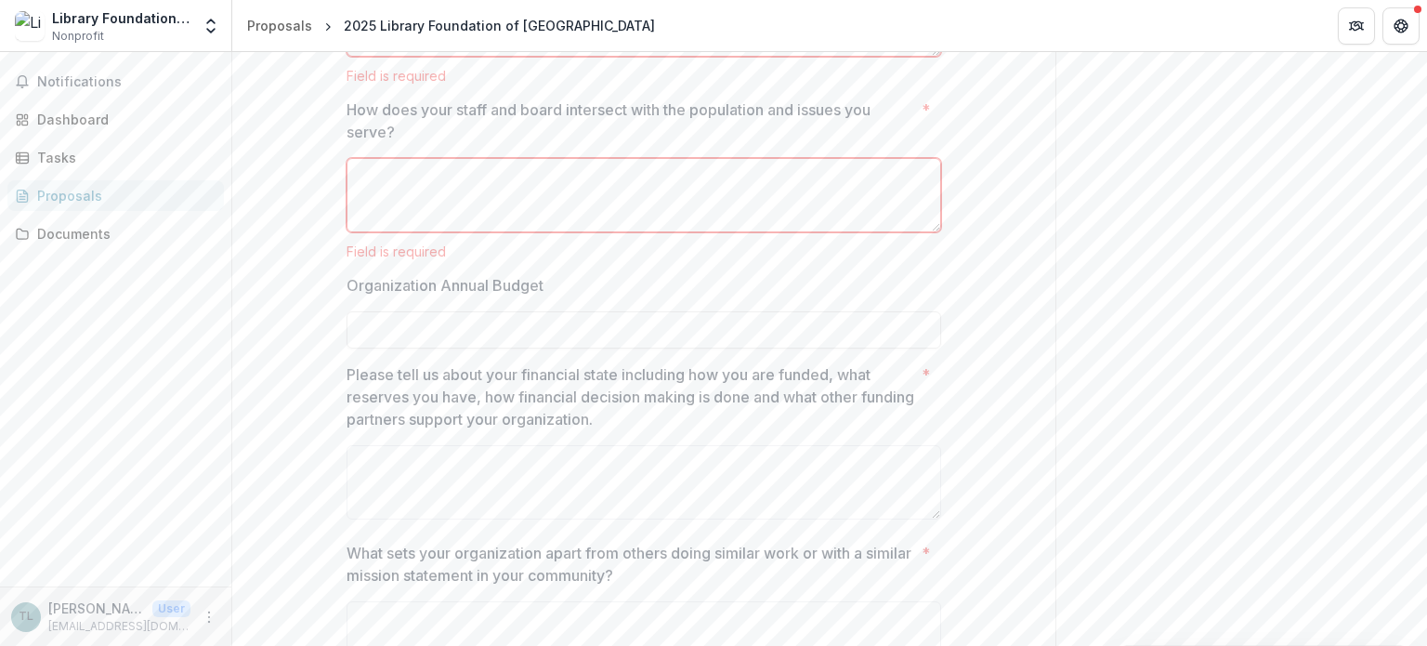
scroll to position [3067, 0]
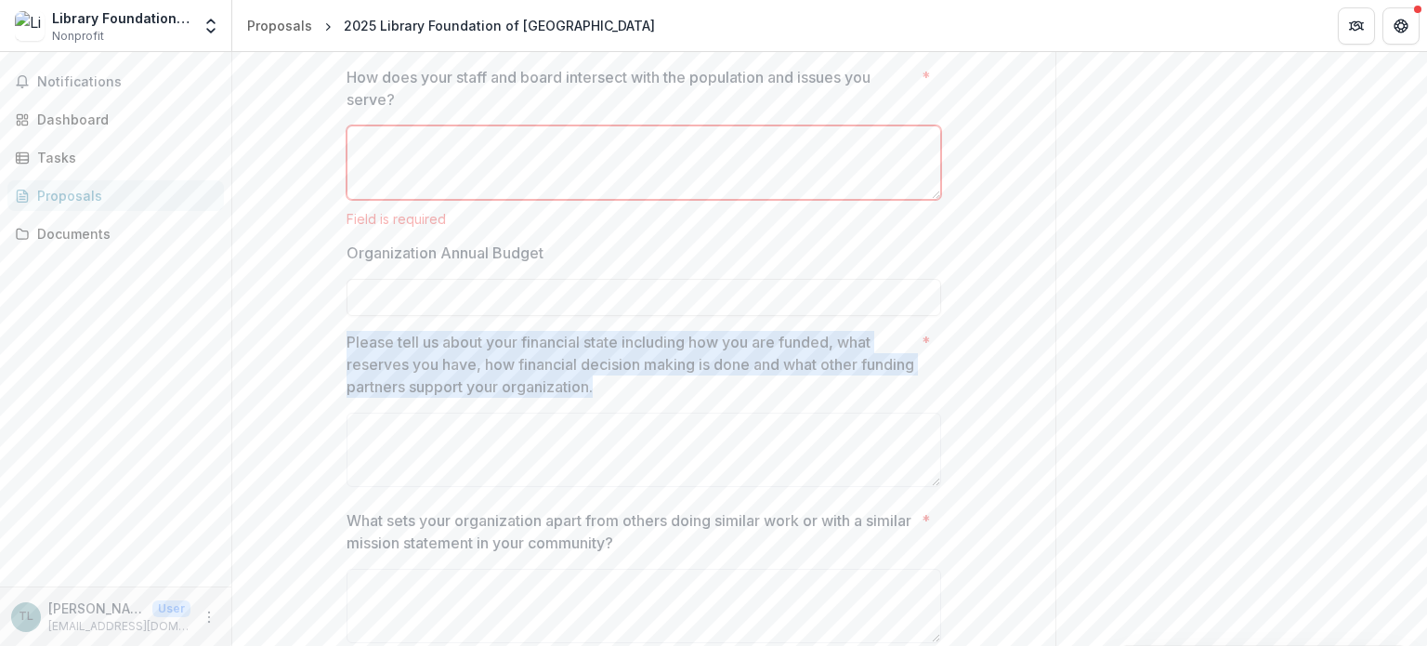
drag, startPoint x: 681, startPoint y: 387, endPoint x: 317, endPoint y: 342, distance: 367.0
copy p "Please tell us about your financial state including how you are funded, what re…"
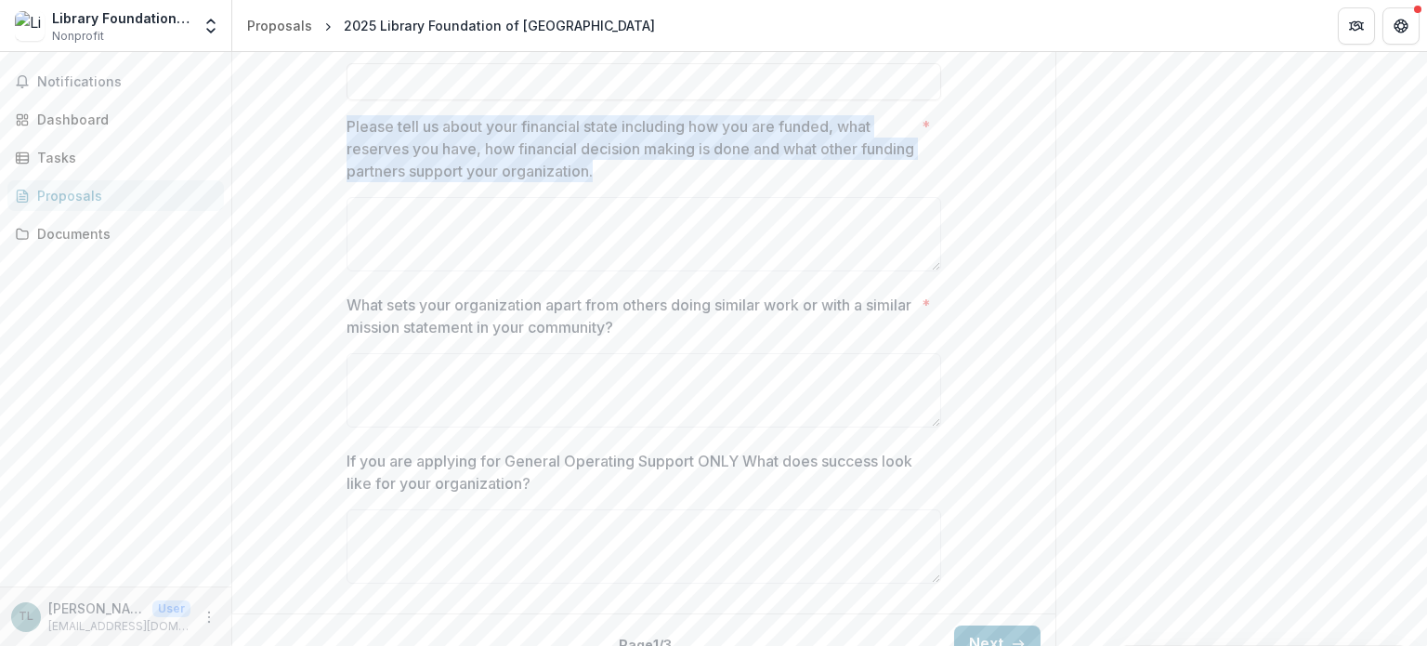
scroll to position [3306, 0]
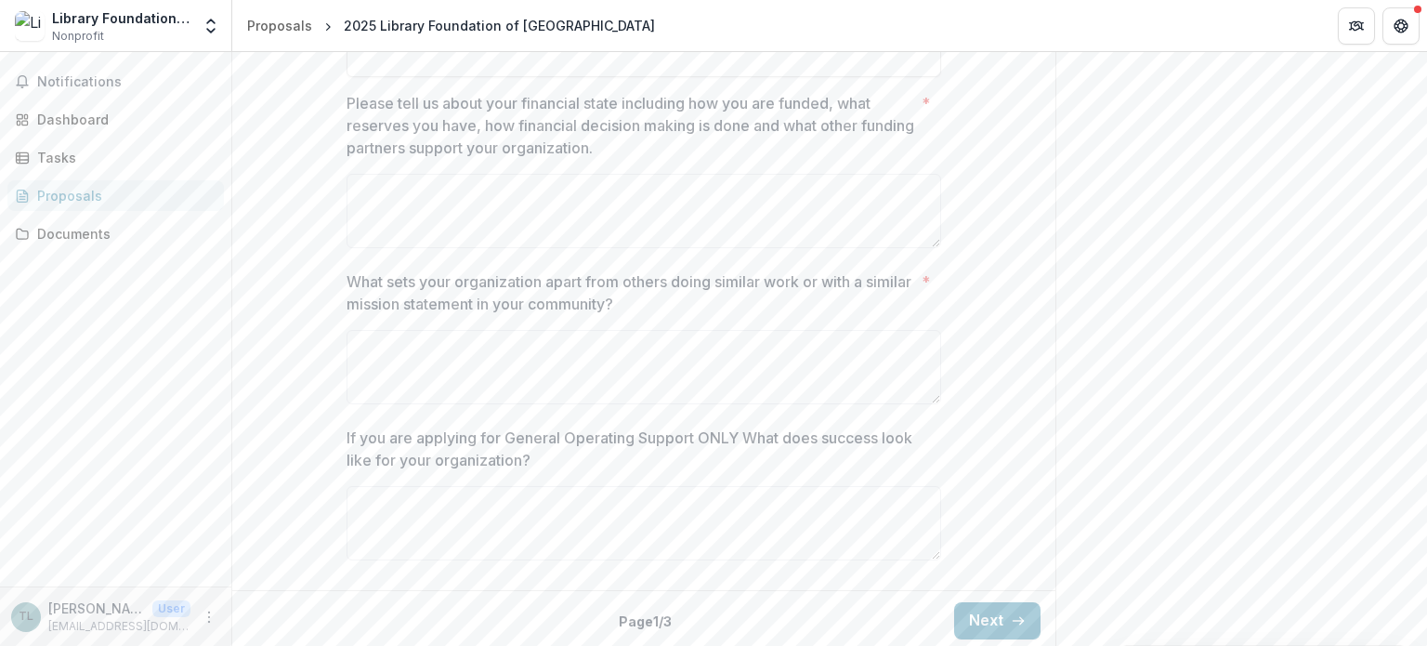
click at [677, 296] on p "What sets your organization apart from others doing similar work or with a simi…" at bounding box center [631, 292] width 568 height 45
click at [677, 330] on textarea "What sets your organization apart from others doing similar work or with a simi…" at bounding box center [644, 367] width 595 height 74
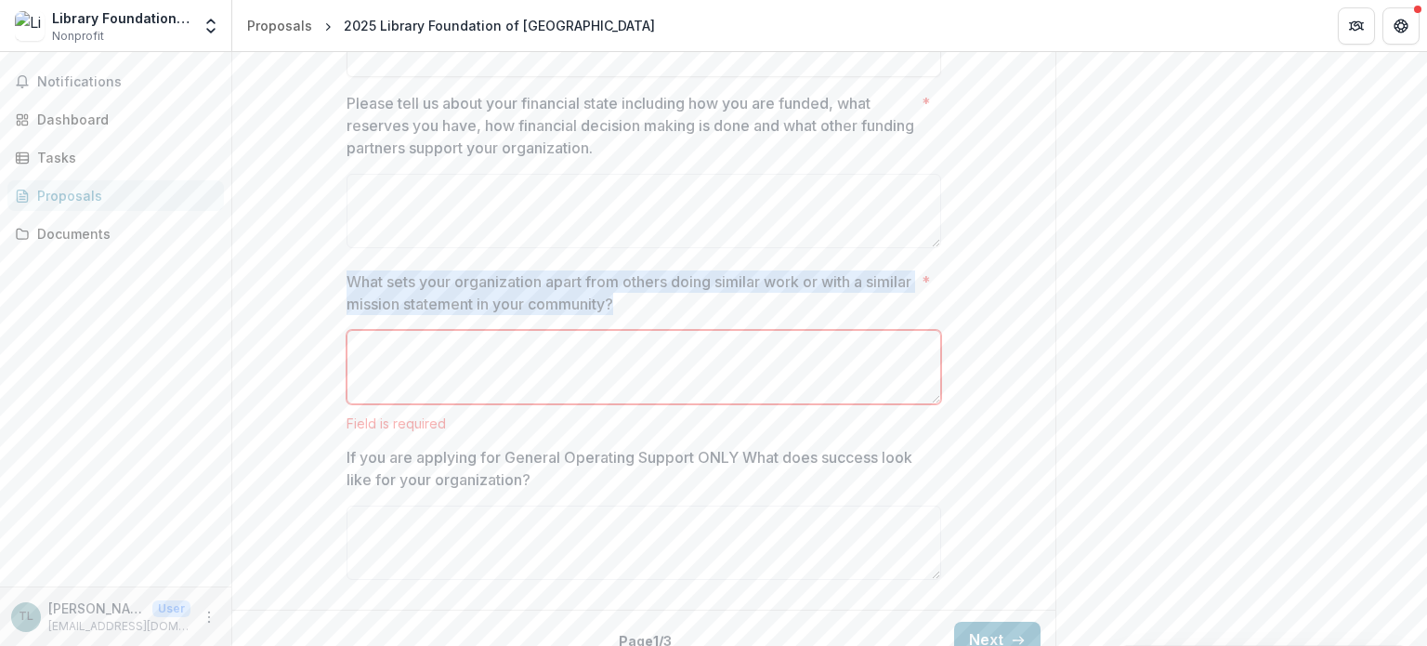
drag, startPoint x: 668, startPoint y: 296, endPoint x: 309, endPoint y: 274, distance: 359.4
copy p "What sets your organization apart from others doing similar work or with a simi…"
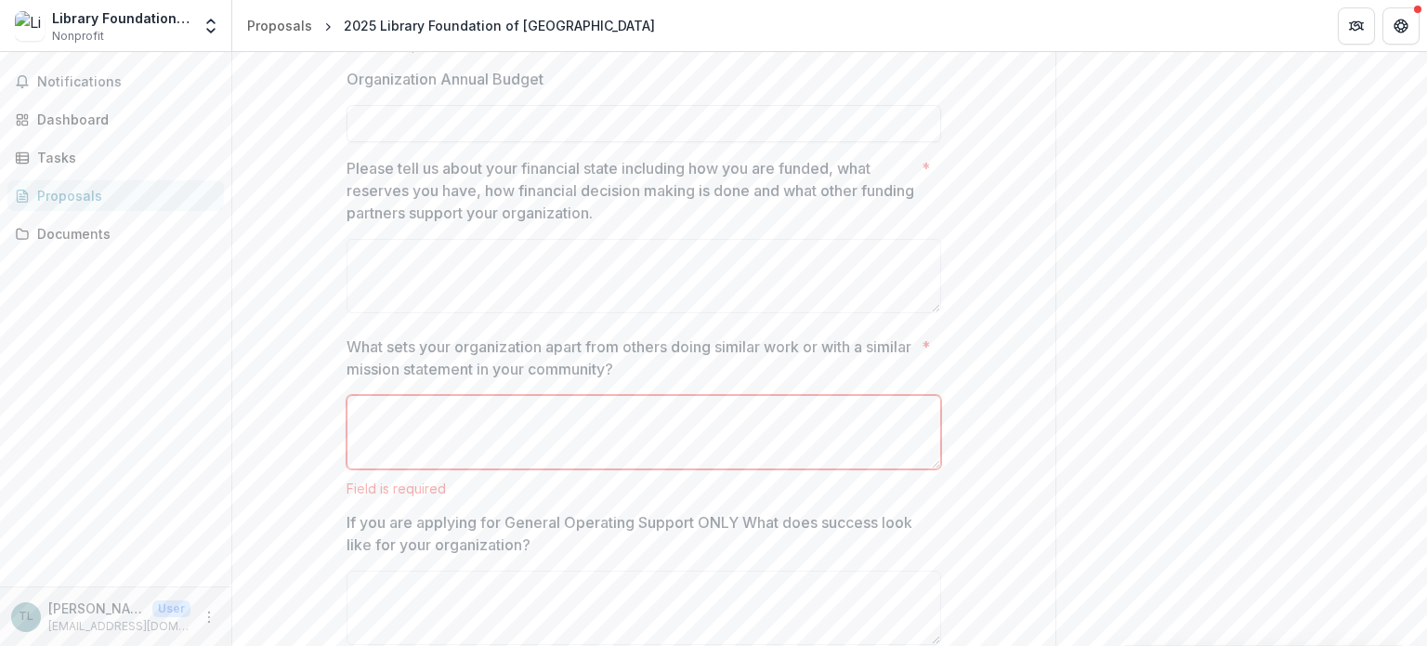
scroll to position [3325, 0]
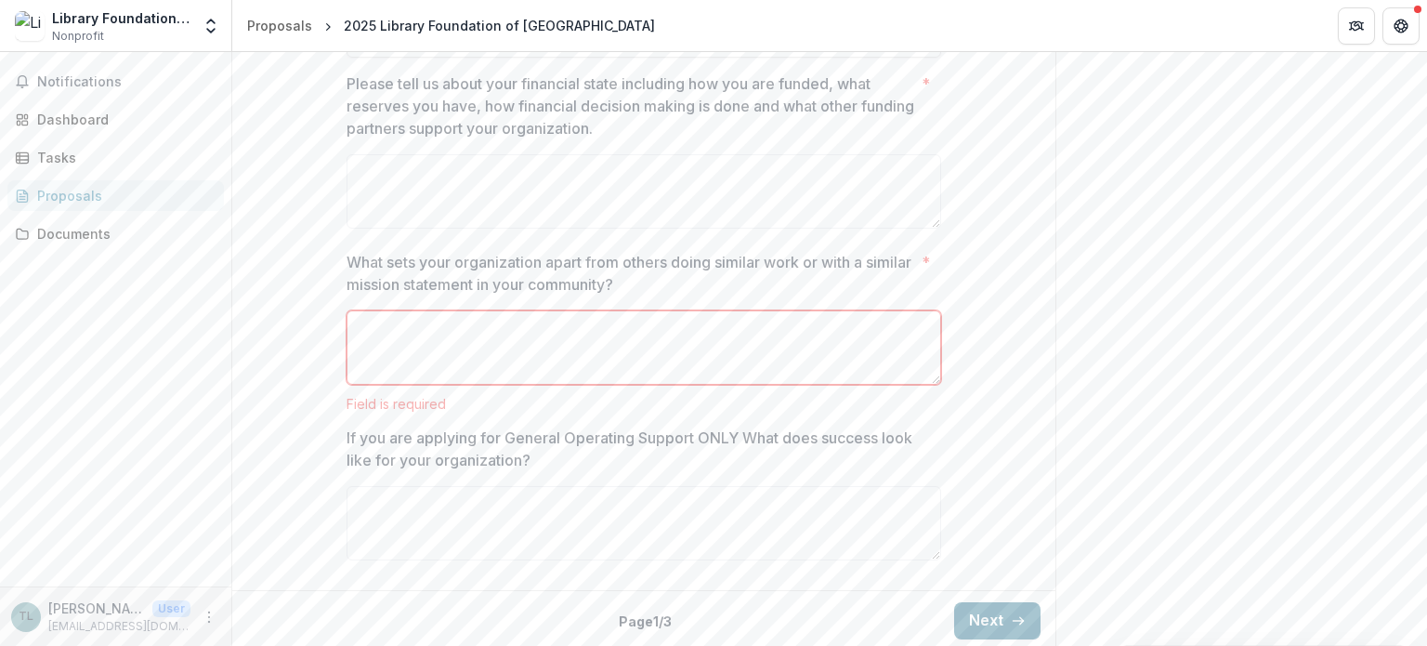
click at [980, 603] on button "Next" at bounding box center [997, 620] width 86 height 37
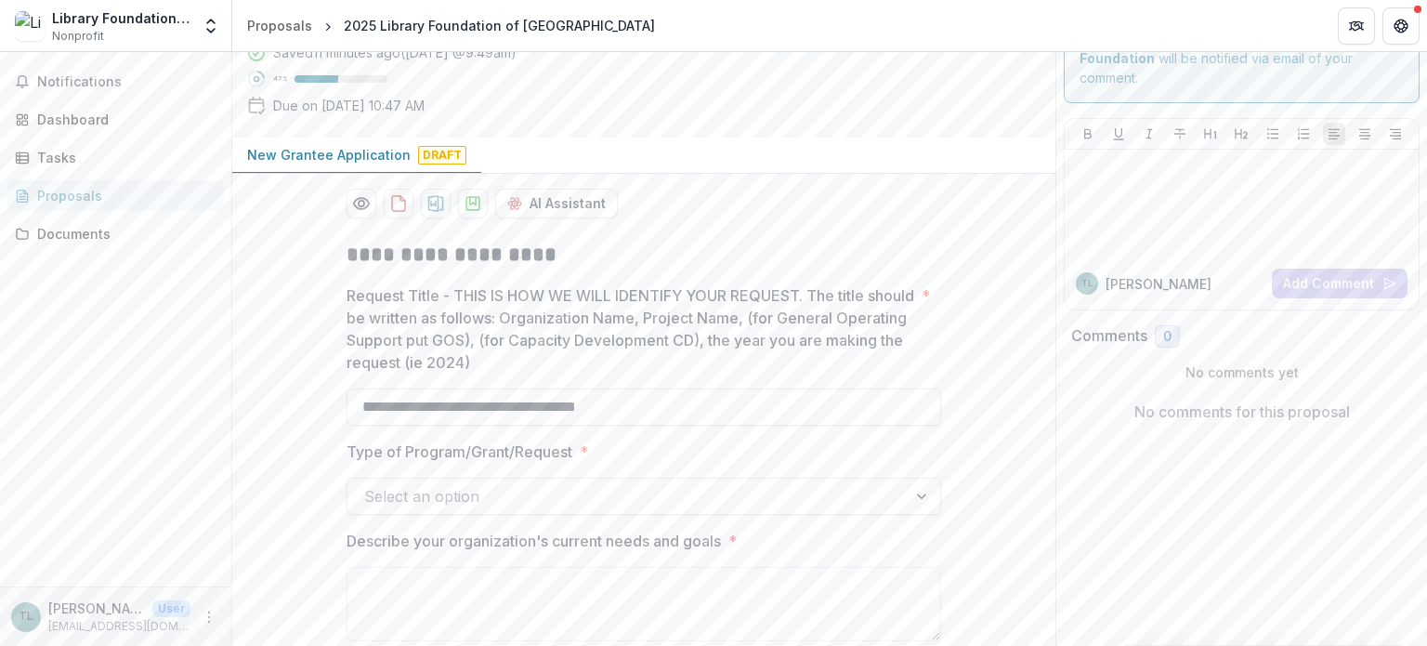
scroll to position [186, 0]
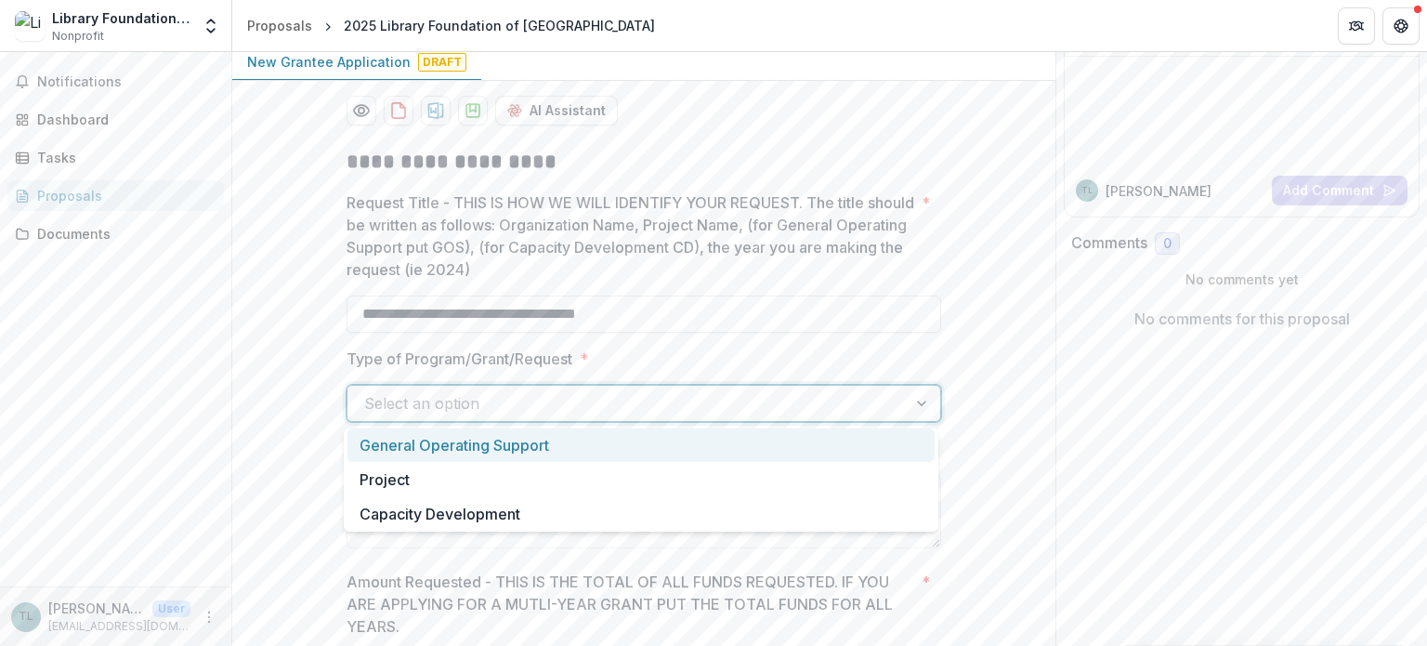
click at [674, 400] on div at bounding box center [627, 403] width 526 height 26
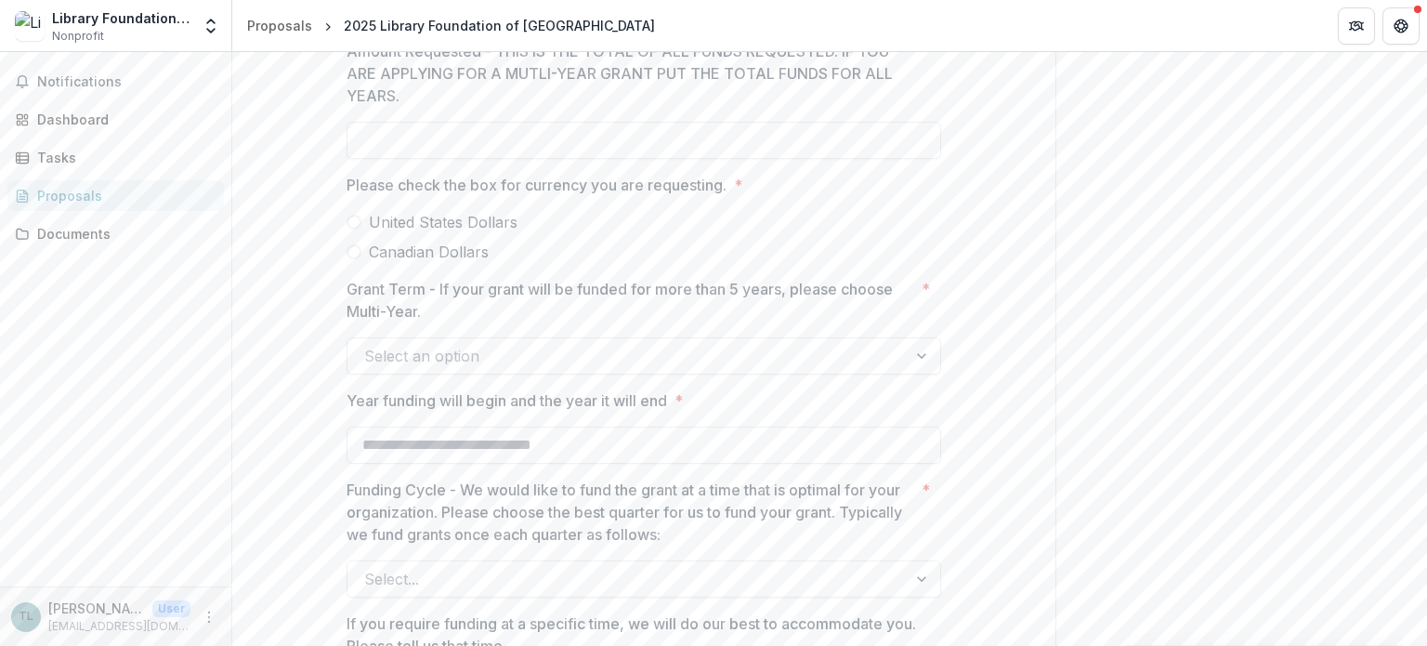
scroll to position [743, 0]
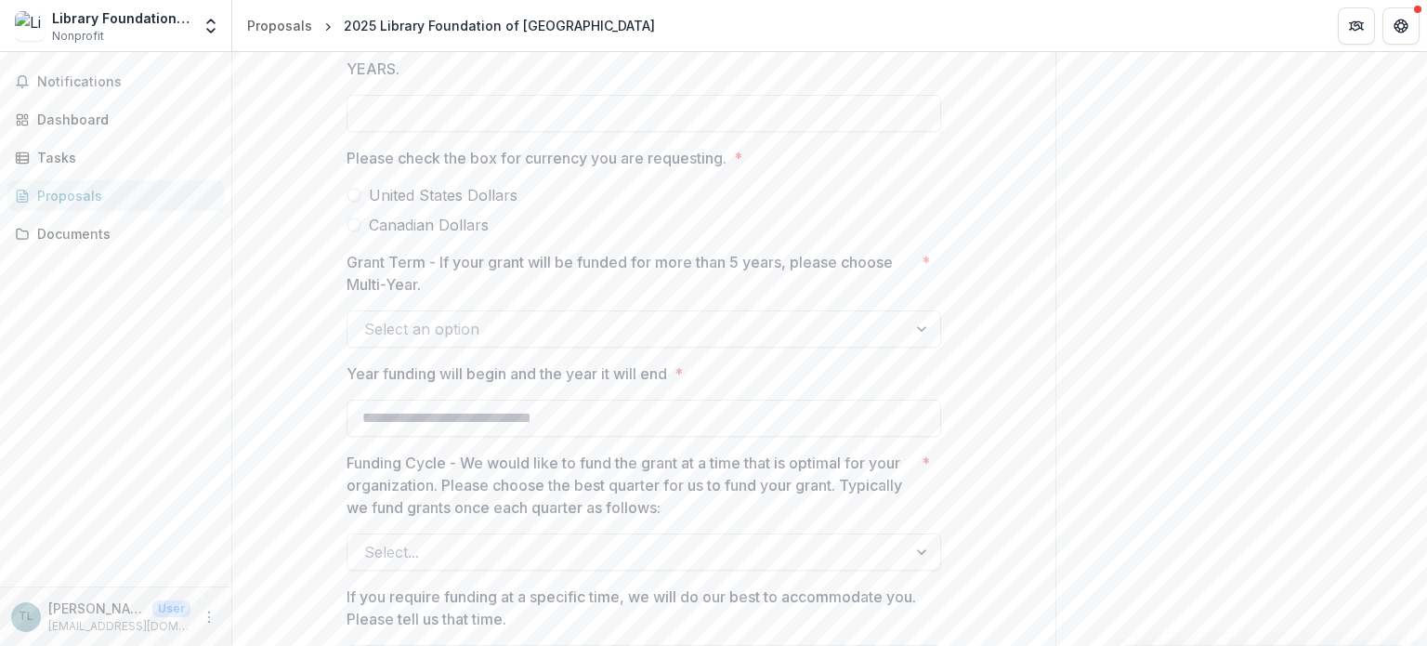
click at [898, 322] on div "Select an option" at bounding box center [627, 329] width 559 height 30
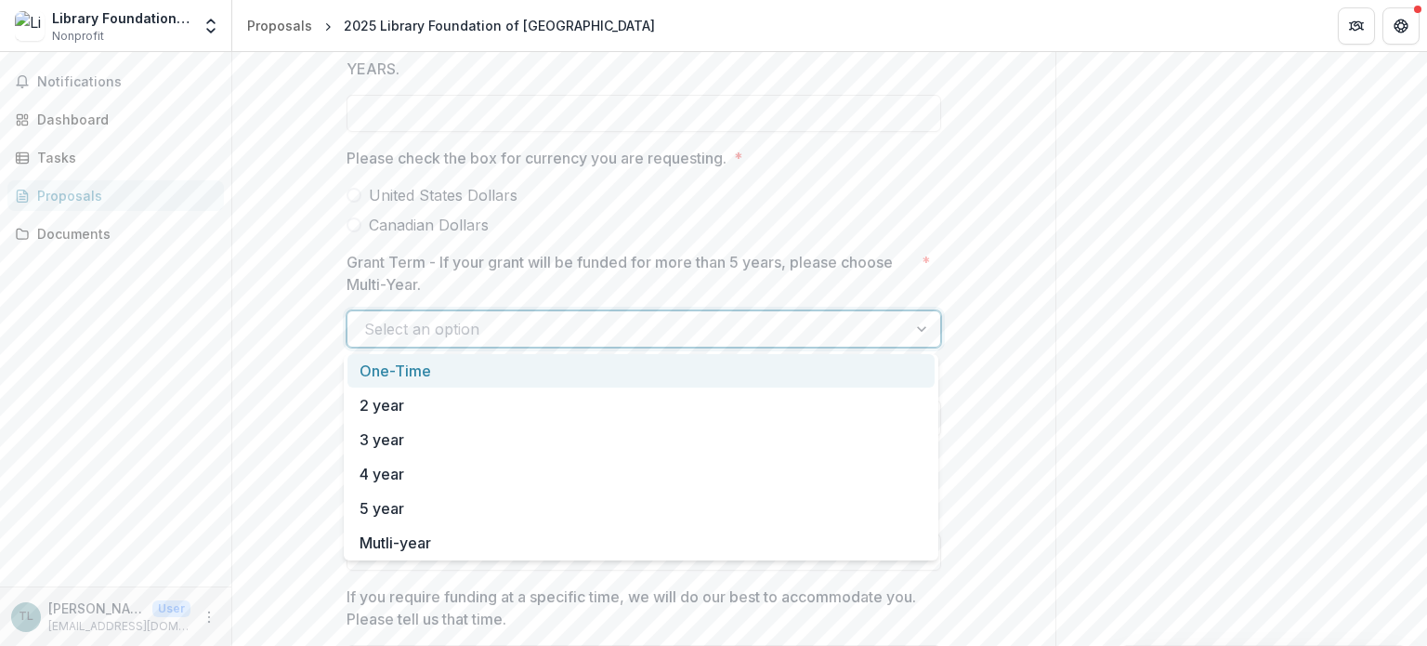
click at [1000, 313] on div "**********" at bounding box center [643, 136] width 823 height 1122
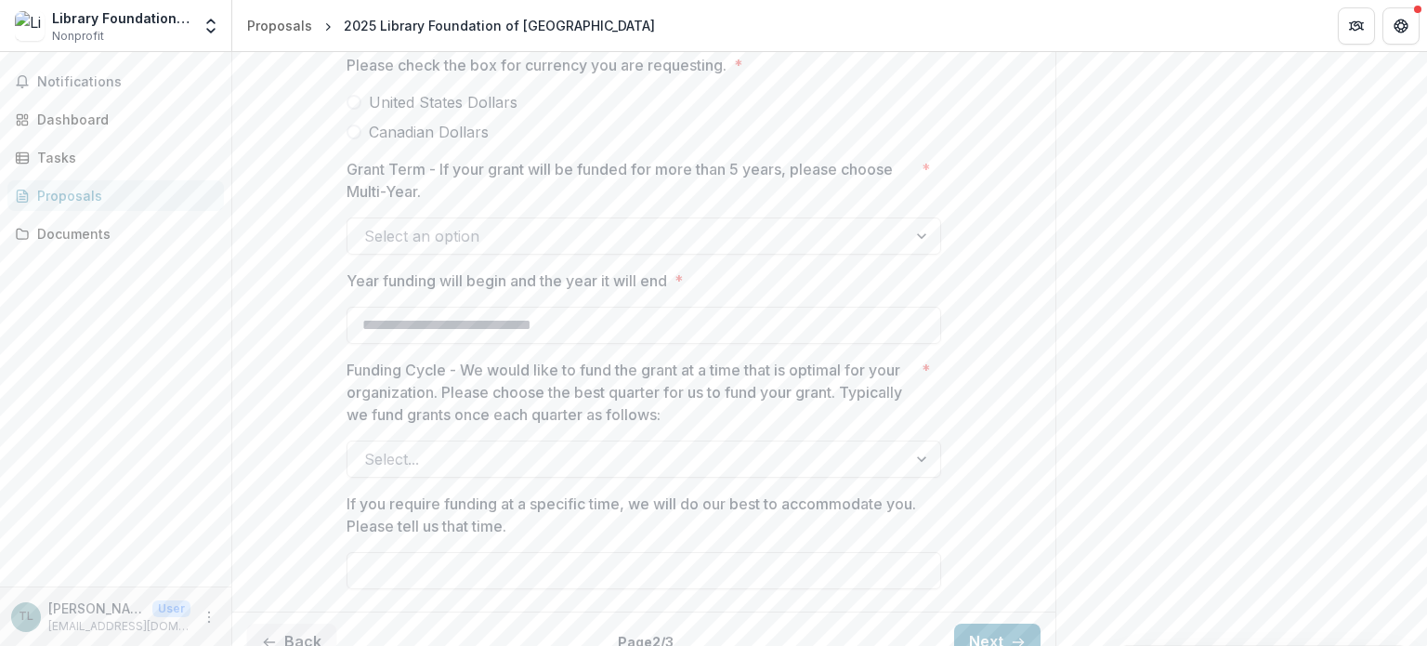
scroll to position [861, 0]
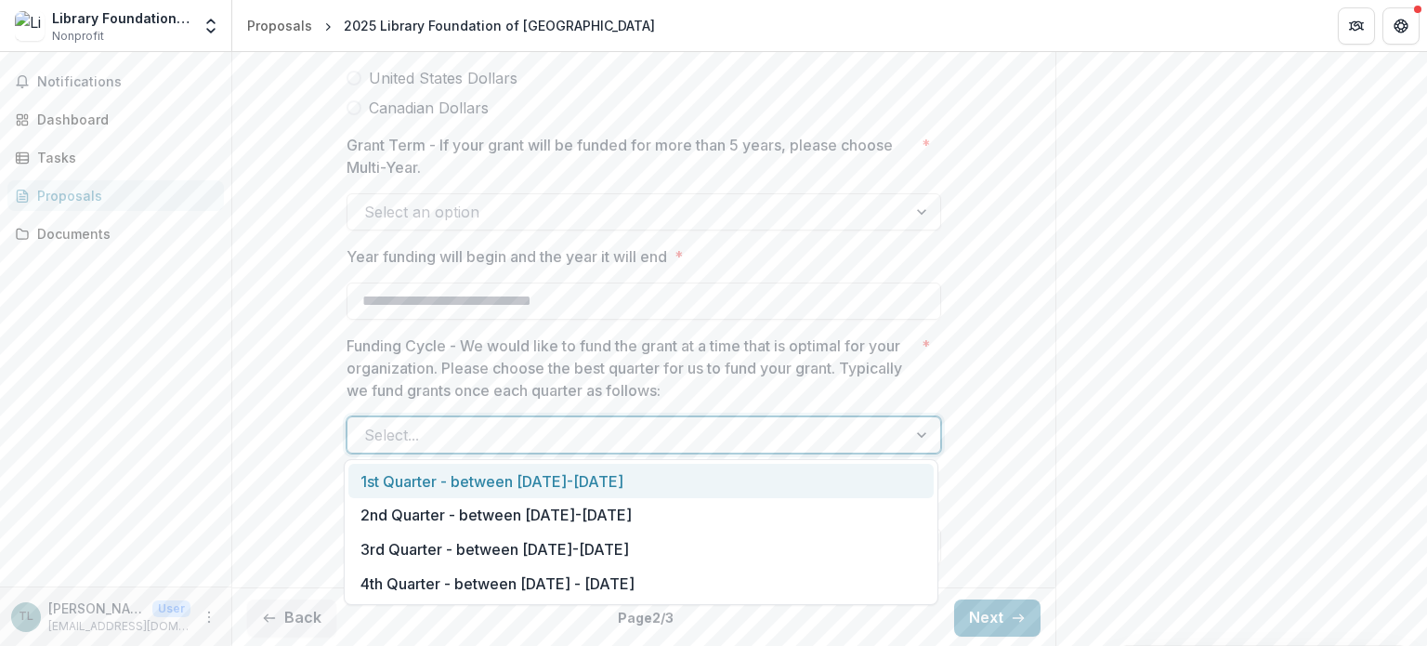
click at [887, 440] on div at bounding box center [627, 435] width 526 height 26
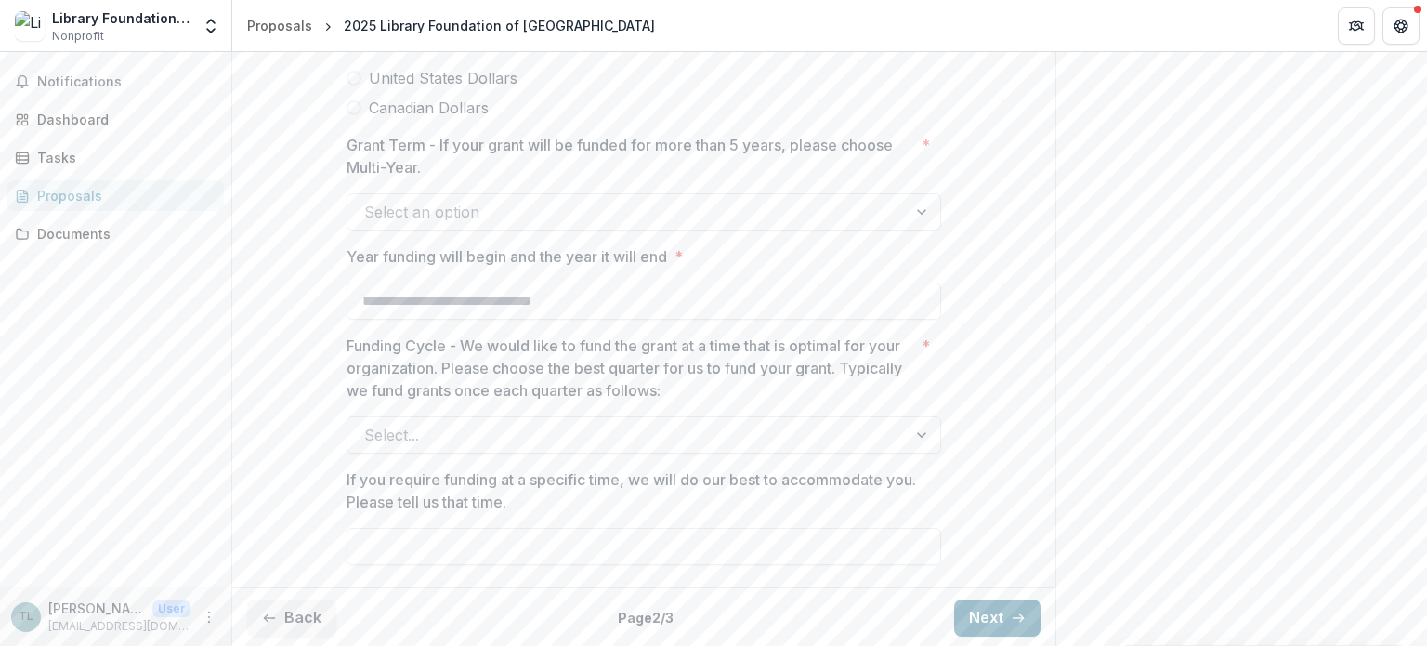
click at [996, 618] on button "Next" at bounding box center [997, 617] width 86 height 37
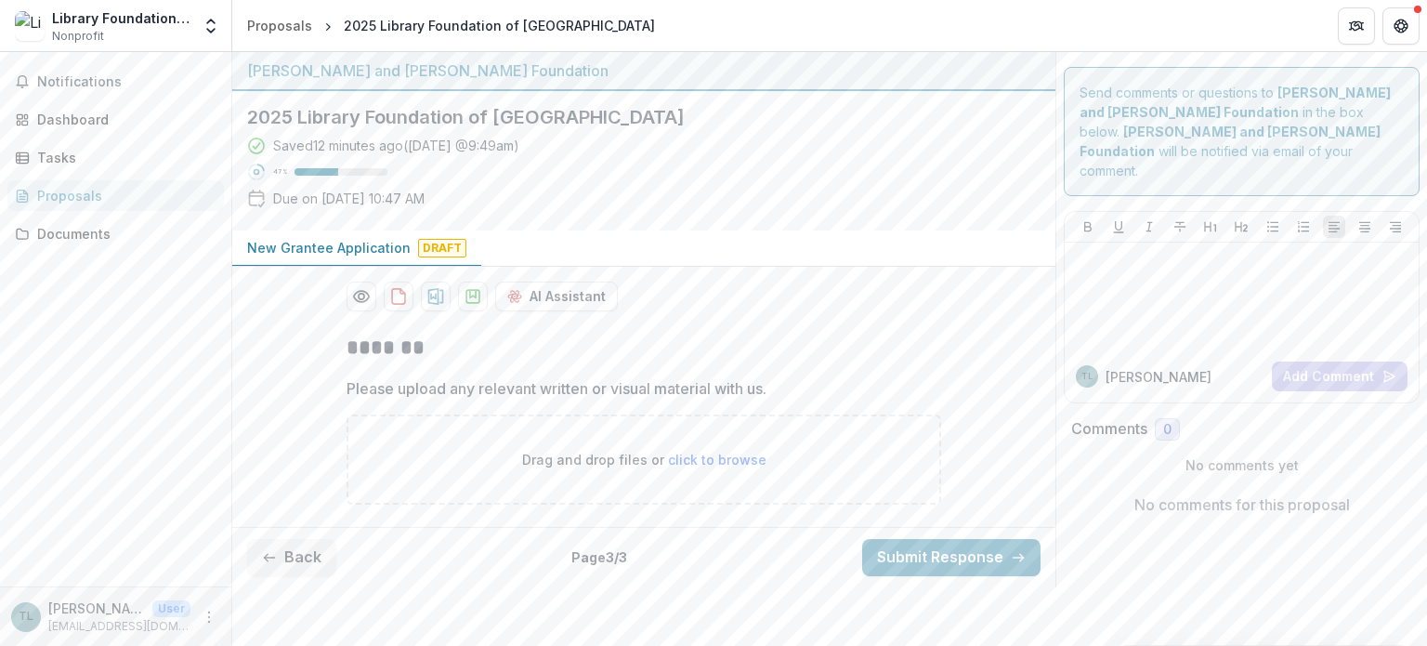
scroll to position [0, 0]
click at [289, 552] on button "Back" at bounding box center [291, 557] width 89 height 37
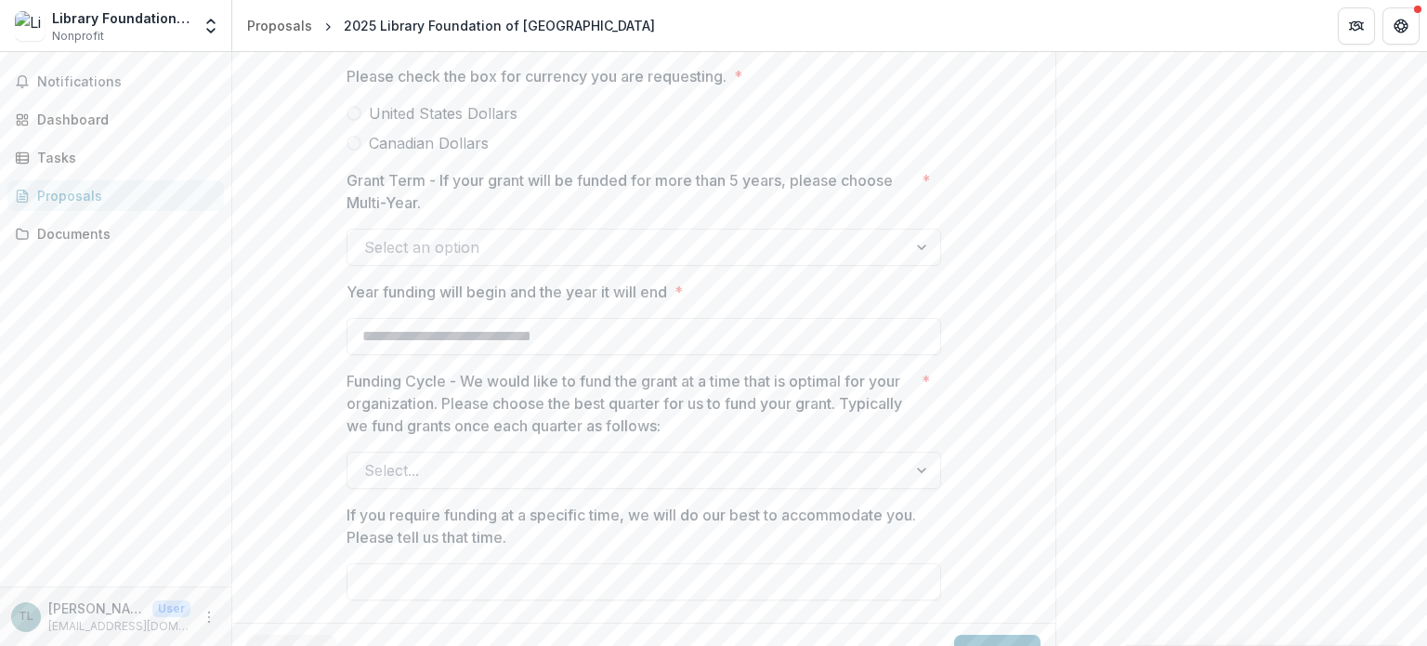
scroll to position [861, 0]
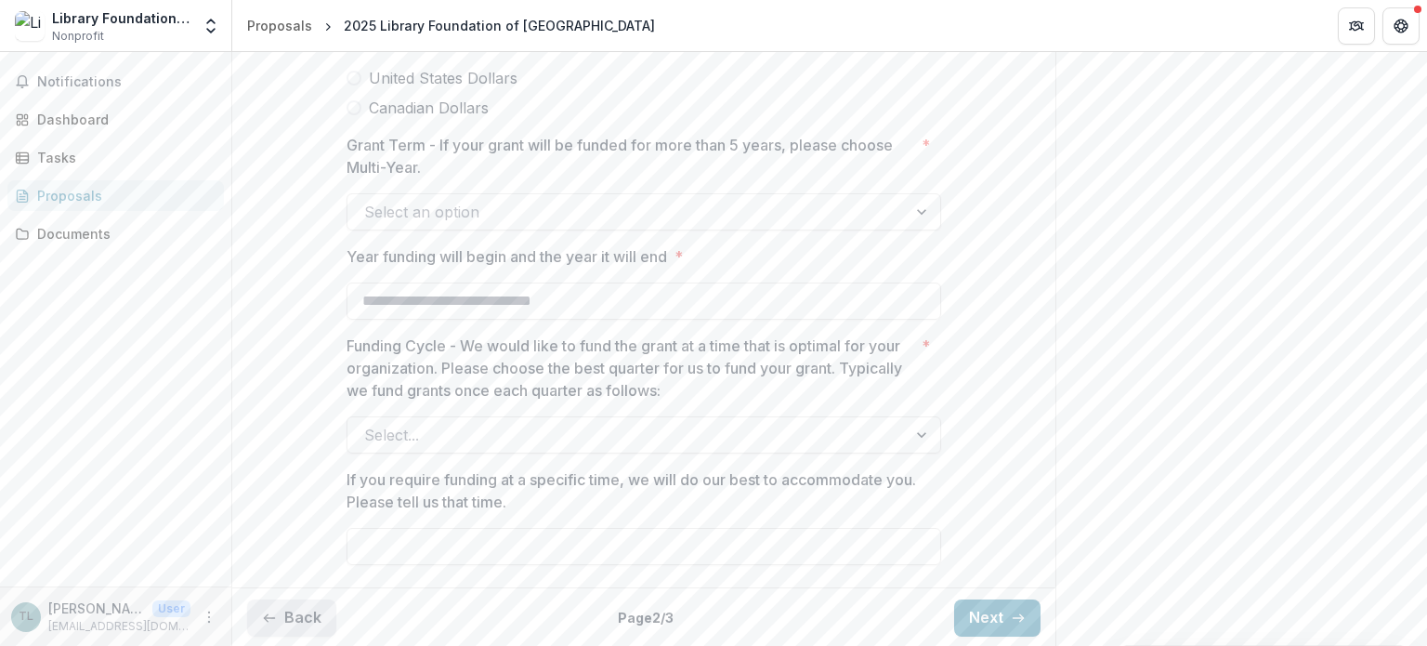
click at [319, 610] on button "Back" at bounding box center [291, 617] width 89 height 37
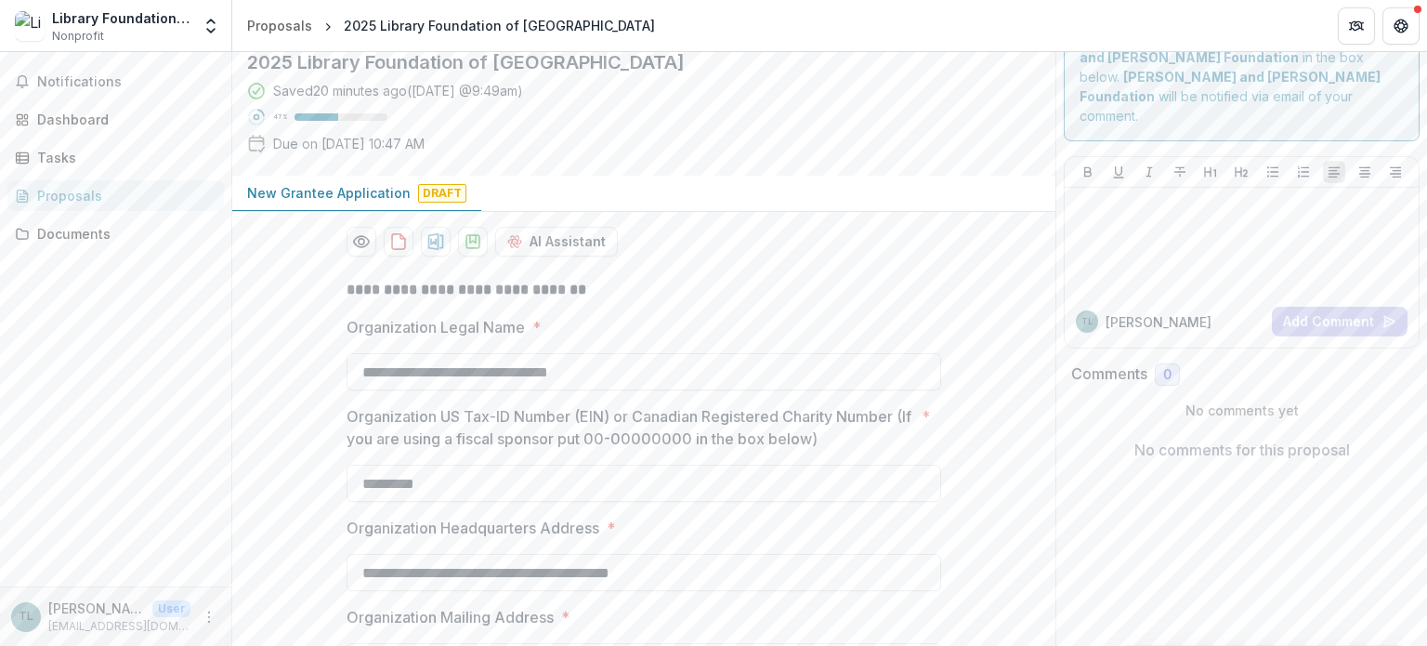
scroll to position [0, 0]
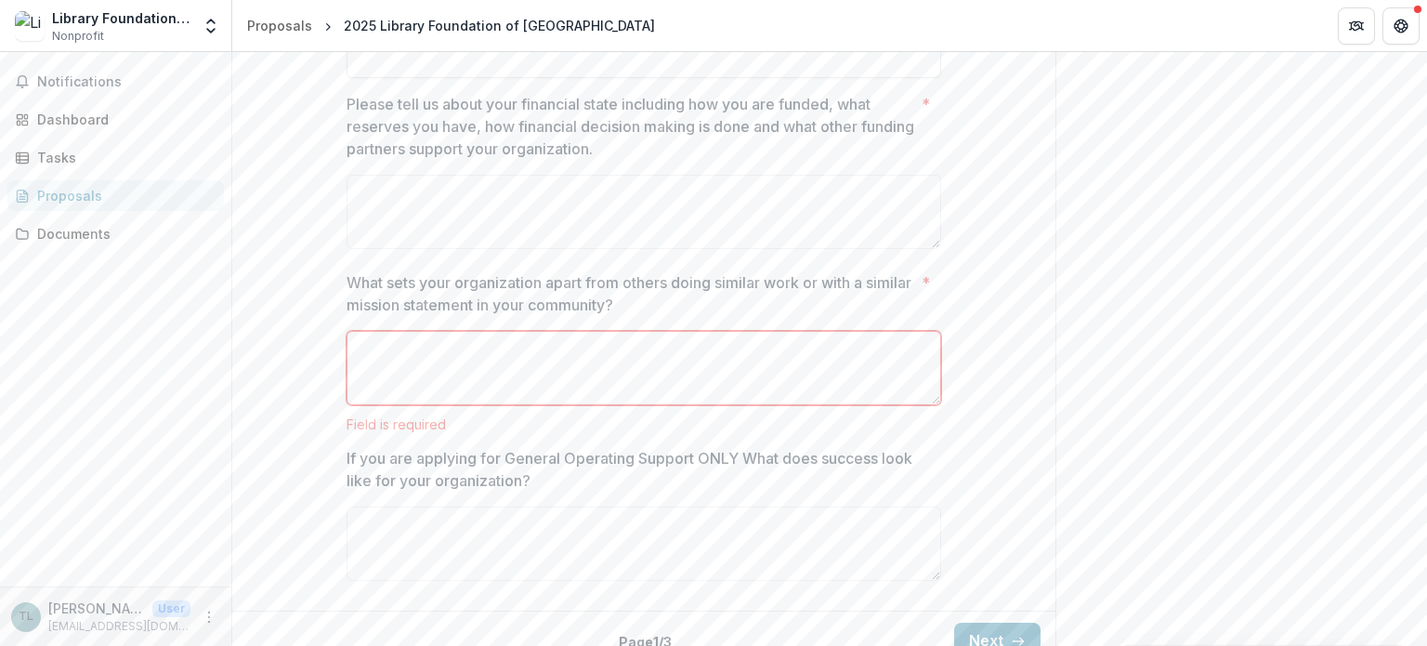
scroll to position [3325, 0]
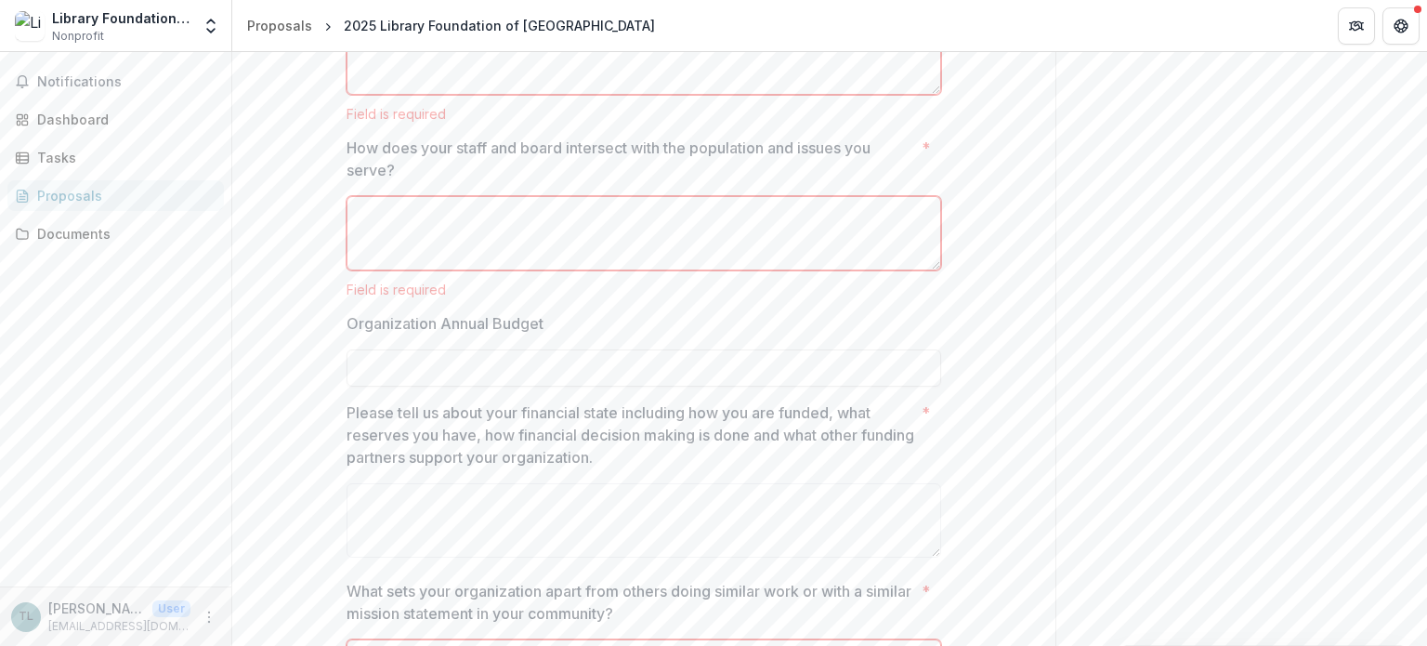
scroll to position [3232, 0]
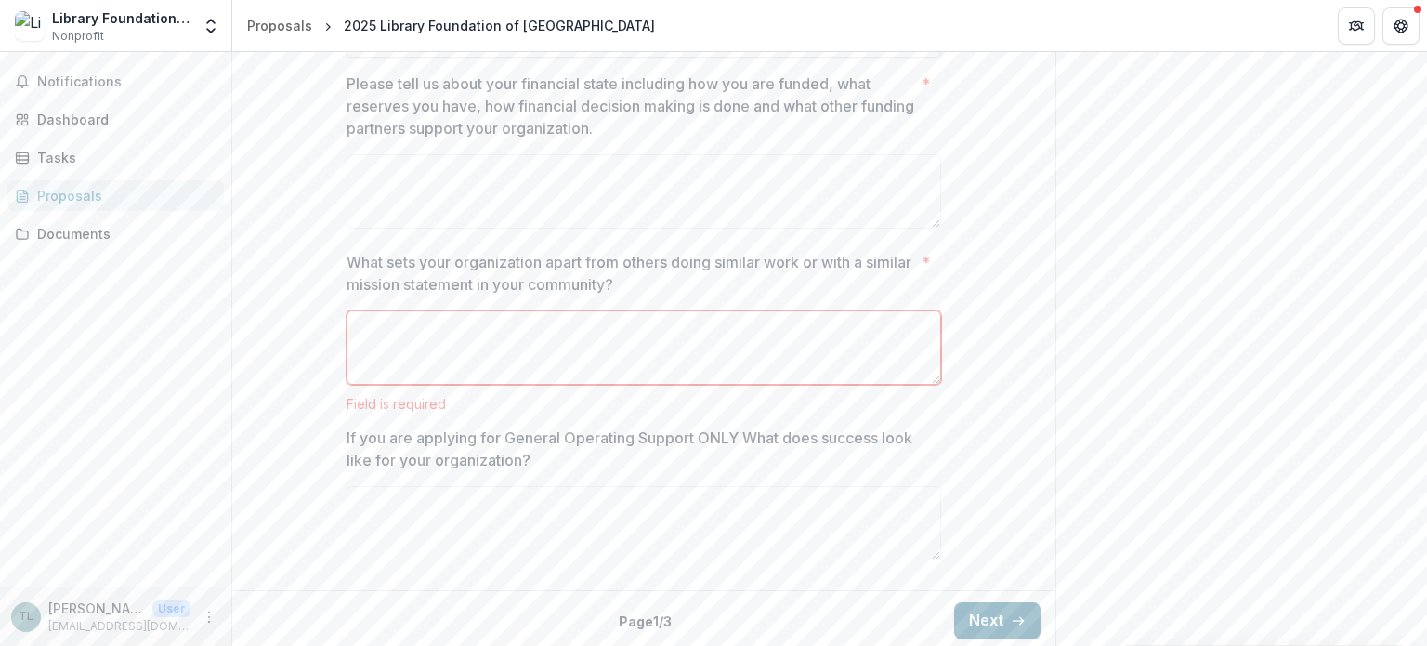
click at [996, 612] on button "Next" at bounding box center [997, 620] width 86 height 37
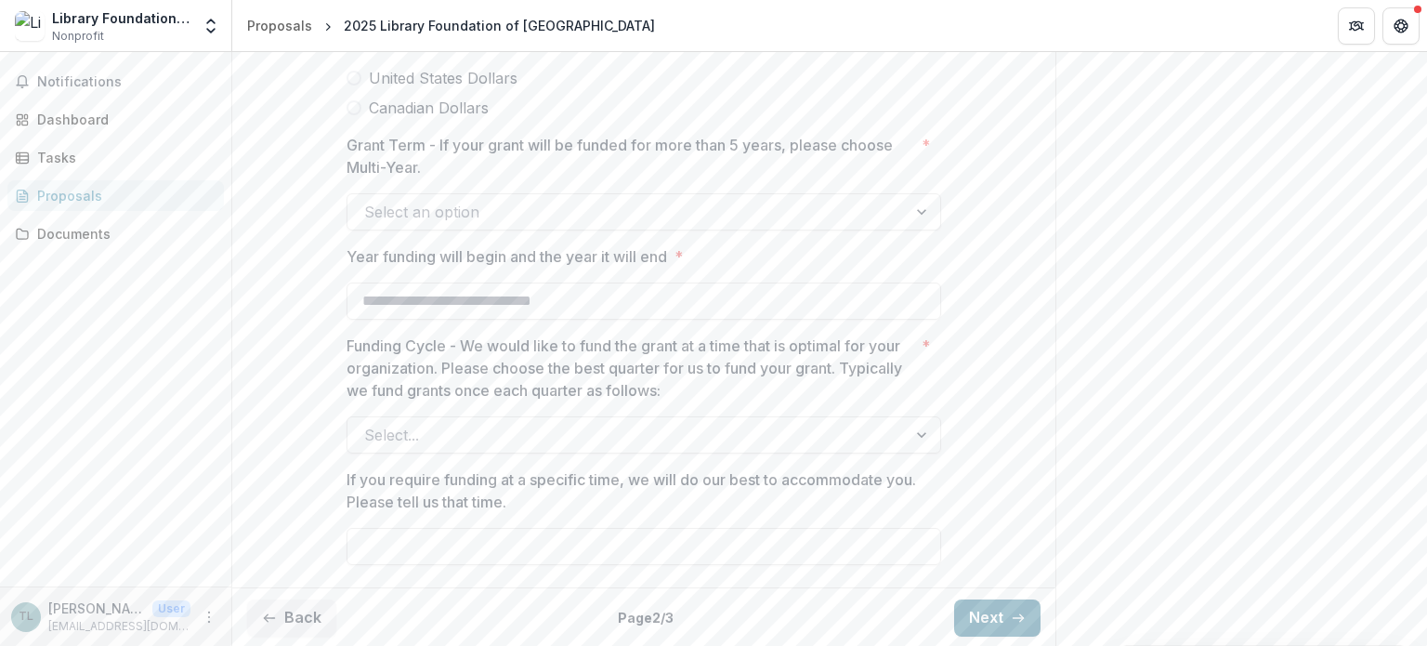
click at [994, 612] on button "Next" at bounding box center [997, 617] width 86 height 37
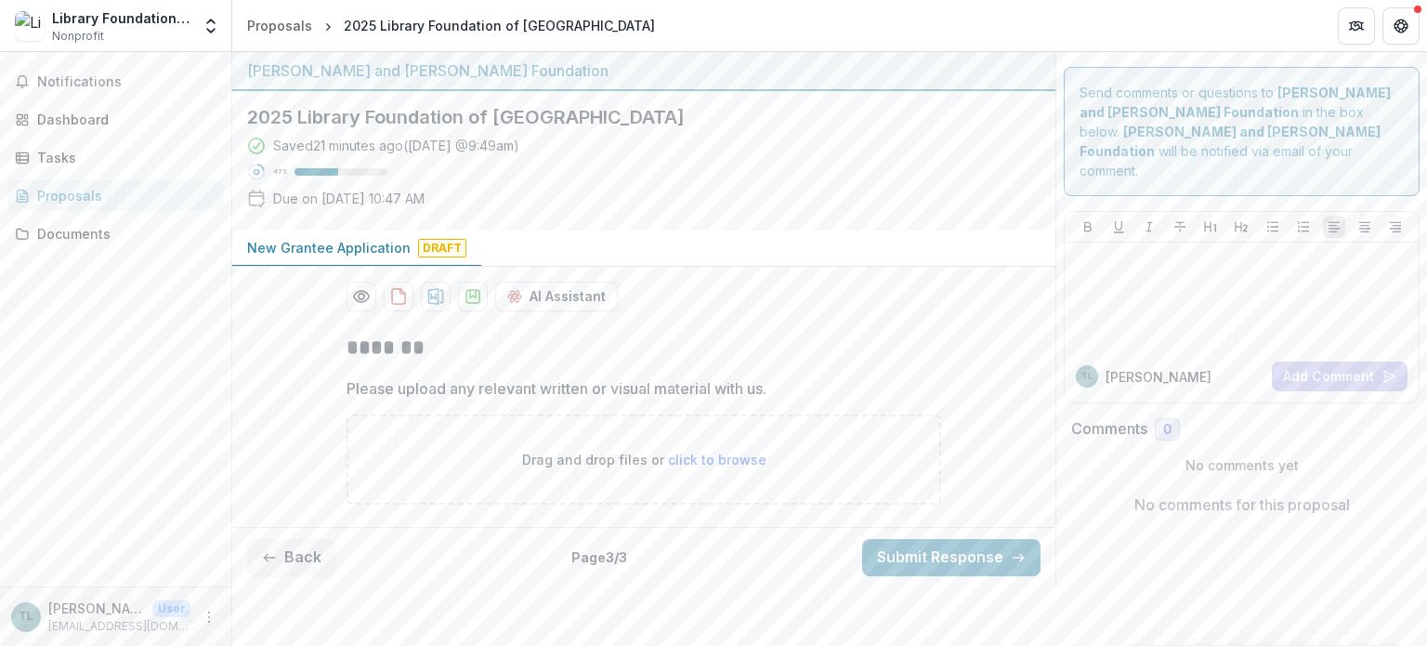
scroll to position [0, 0]
click at [309, 554] on button "Back" at bounding box center [291, 557] width 89 height 37
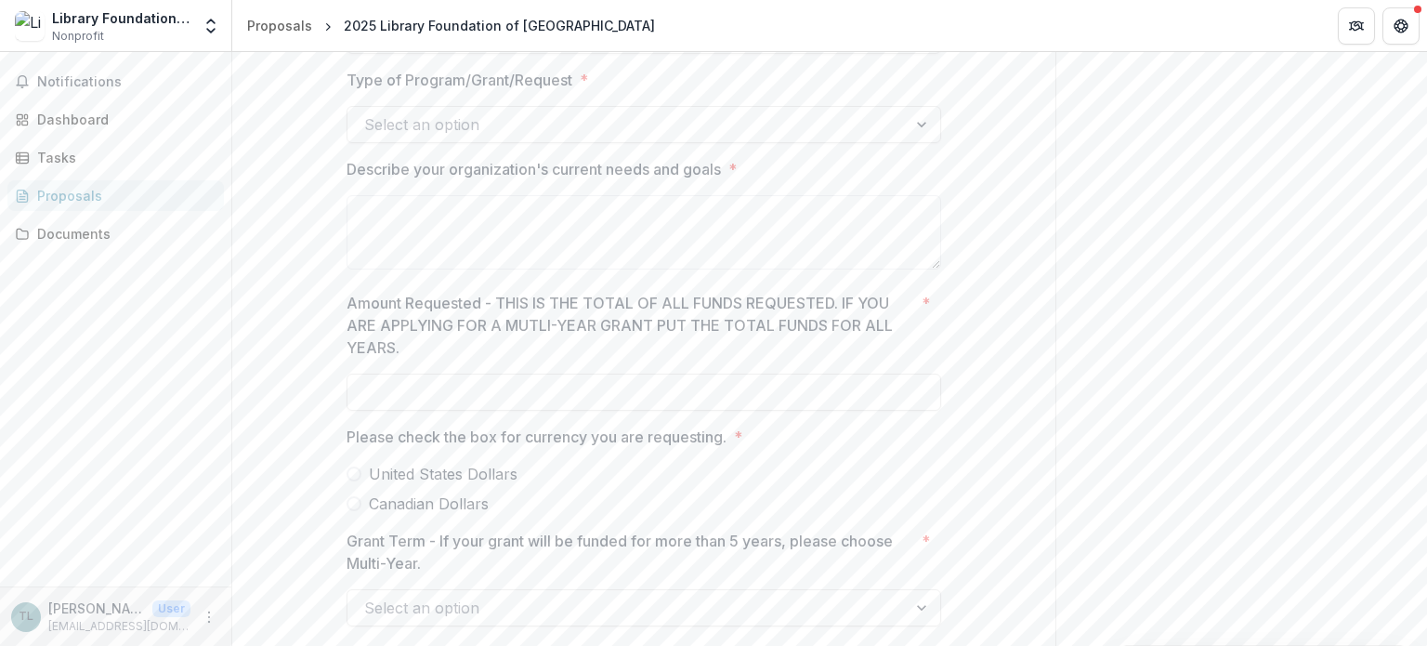
scroll to position [861, 0]
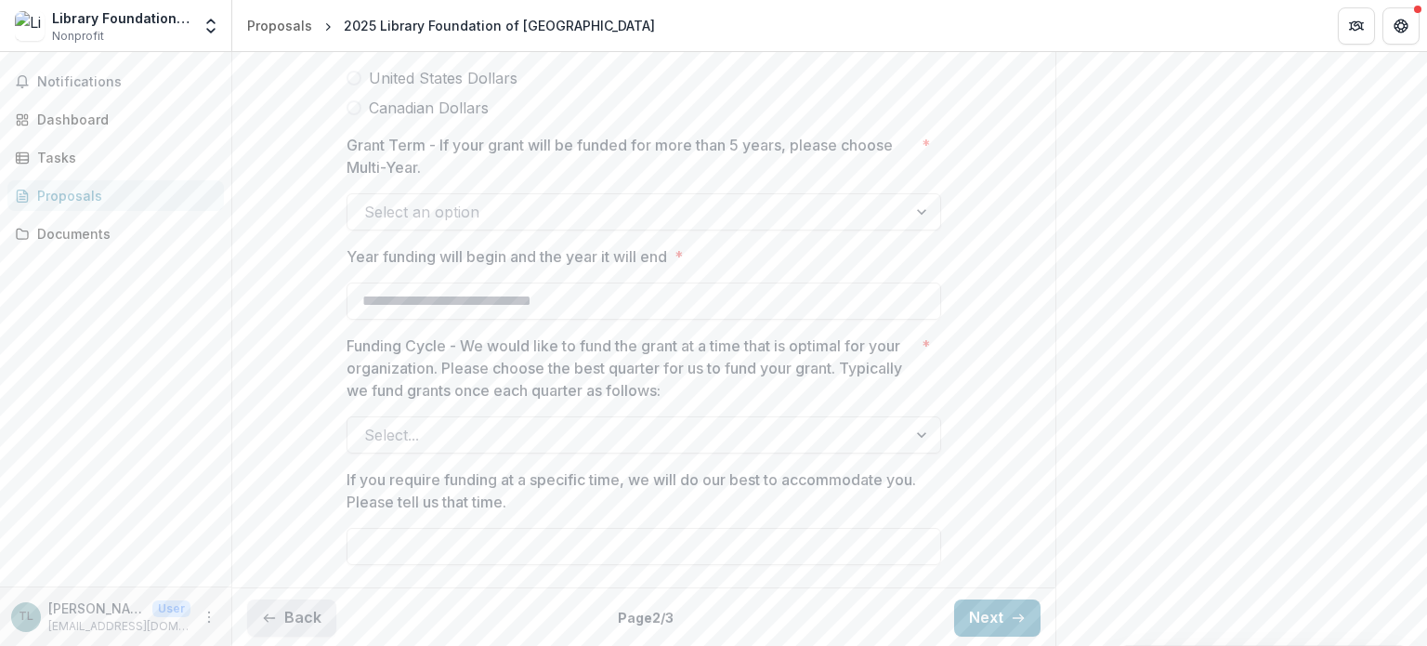
click at [279, 611] on button "Back" at bounding box center [291, 617] width 89 height 37
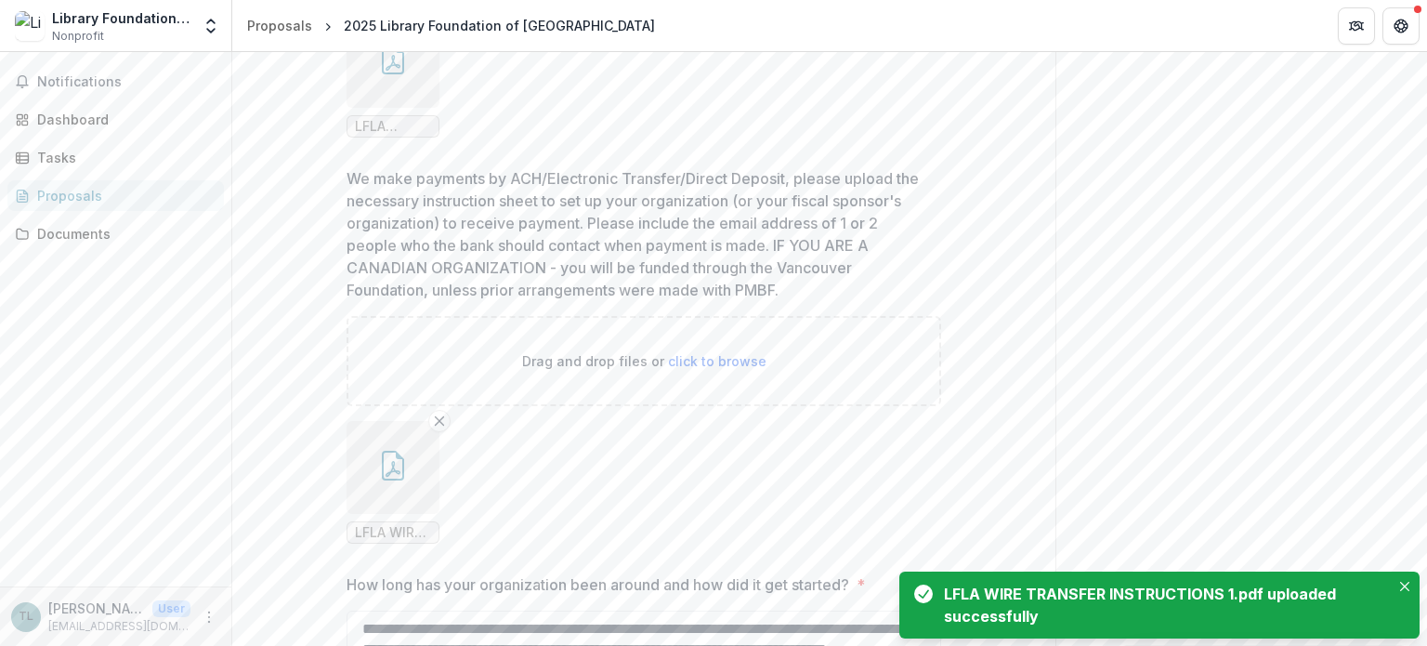
scroll to position [1976, 0]
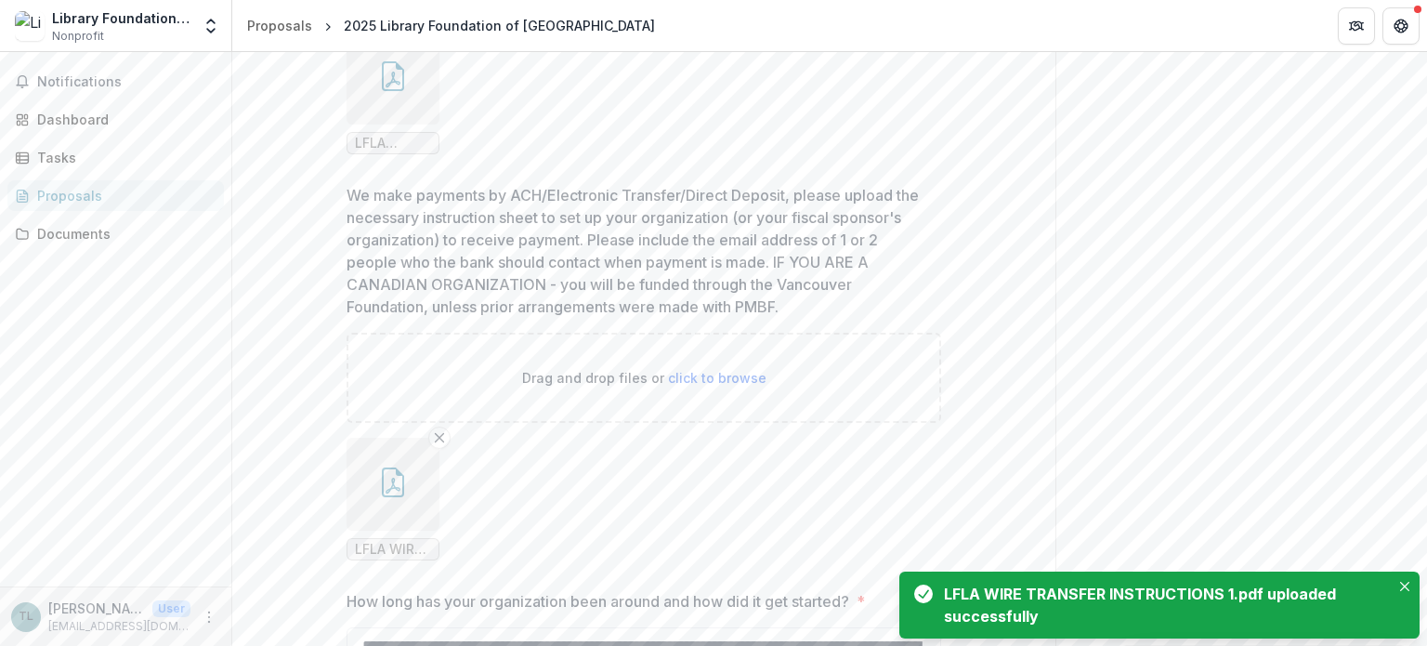
click at [1121, 386] on div "Send comments or questions to Philip and Muriel Berman Foundation in the box be…" at bounding box center [1242, 114] width 372 height 4076
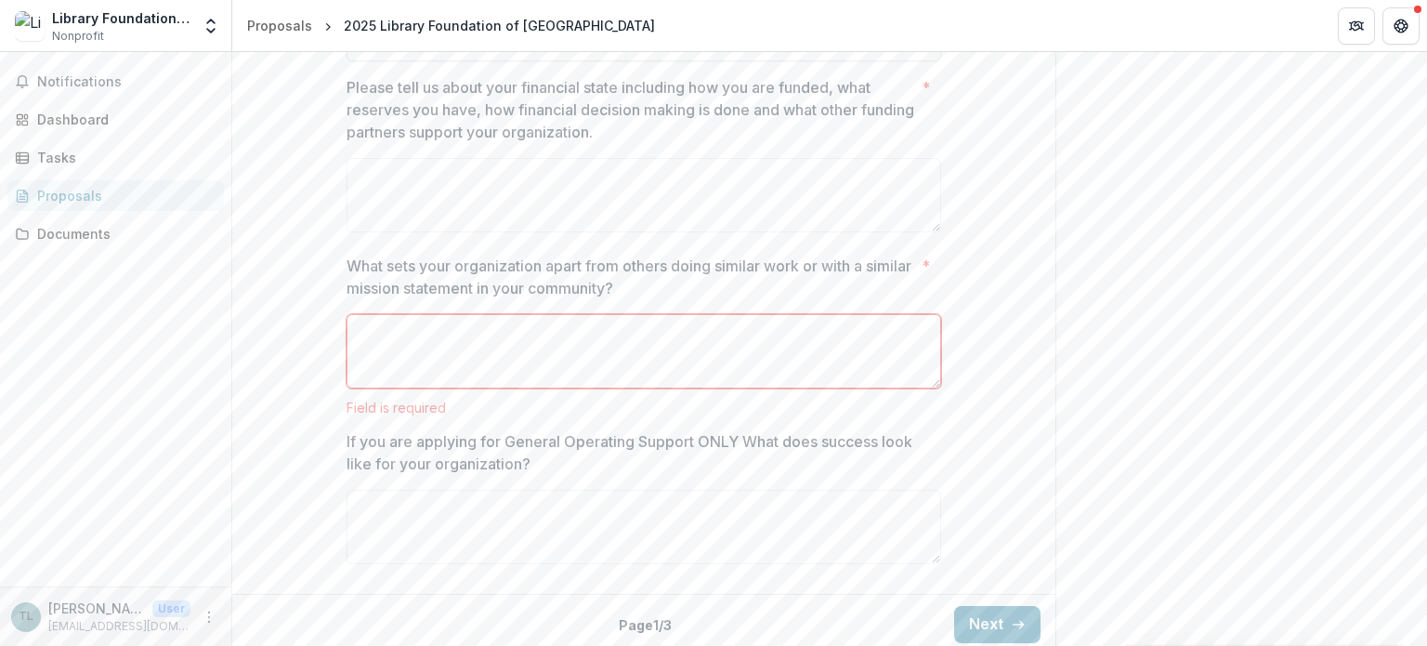
scroll to position [3478, 0]
click at [1000, 627] on button "Next" at bounding box center [997, 620] width 86 height 37
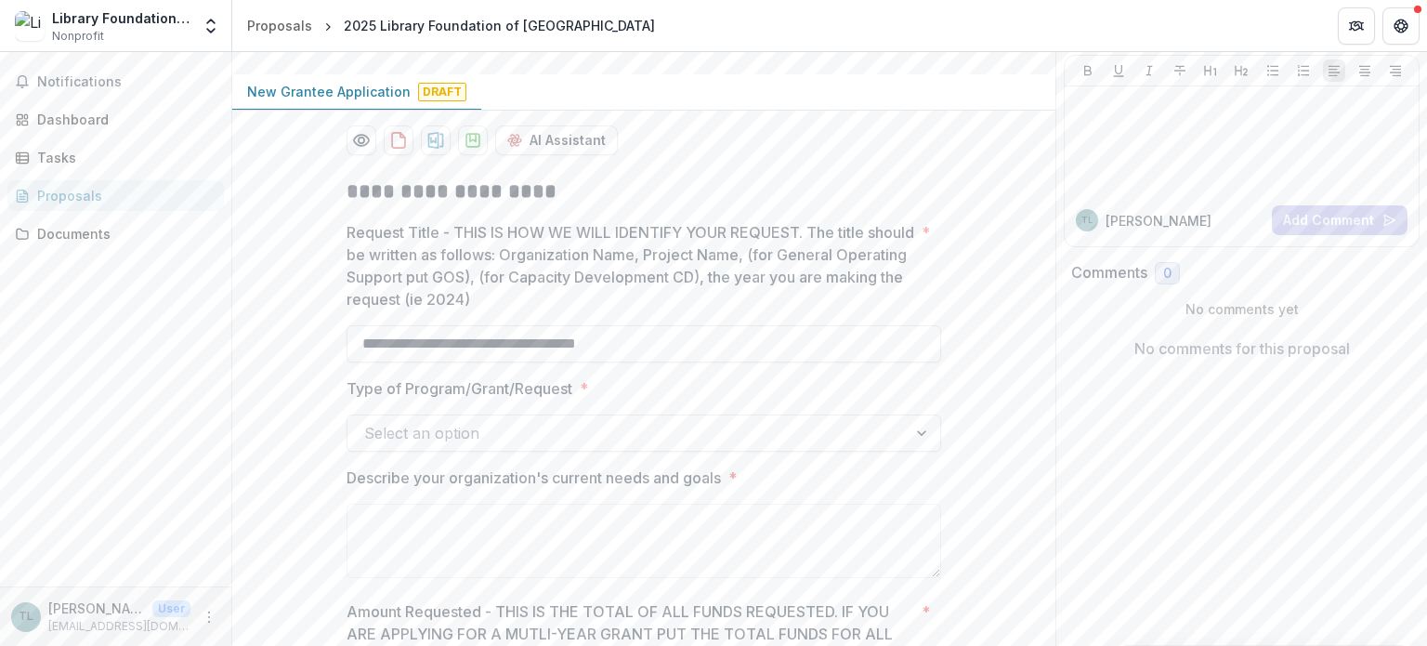
scroll to position [279, 0]
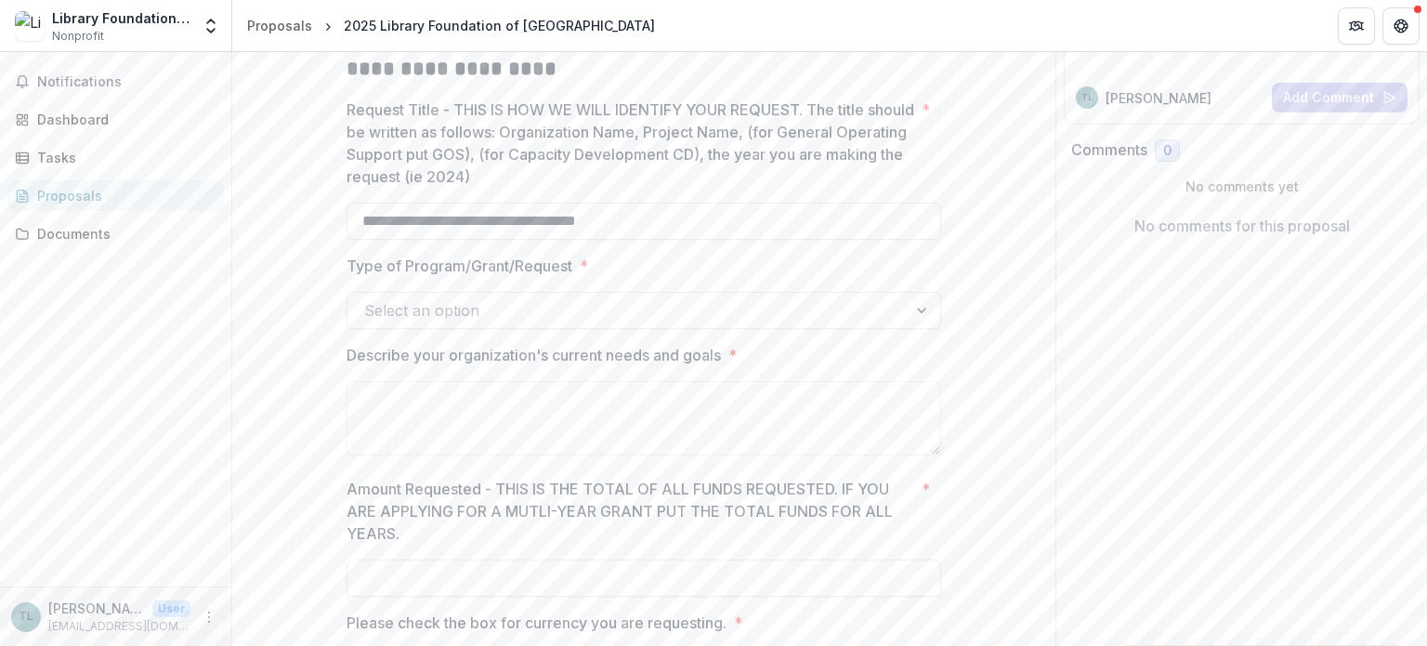
click at [519, 311] on div at bounding box center [627, 310] width 526 height 26
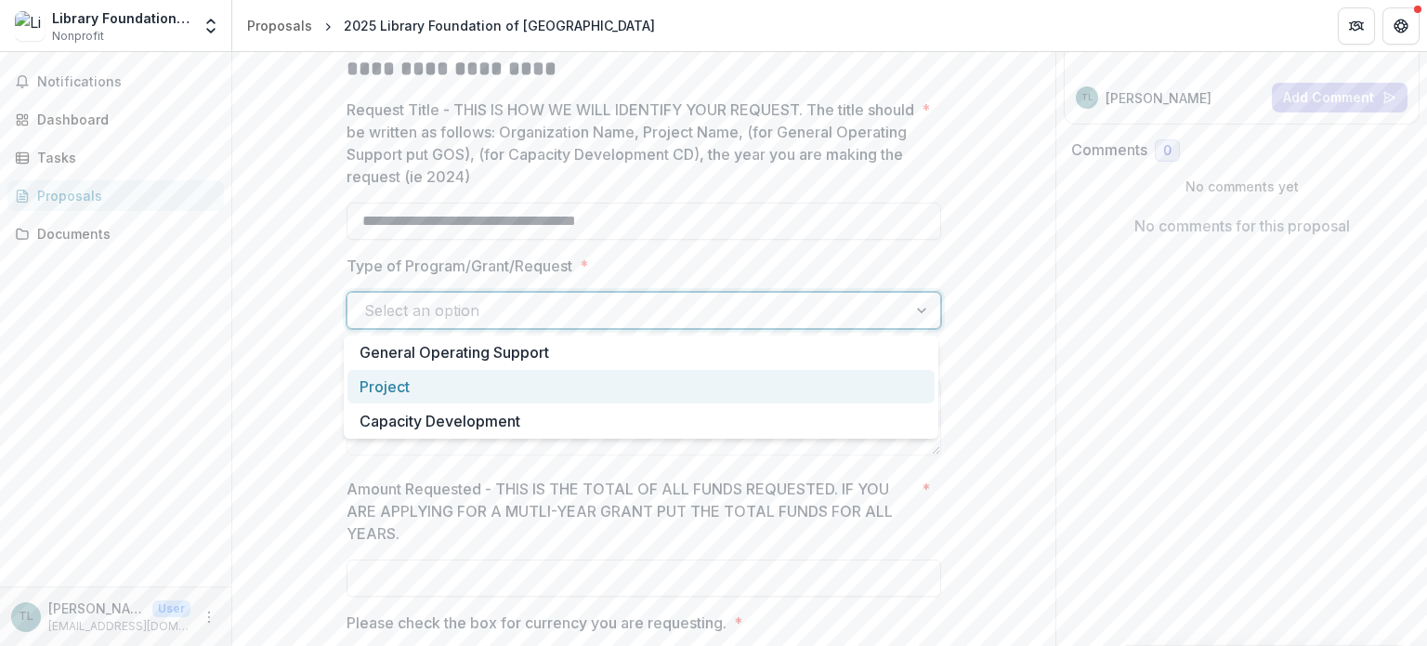
click at [468, 378] on div "Project" at bounding box center [641, 387] width 587 height 34
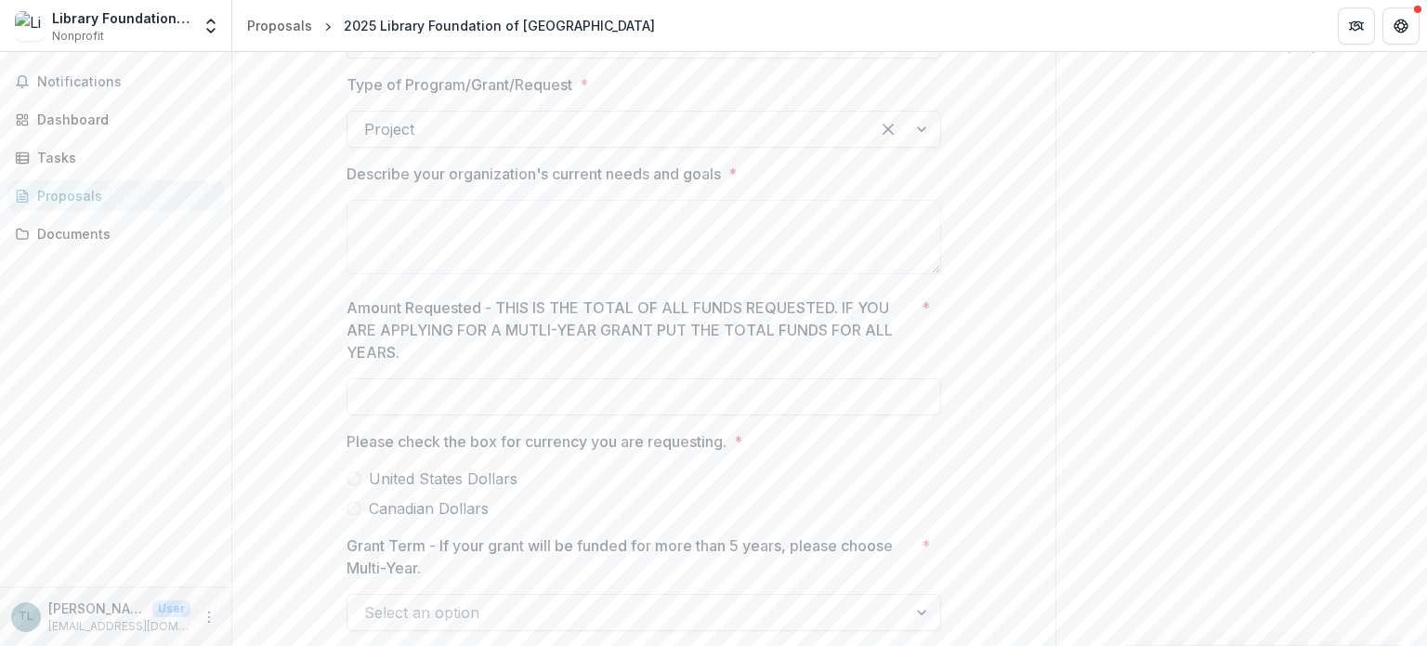
scroll to position [465, 0]
click at [631, 389] on input "Amount Requested - THIS IS THE TOTAL OF ALL FUNDS REQUESTED. IF YOU ARE APPLYIN…" at bounding box center [644, 392] width 595 height 37
type input "*******"
click at [513, 475] on label "United States Dollars" at bounding box center [644, 474] width 595 height 22
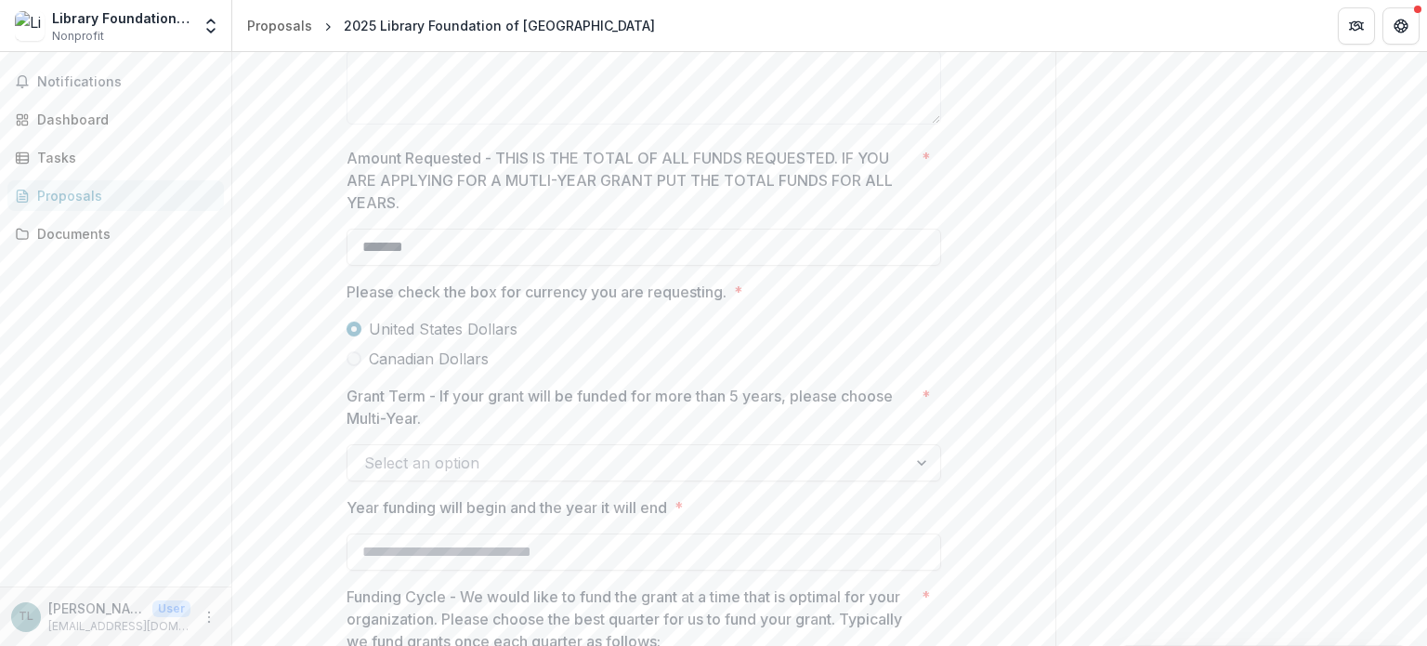
scroll to position [651, 0]
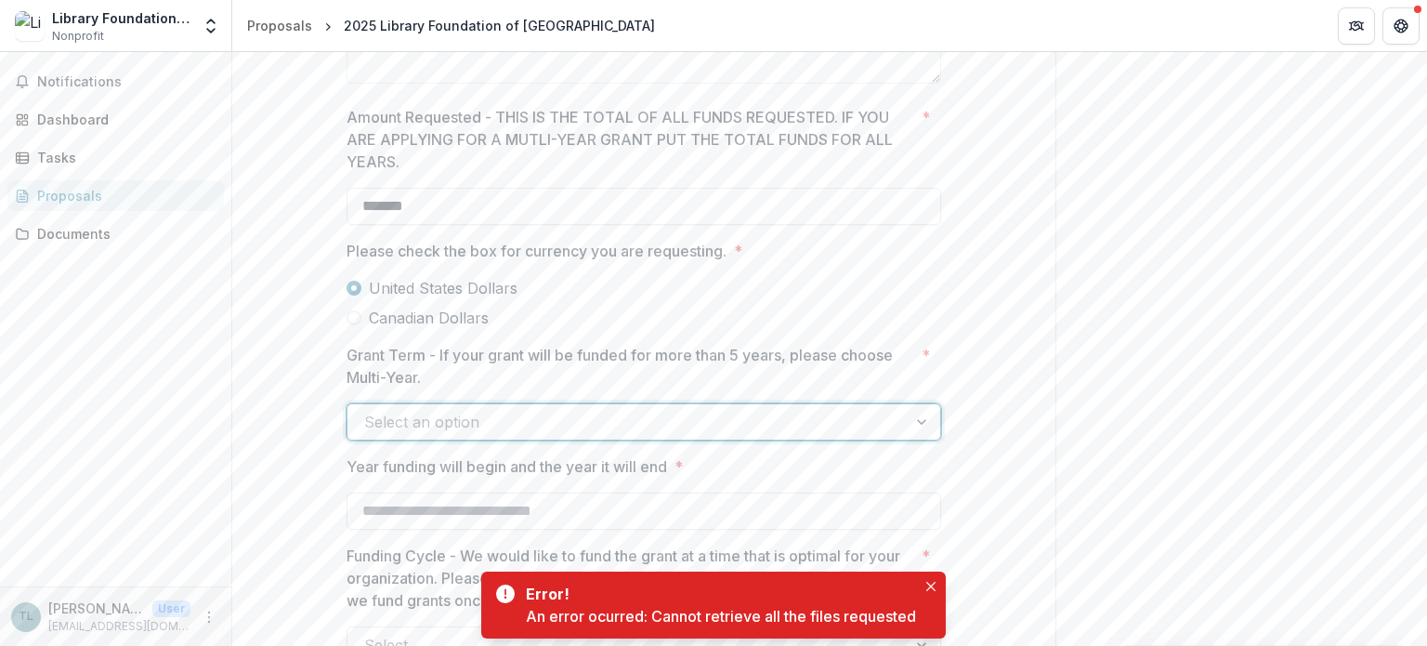
click at [848, 414] on div at bounding box center [627, 422] width 526 height 26
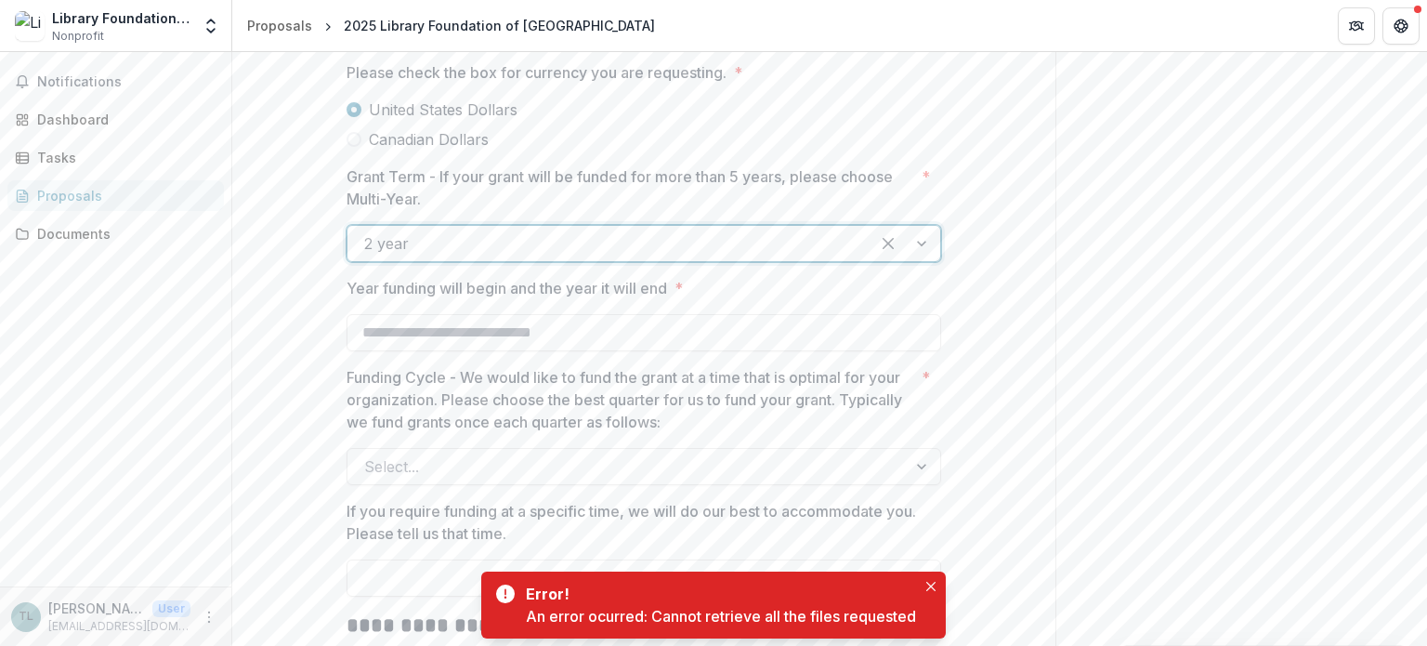
scroll to position [836, 0]
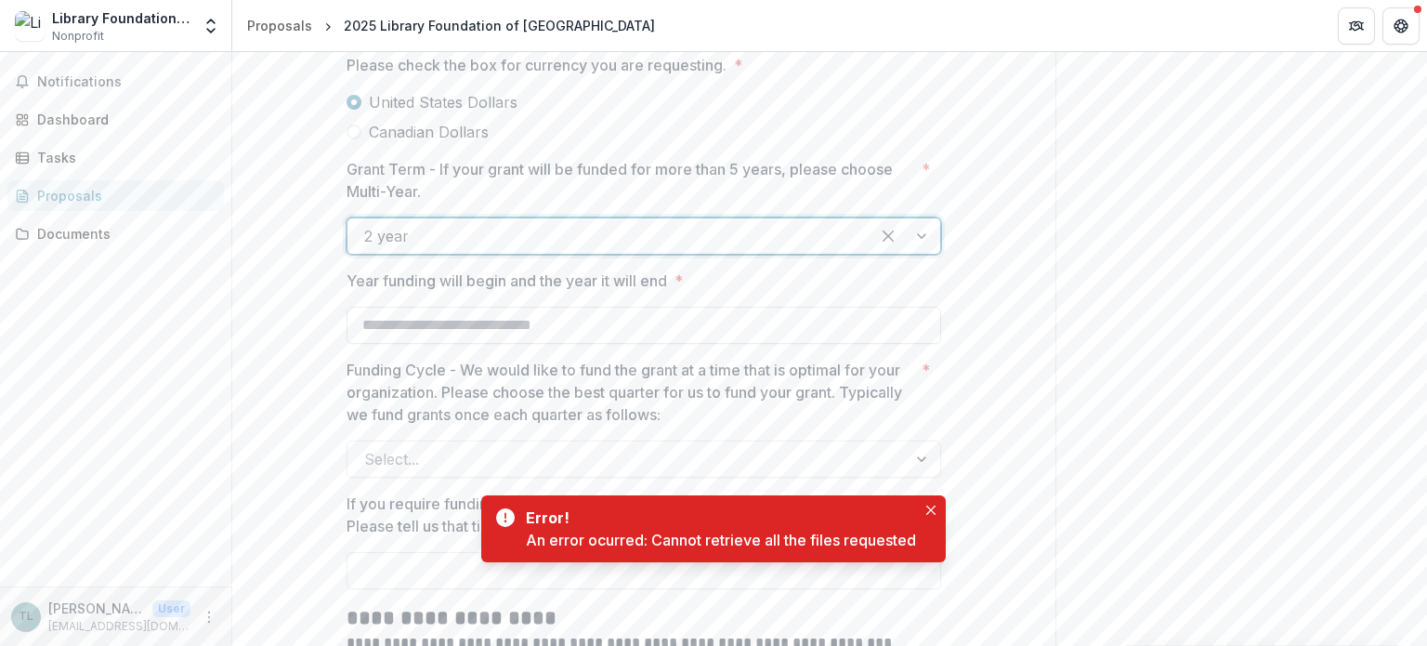
click at [652, 331] on input "Year funding will begin and the year it will end *" at bounding box center [644, 325] width 595 height 37
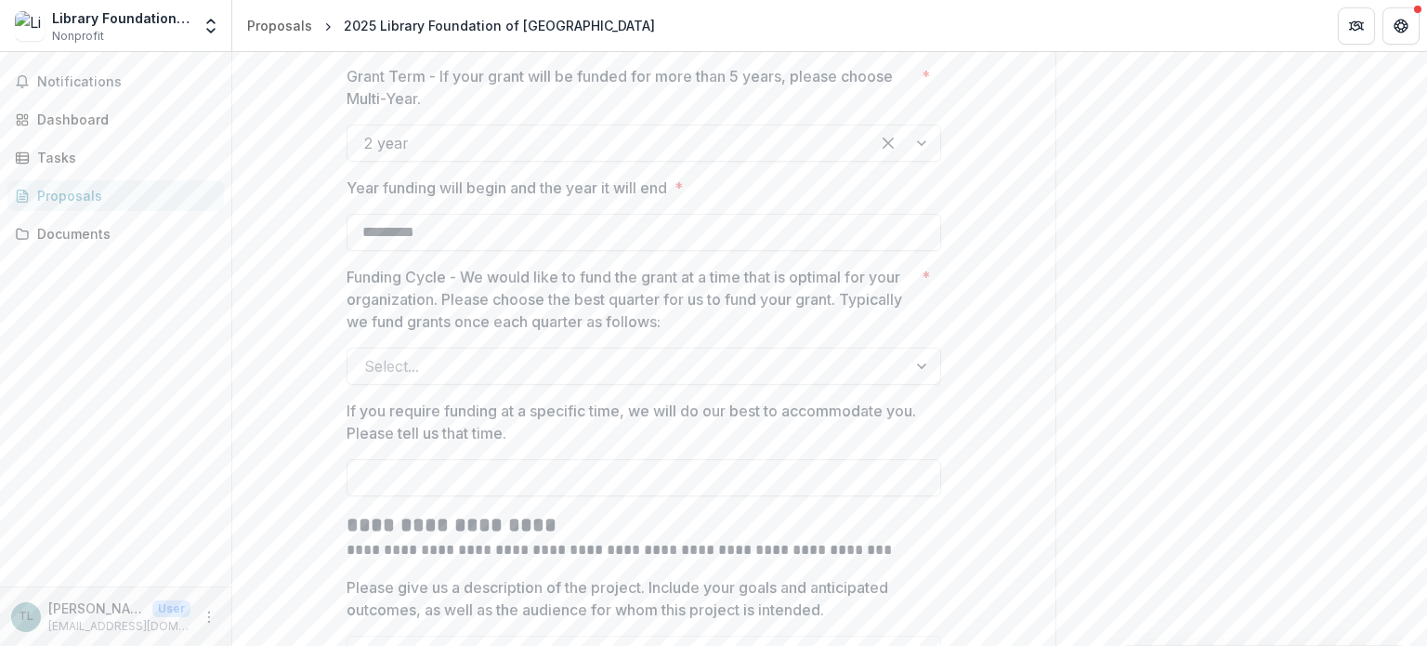
scroll to position [1022, 0]
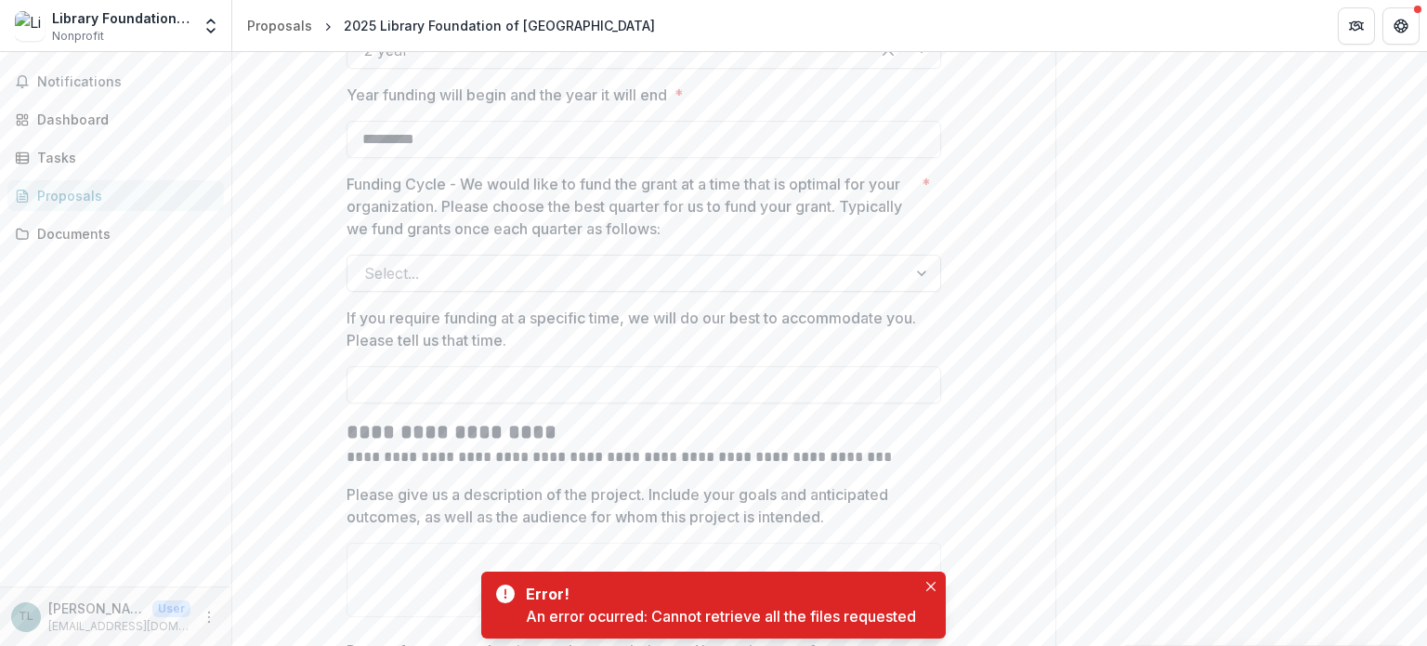
type input "*********"
click at [848, 266] on div at bounding box center [627, 273] width 526 height 26
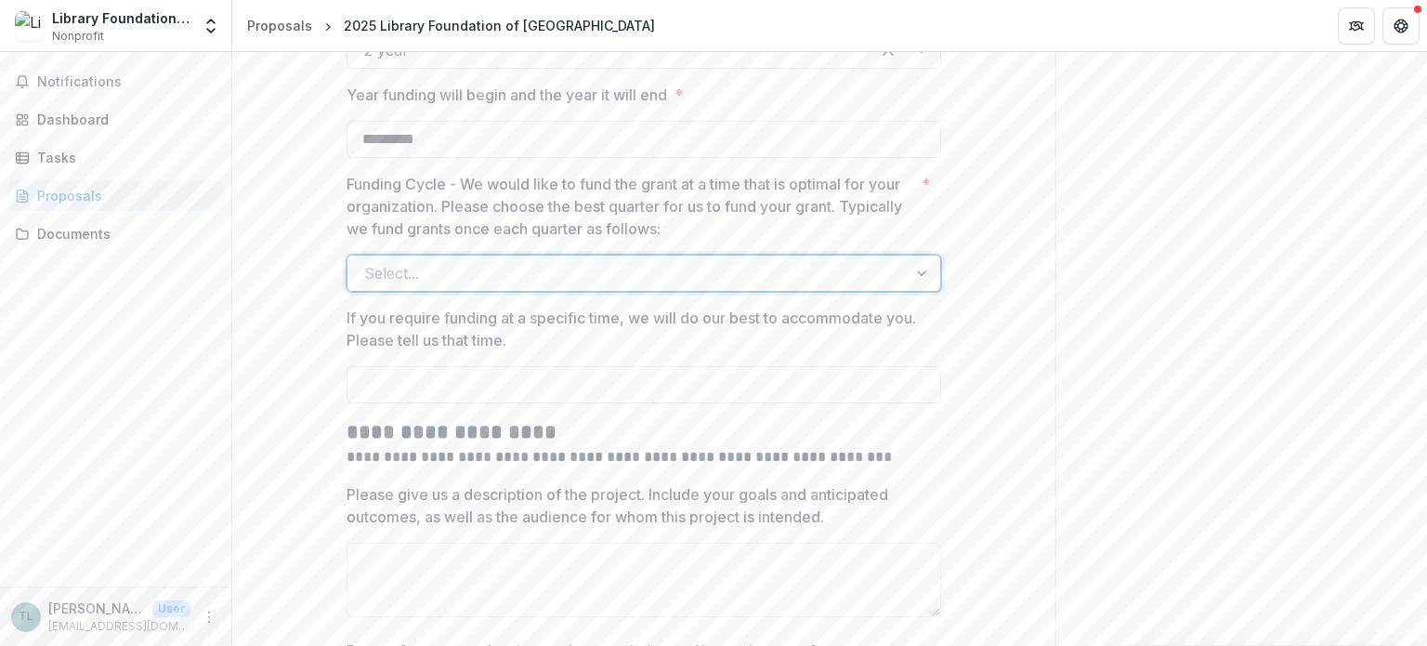
click at [1081, 345] on div "Send comments or questions to Philip and Muriel Berman Foundation in the box be…" at bounding box center [1242, 230] width 372 height 2400
click at [589, 267] on div at bounding box center [627, 273] width 526 height 26
click at [521, 385] on input "If you require funding at a specific time, we will do our best to accommodate y…" at bounding box center [644, 384] width 595 height 37
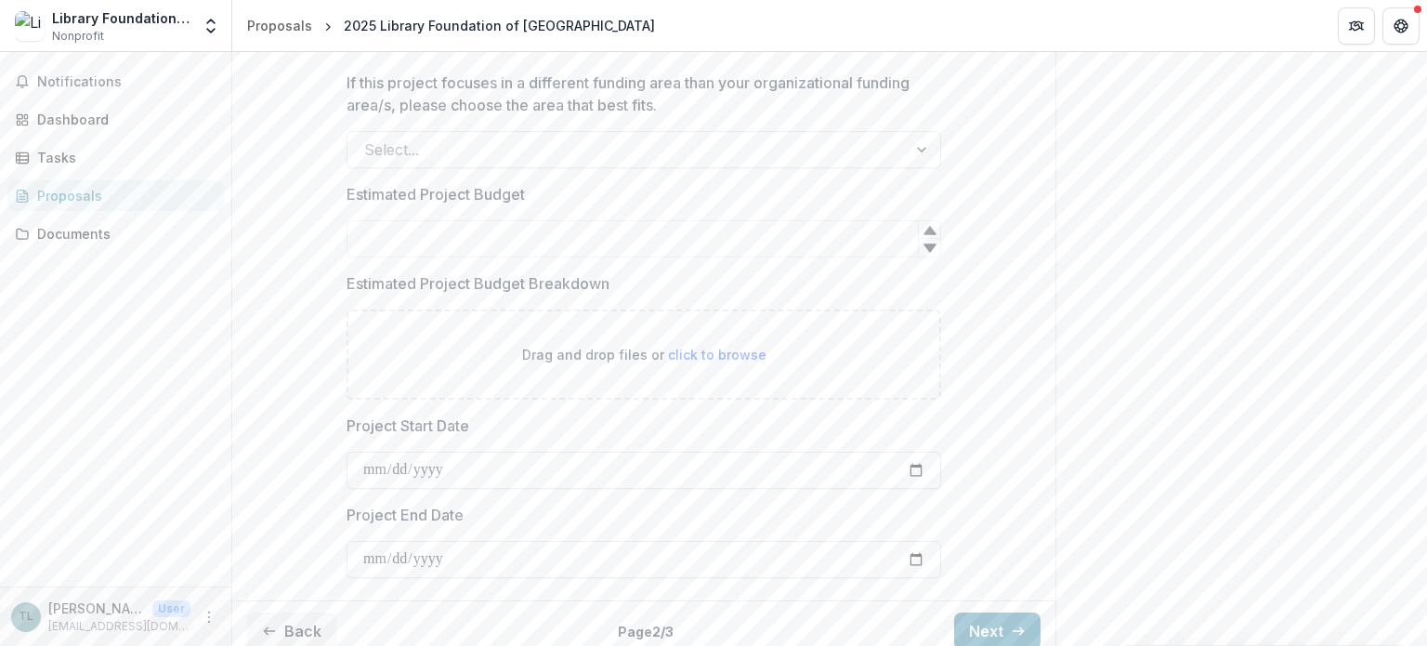
scroll to position [1804, 0]
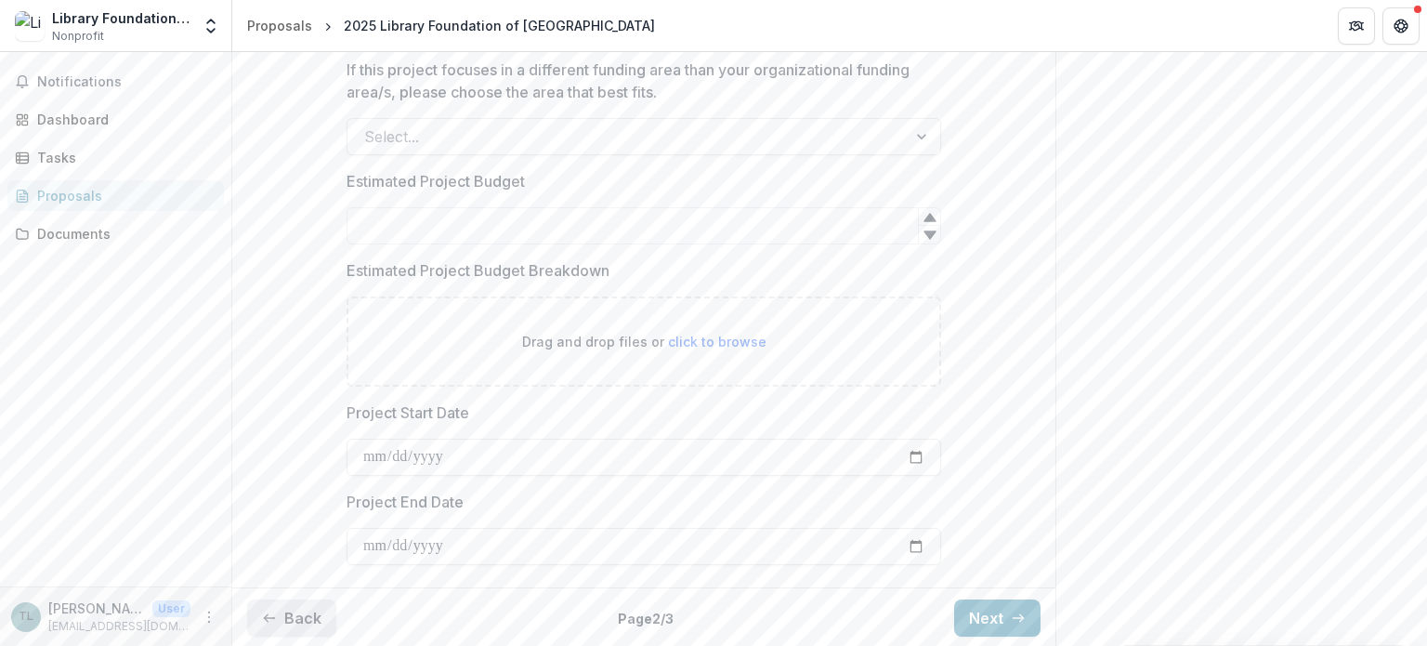
type input "********"
click at [283, 616] on button "Back" at bounding box center [291, 617] width 89 height 37
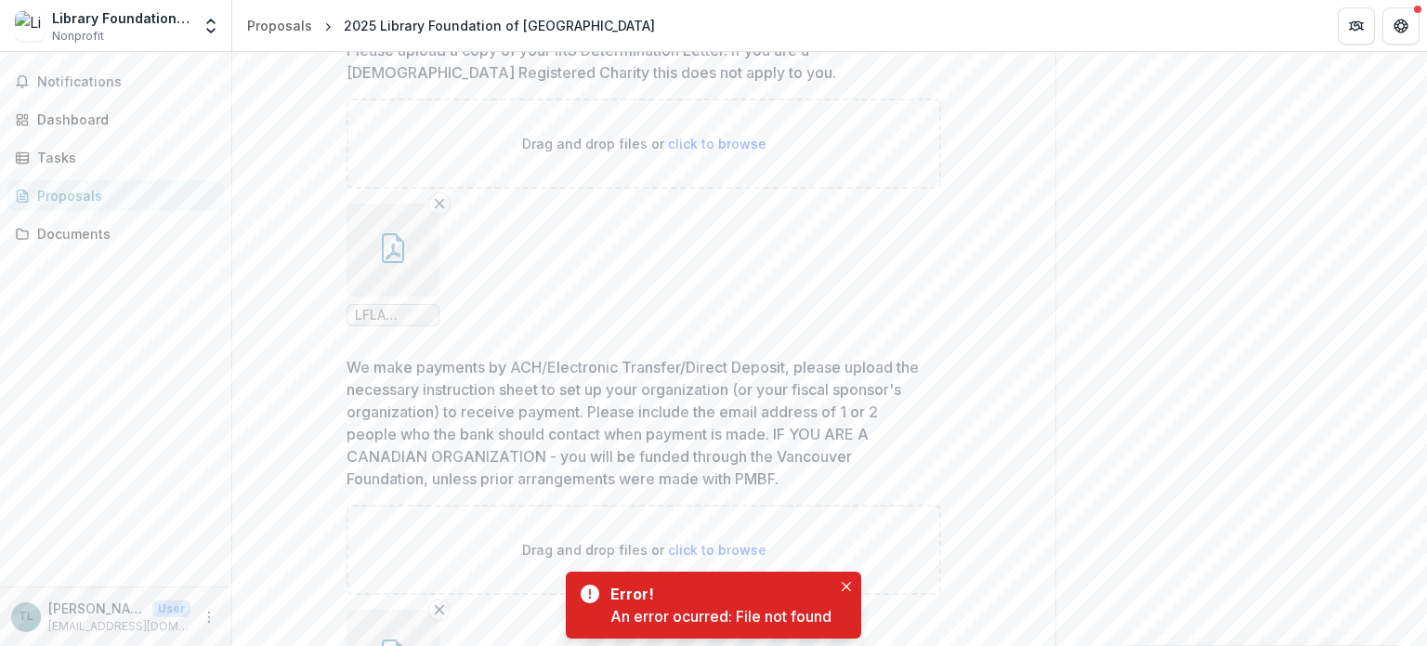
click at [764, 612] on div "An error ocurred: File not found" at bounding box center [721, 616] width 221 height 22
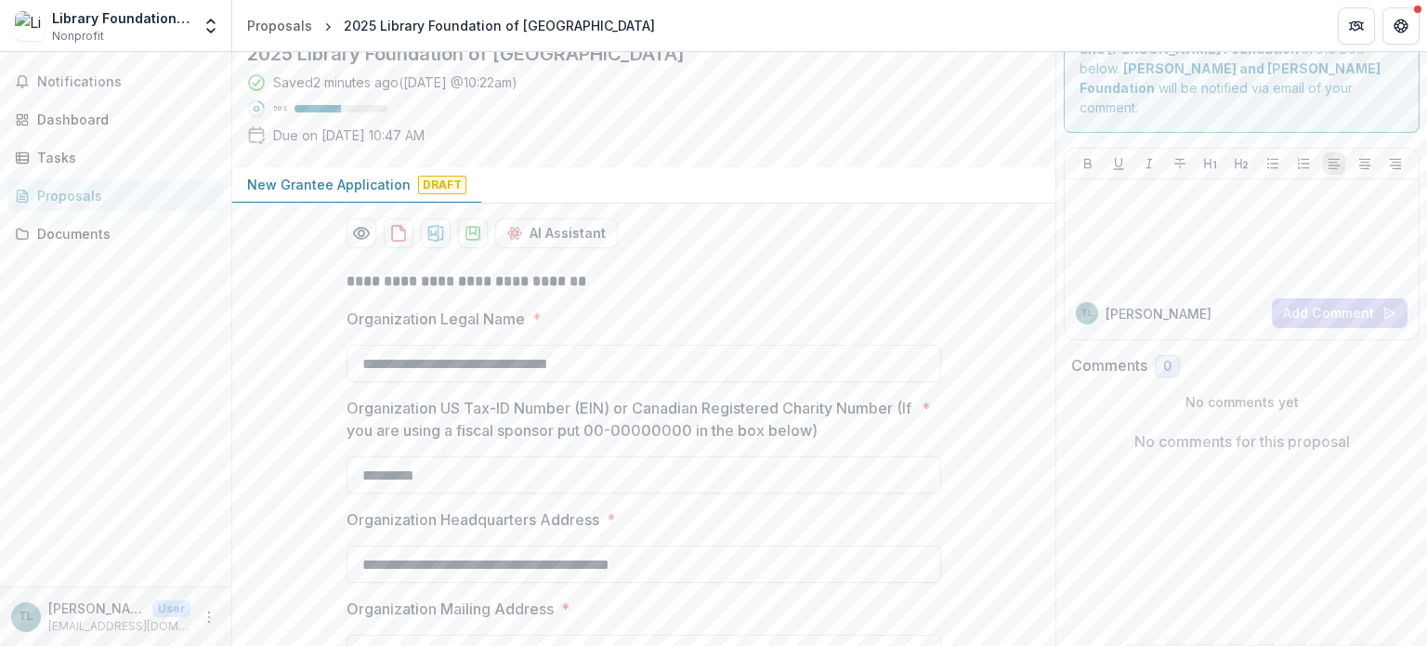
scroll to position [0, 0]
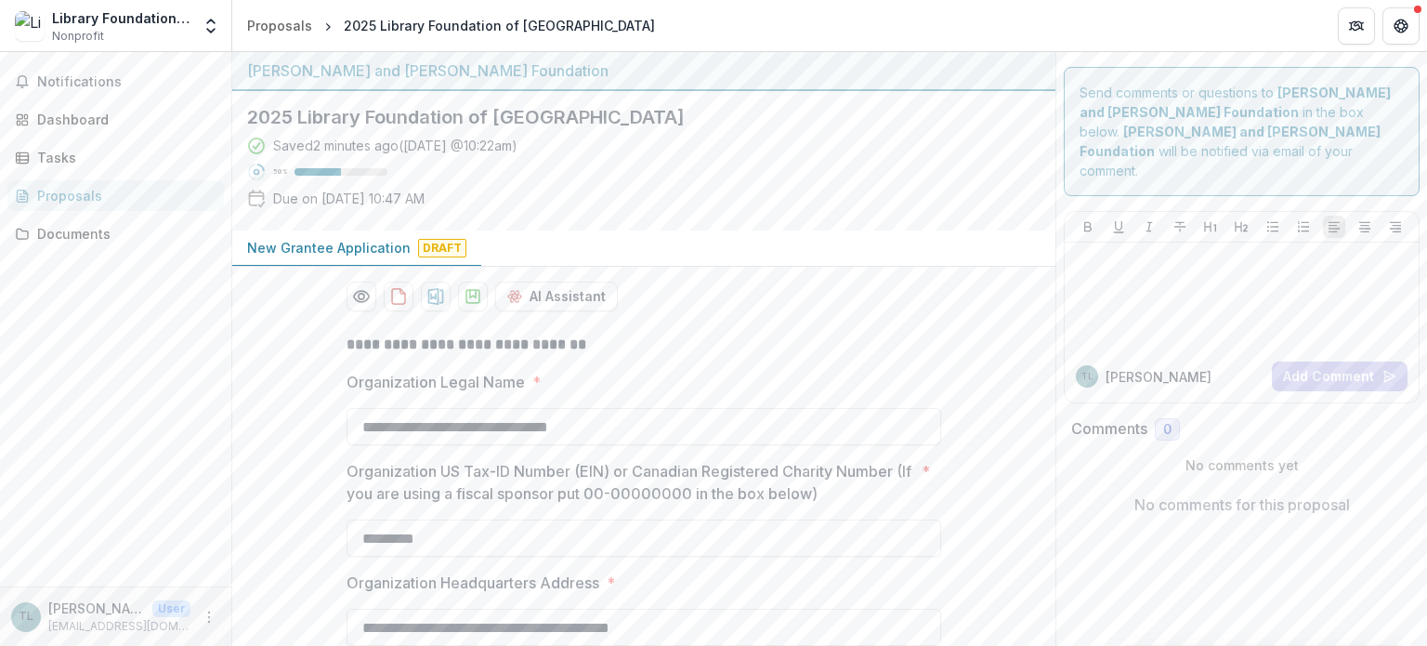
drag, startPoint x: 1397, startPoint y: 14, endPoint x: 1195, endPoint y: 28, distance: 202.1
click at [1197, 28] on header "Proposals 2025 Library Foundation of Los Angeles" at bounding box center [829, 25] width 1195 height 51
